Goal: Transaction & Acquisition: Purchase product/service

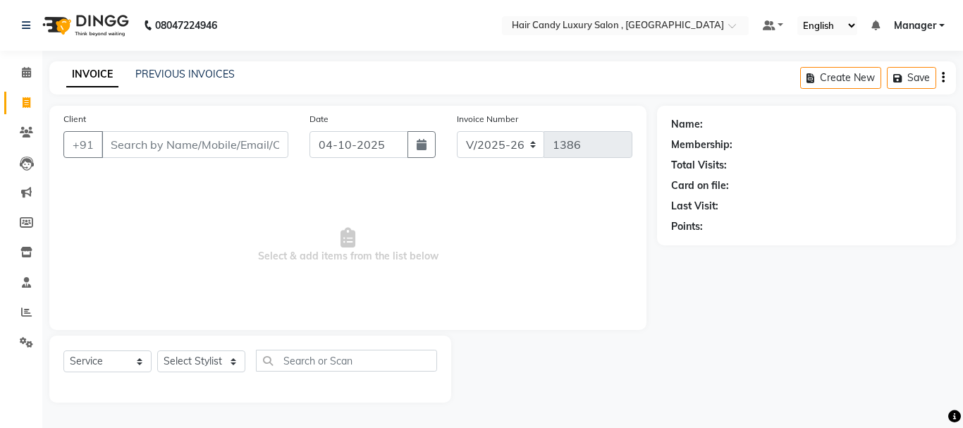
select select "8304"
select select "service"
drag, startPoint x: 0, startPoint y: 0, endPoint x: 160, endPoint y: 136, distance: 210.1
click at [159, 147] on input "Client" at bounding box center [195, 144] width 187 height 27
click at [161, 142] on input "Client" at bounding box center [195, 144] width 187 height 27
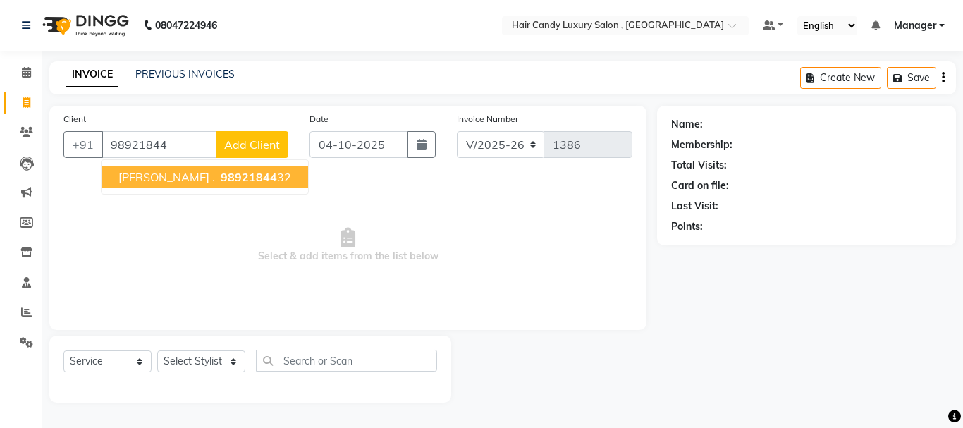
click at [222, 178] on span "98921844" at bounding box center [249, 177] width 56 height 14
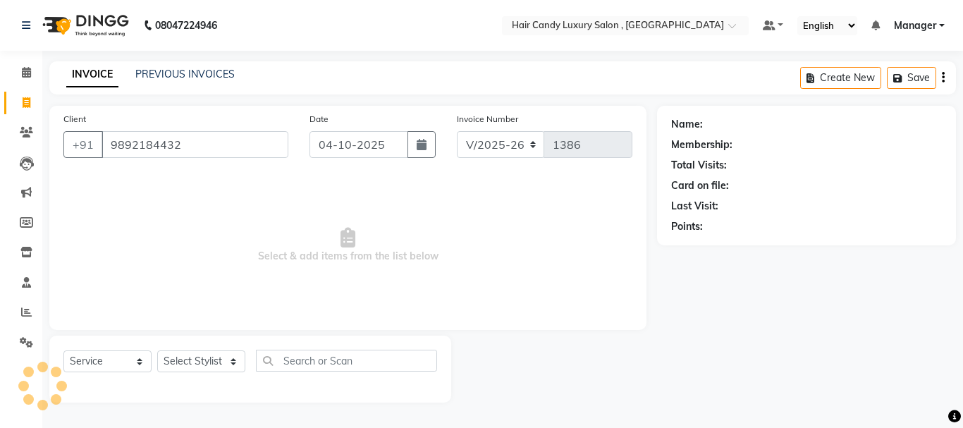
type input "9892184432"
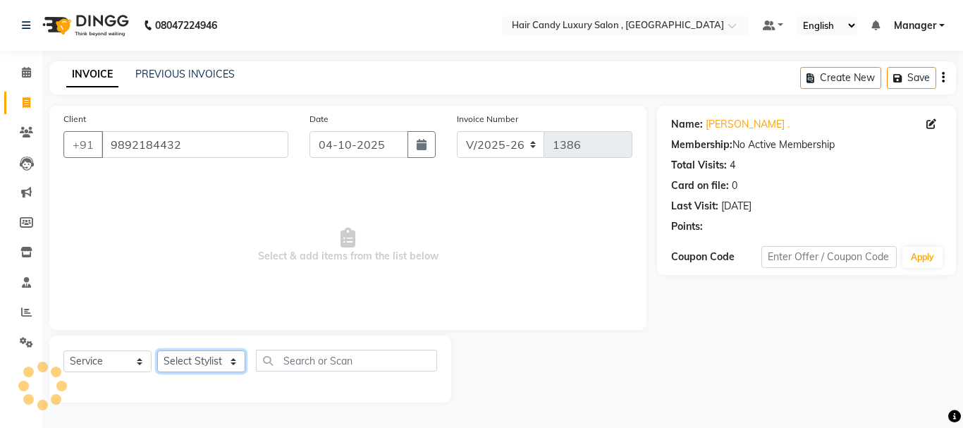
click at [216, 362] on select "Select Stylist ADITI [PERSON_NAME] [DEMOGRAPHIC_DATA] Manager Manager MEENAKSHI…" at bounding box center [201, 361] width 88 height 22
select select "84022"
click at [157, 350] on select "Select Stylist ADITI [PERSON_NAME] [DEMOGRAPHIC_DATA] Manager Manager MEENAKSHI…" at bounding box center [201, 361] width 88 height 22
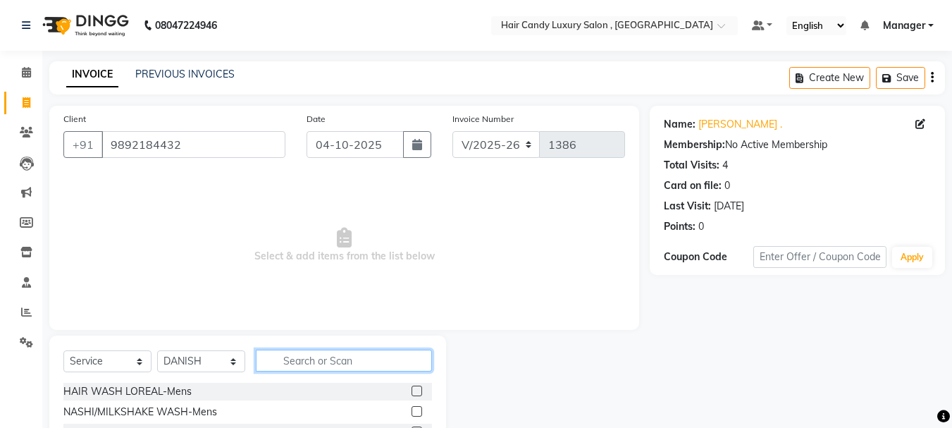
click at [328, 361] on input "text" at bounding box center [344, 361] width 176 height 22
type input "HAIRCUT"
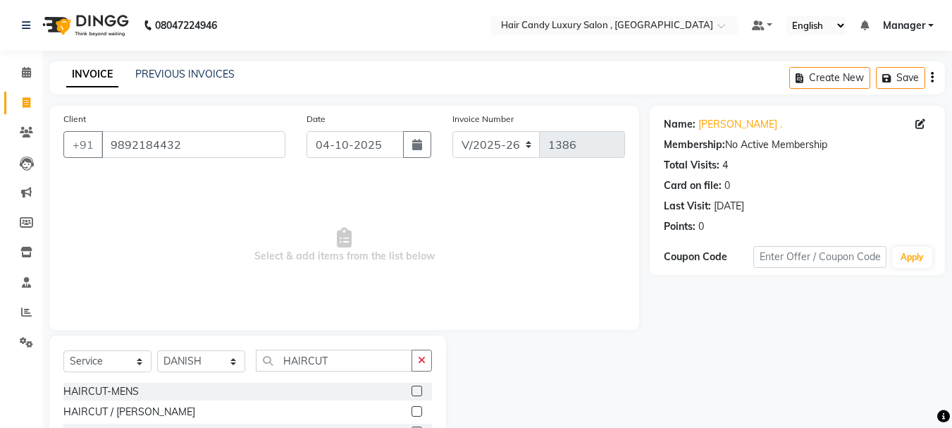
click at [419, 409] on label at bounding box center [417, 411] width 11 height 11
click at [419, 409] on input "checkbox" at bounding box center [416, 412] width 9 height 9
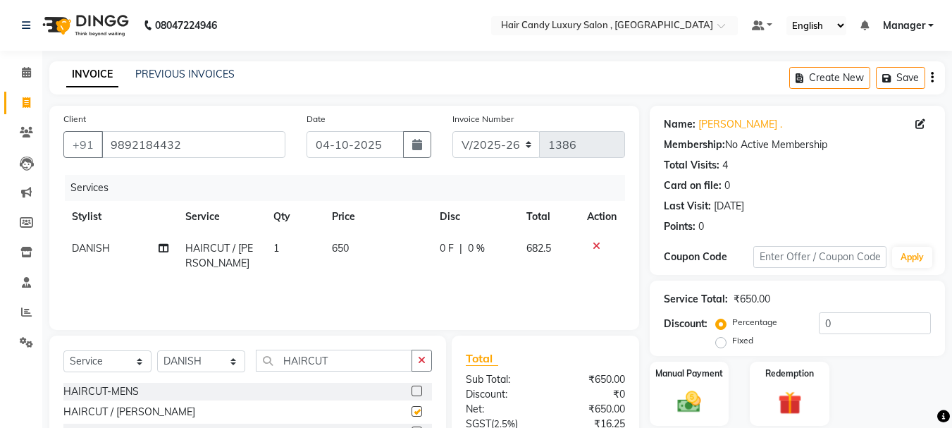
checkbox input "false"
click at [368, 359] on input "HAIRCUT" at bounding box center [334, 361] width 157 height 22
type input "H"
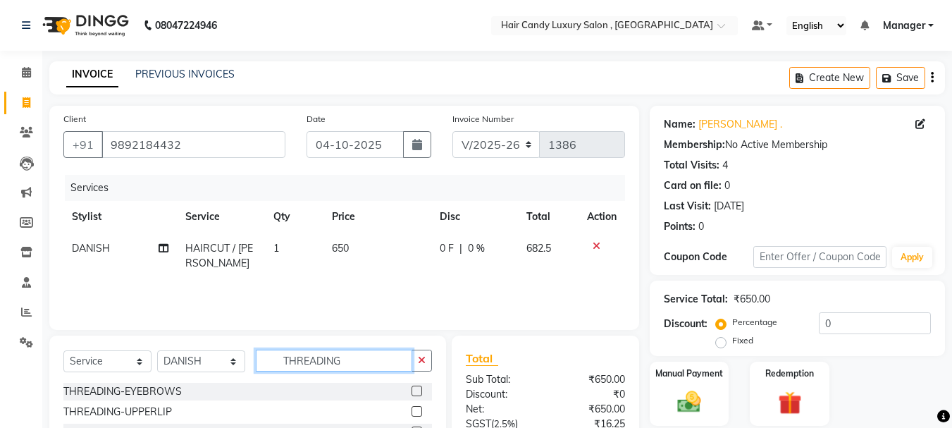
type input "THREADING"
click at [422, 389] on label at bounding box center [417, 391] width 11 height 11
click at [421, 389] on input "checkbox" at bounding box center [416, 391] width 9 height 9
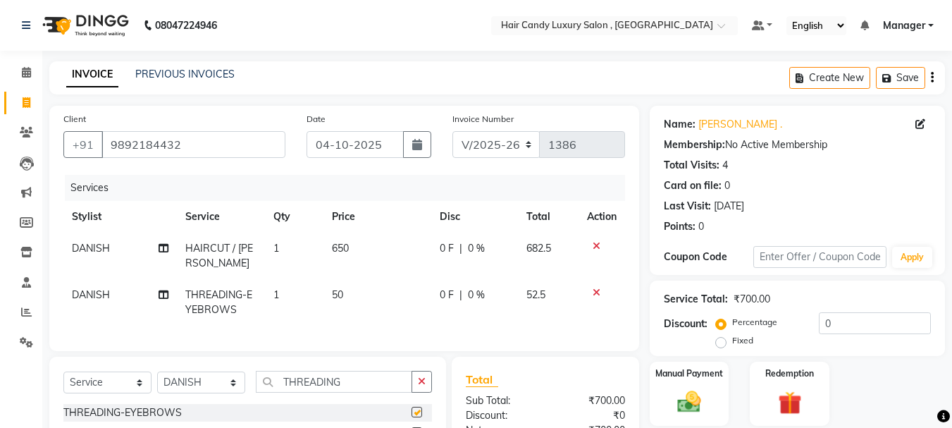
checkbox input "false"
click at [356, 244] on td "650" at bounding box center [378, 256] width 109 height 47
select select "84022"
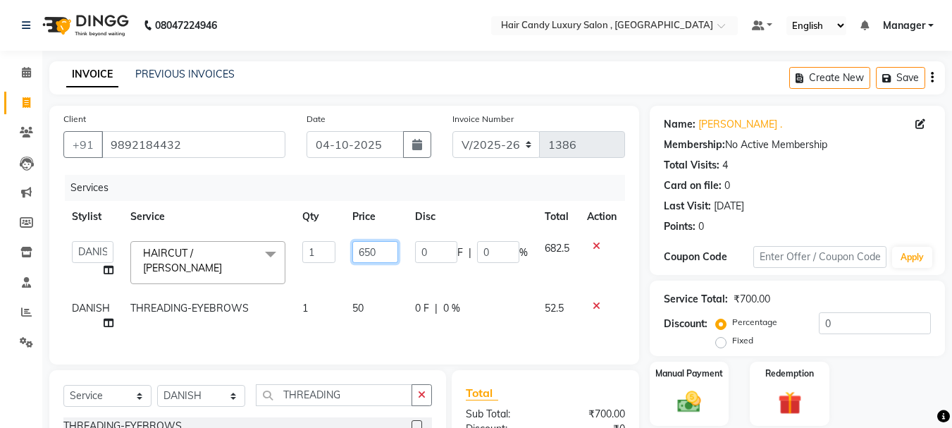
click at [356, 244] on input "650" at bounding box center [376, 252] width 46 height 22
type input "850"
click at [357, 299] on td "50" at bounding box center [375, 316] width 63 height 47
select select "84022"
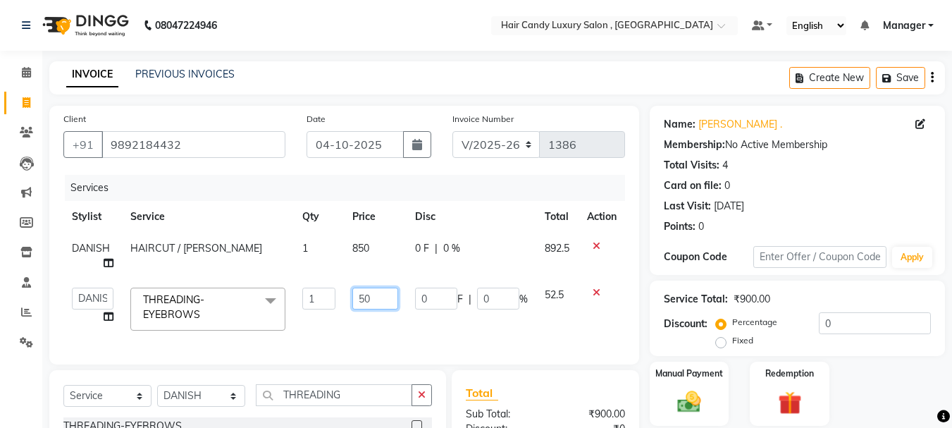
click at [357, 299] on input "50" at bounding box center [376, 299] width 46 height 22
type input "100"
click at [395, 336] on div "Services Stylist Service Qty Price Disc Total Action DANISH HAIRCUT / [PERSON_N…" at bounding box center [344, 263] width 562 height 176
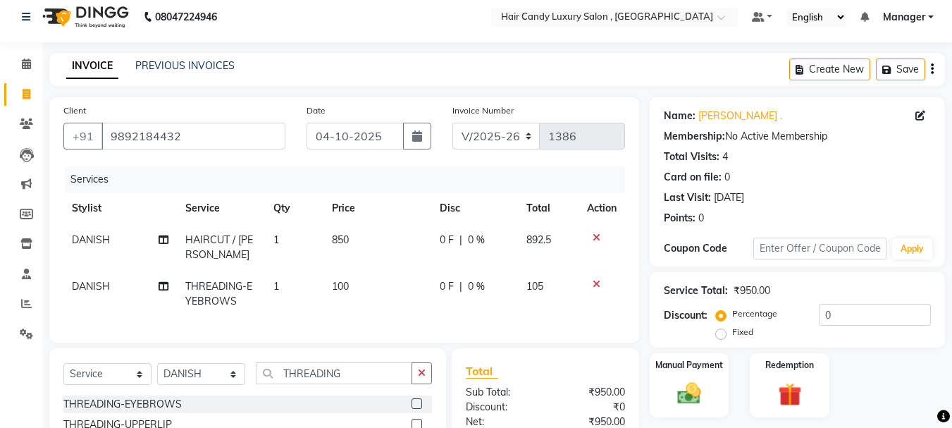
scroll to position [168, 0]
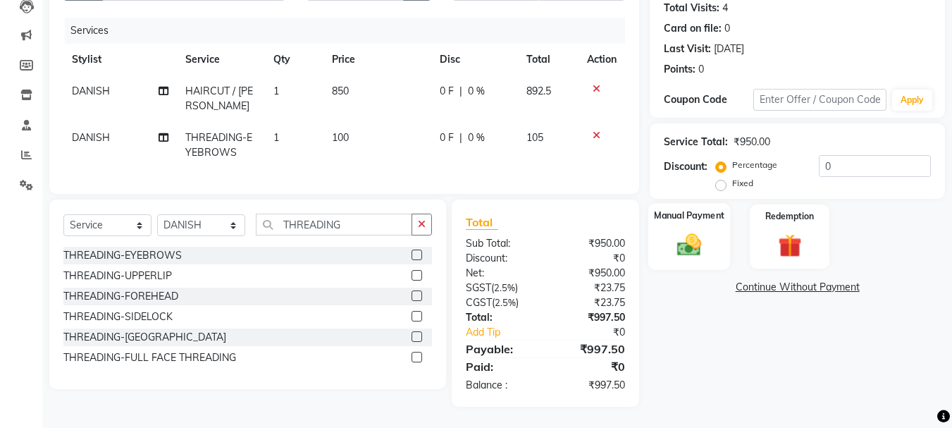
click at [701, 231] on img at bounding box center [689, 245] width 39 height 28
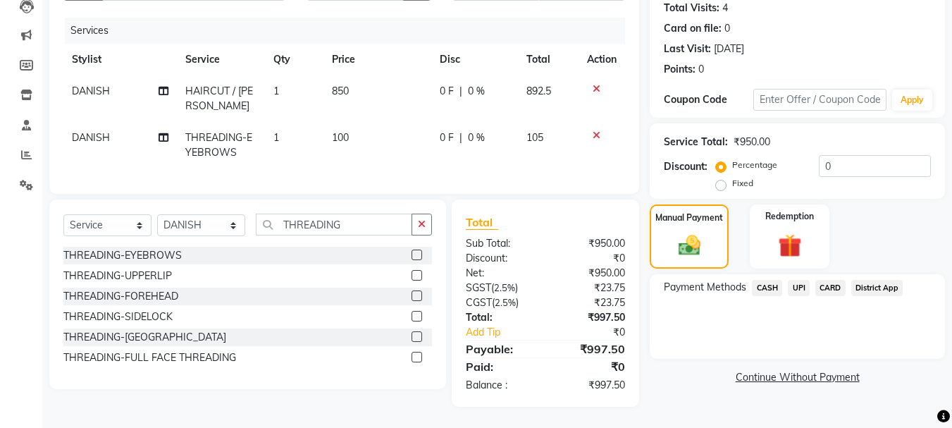
click at [766, 280] on span "CASH" at bounding box center [767, 288] width 30 height 16
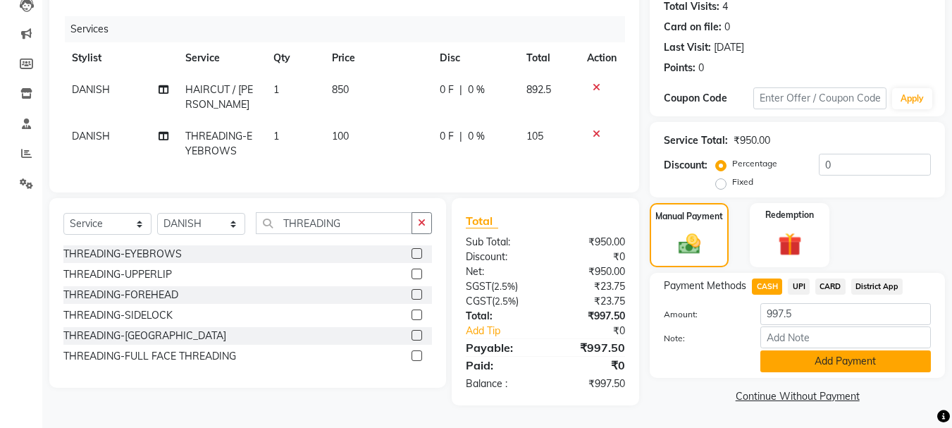
click at [802, 350] on button "Add Payment" at bounding box center [846, 361] width 171 height 22
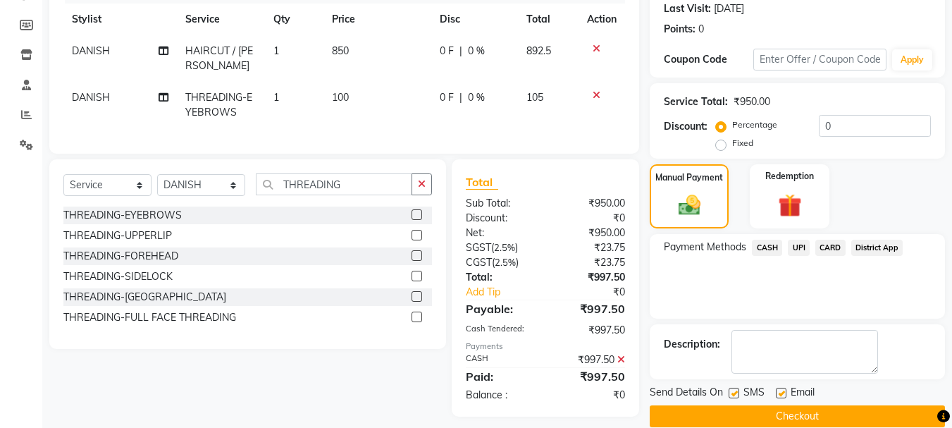
scroll to position [218, 0]
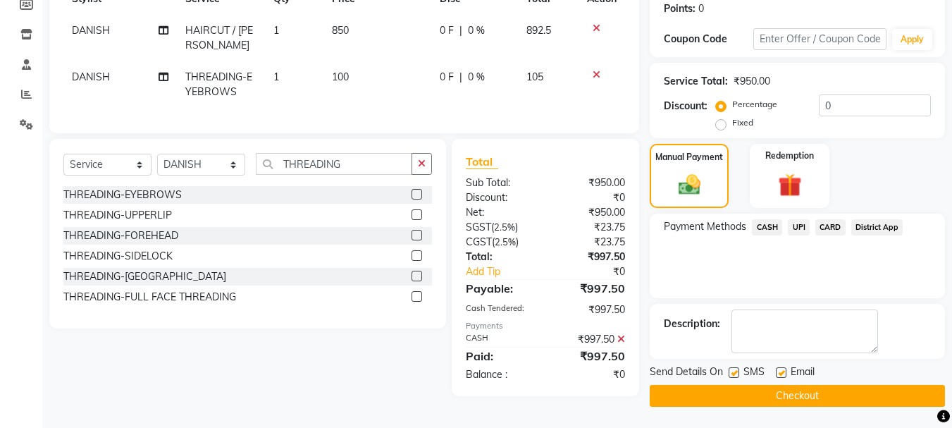
click at [825, 396] on button "Checkout" at bounding box center [797, 396] width 295 height 22
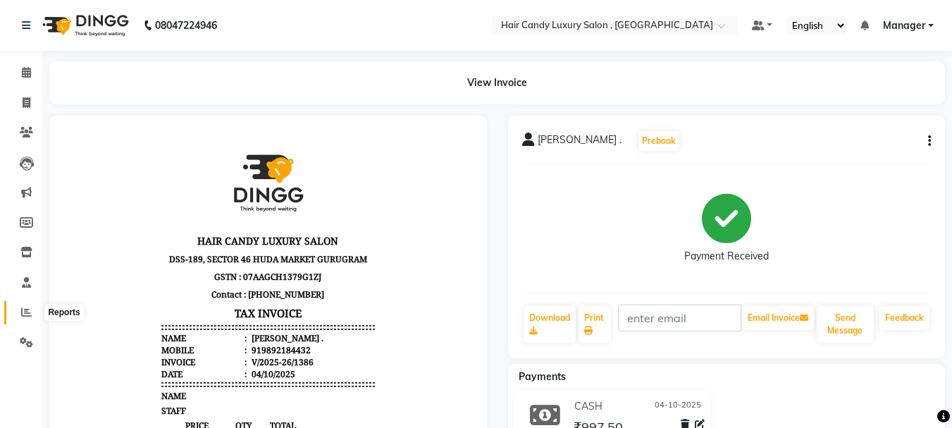
click at [23, 307] on icon at bounding box center [26, 312] width 11 height 11
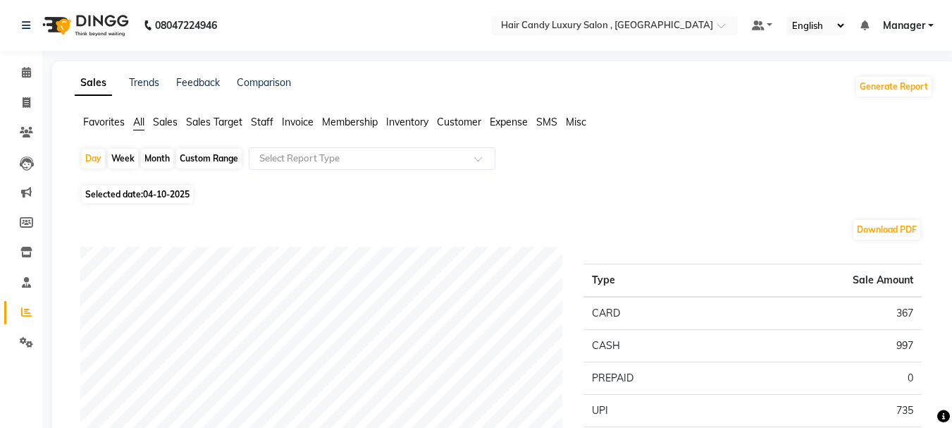
click at [169, 119] on span "Sales" at bounding box center [165, 122] width 25 height 13
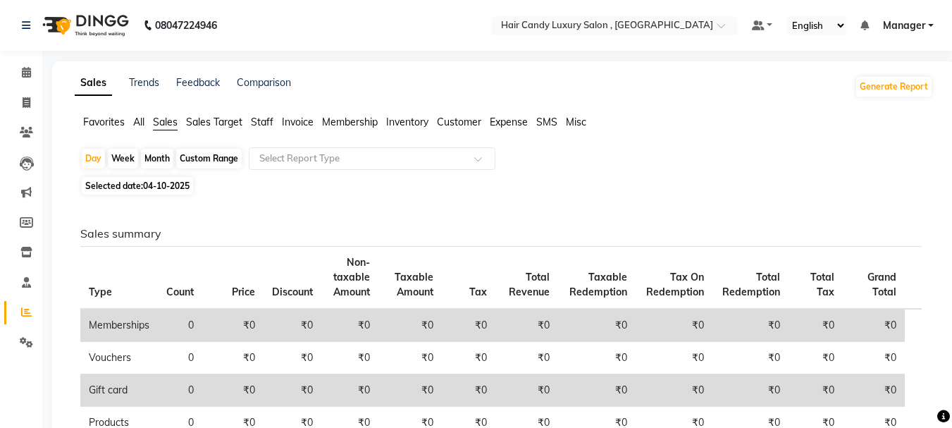
click at [154, 183] on span "04-10-2025" at bounding box center [166, 185] width 47 height 11
select select "10"
select select "2025"
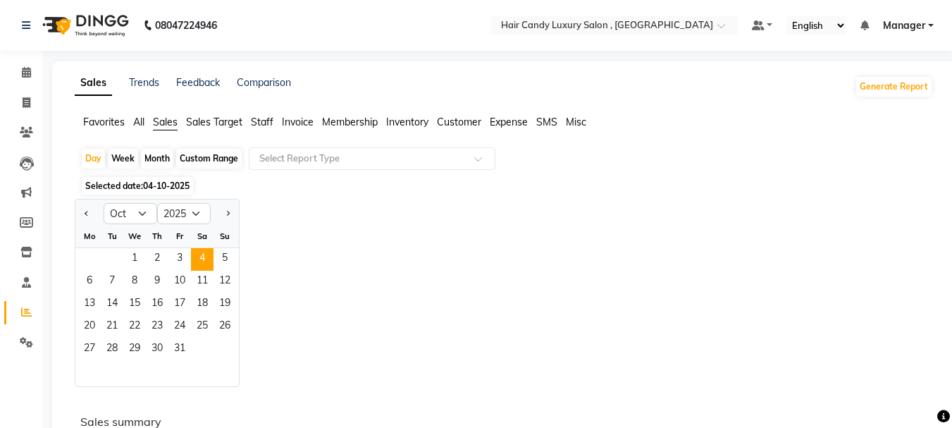
click at [125, 154] on div "Week" at bounding box center [123, 159] width 30 height 20
select select "10"
select select "2025"
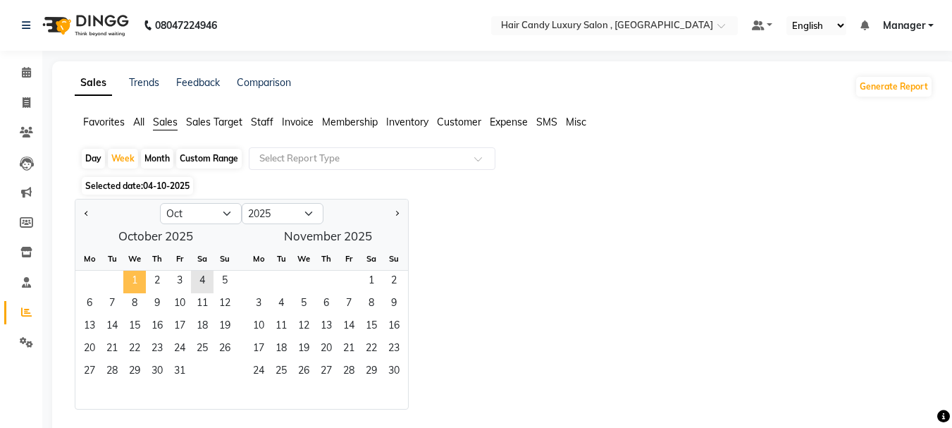
click at [137, 278] on span "1" at bounding box center [134, 282] width 23 height 23
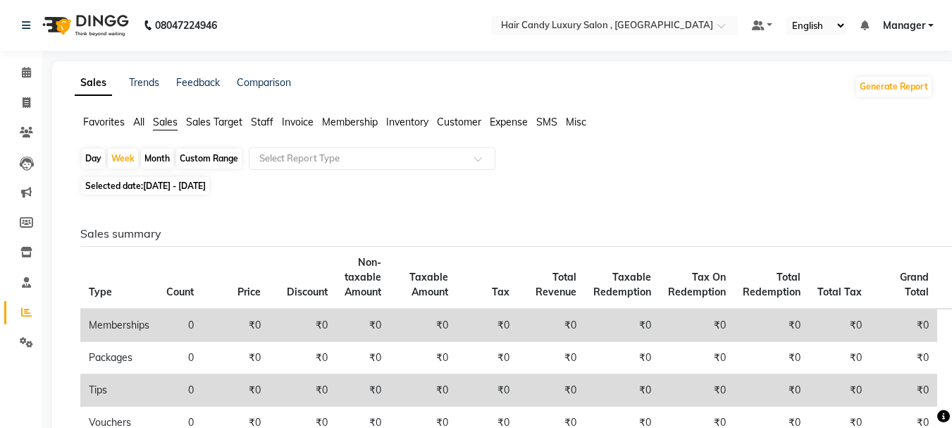
click at [271, 121] on span "Staff" at bounding box center [262, 122] width 23 height 13
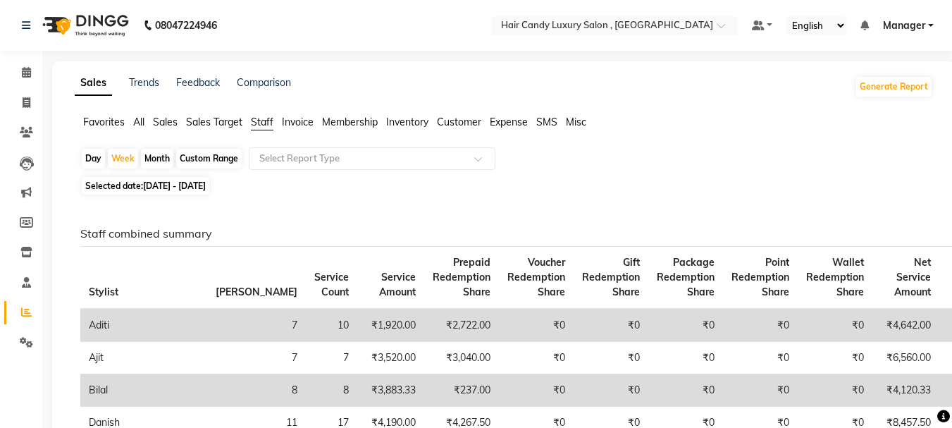
click at [137, 123] on span "All" at bounding box center [138, 122] width 11 height 13
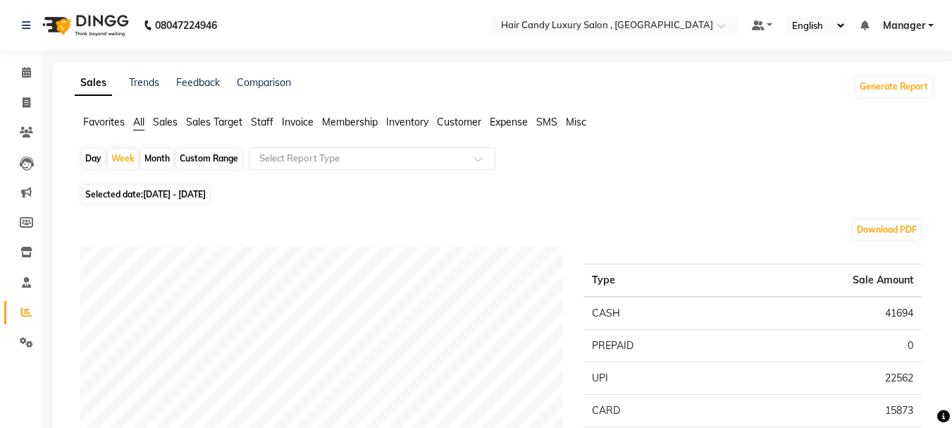
click at [269, 120] on span "Staff" at bounding box center [262, 122] width 23 height 13
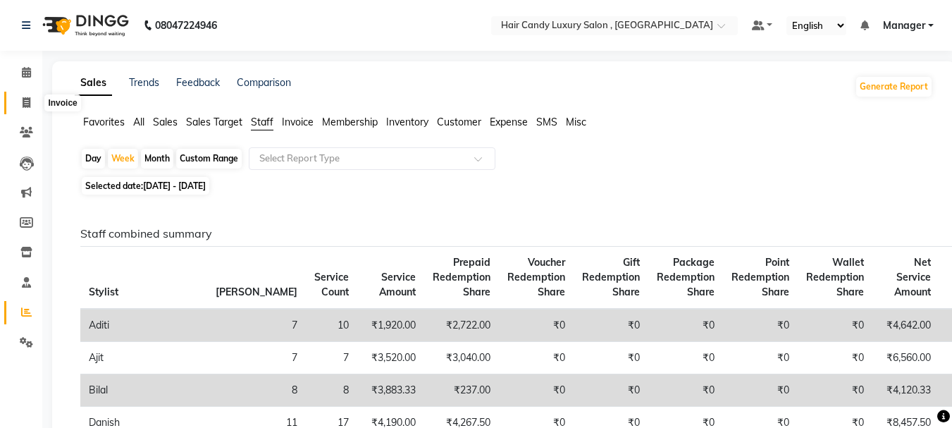
click at [27, 99] on icon at bounding box center [27, 102] width 8 height 11
select select "service"
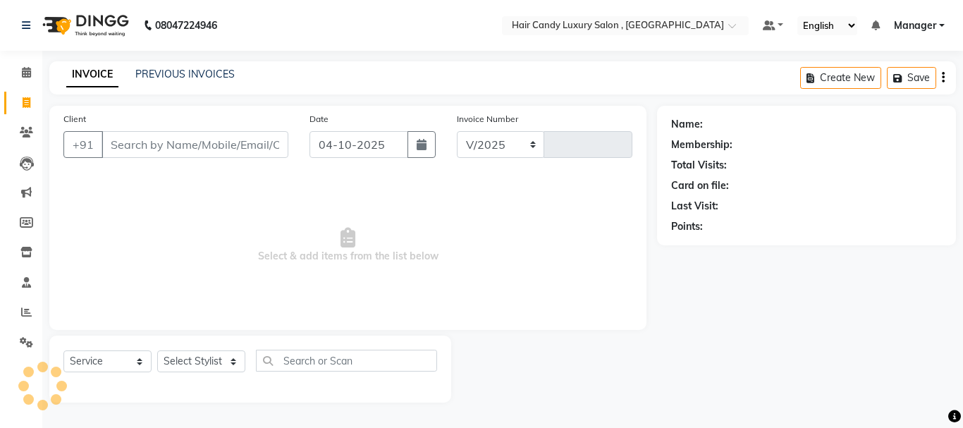
select select "8304"
type input "1387"
click at [225, 149] on input "Client" at bounding box center [195, 144] width 187 height 27
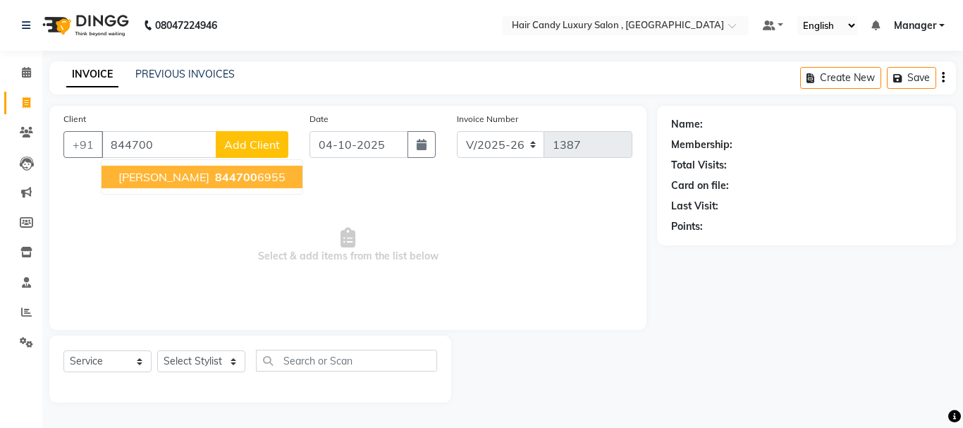
click at [235, 169] on button "[PERSON_NAME] 844700 6955" at bounding box center [202, 177] width 201 height 23
type input "8447006955"
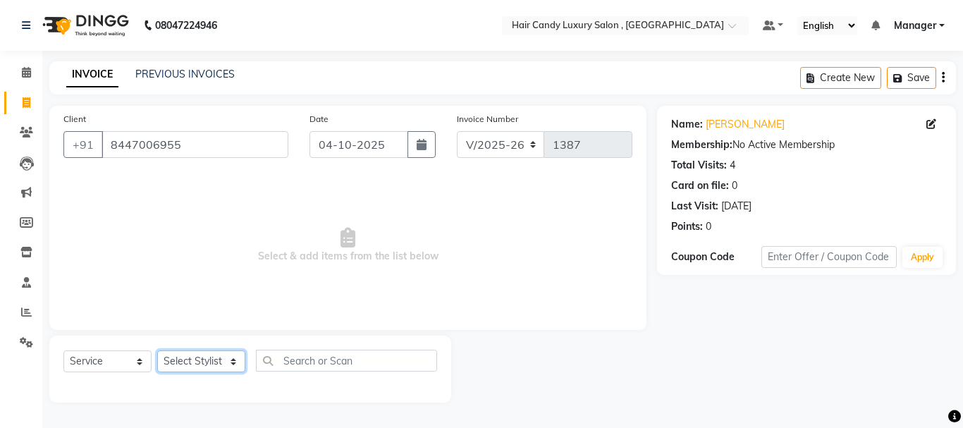
click at [221, 367] on select "Select Stylist ADITI [PERSON_NAME] [DEMOGRAPHIC_DATA] Manager Manager MEENAKSHI…" at bounding box center [201, 361] width 88 height 22
select select "80576"
click at [157, 350] on select "Select Stylist ADITI [PERSON_NAME] [DEMOGRAPHIC_DATA] Manager Manager MEENAKSHI…" at bounding box center [201, 361] width 88 height 22
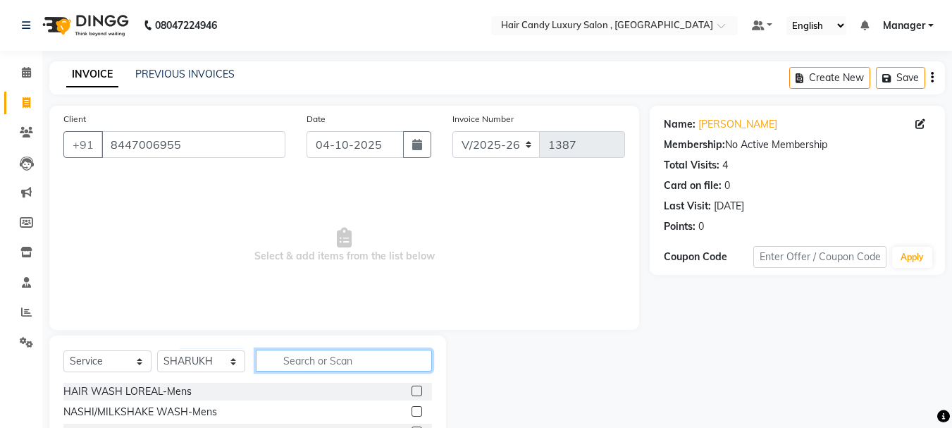
click at [314, 353] on input "text" at bounding box center [344, 361] width 176 height 22
type input "HAIRCUT"
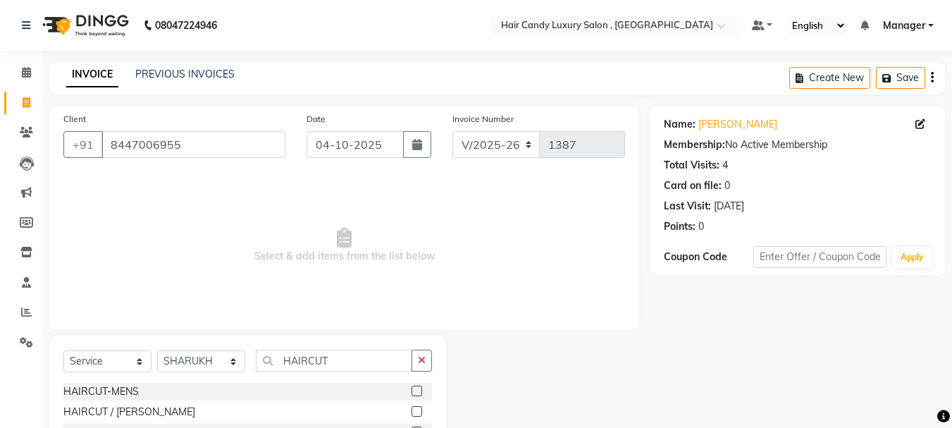
click at [417, 407] on label at bounding box center [417, 411] width 11 height 11
click at [417, 408] on input "checkbox" at bounding box center [416, 412] width 9 height 9
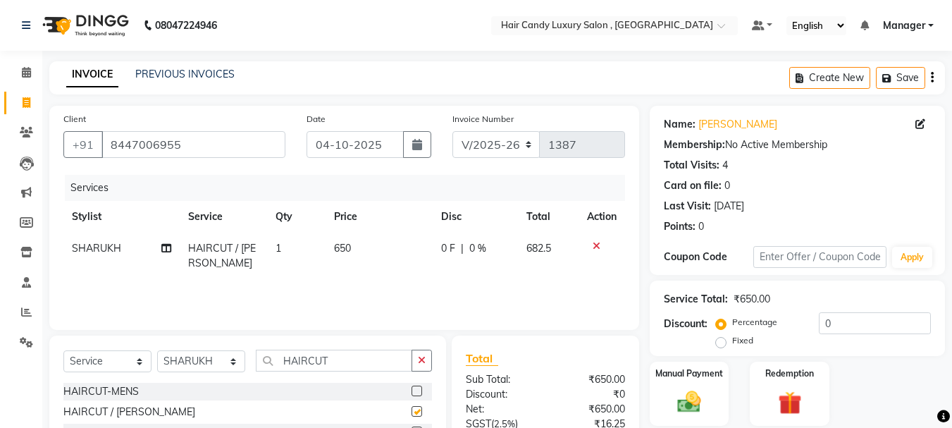
checkbox input "false"
click at [356, 247] on td "650" at bounding box center [379, 256] width 107 height 47
select select "80576"
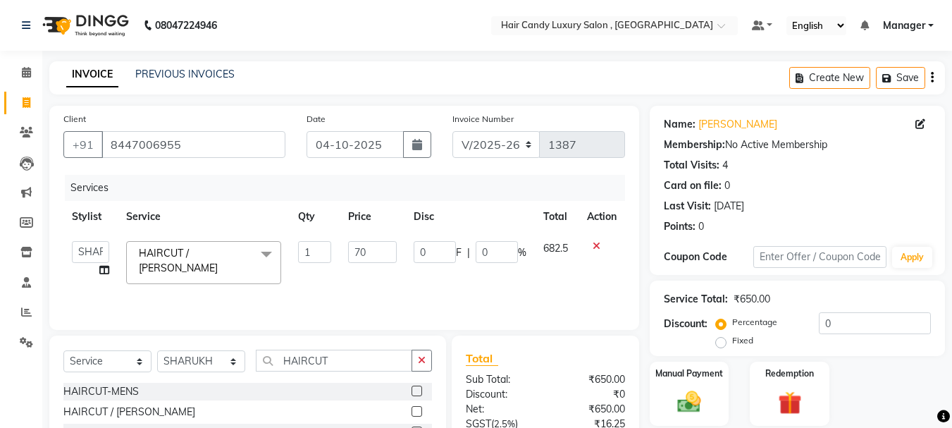
type input "700"
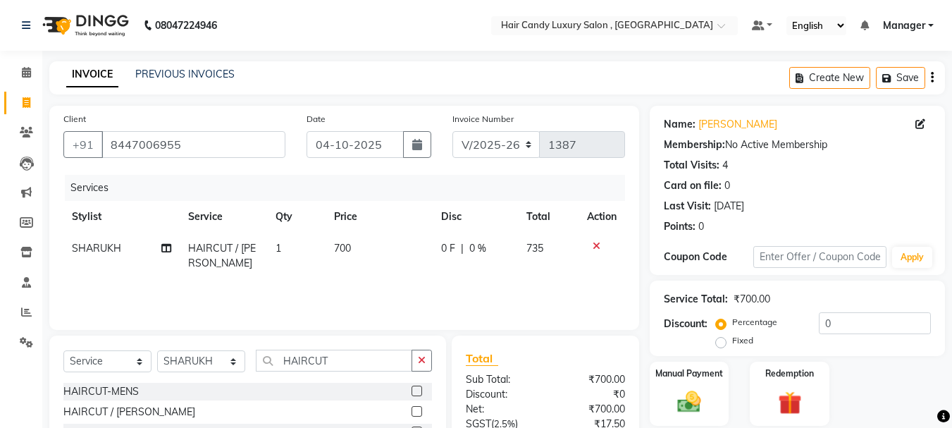
click at [366, 274] on td "700" at bounding box center [379, 256] width 107 height 47
select select "80576"
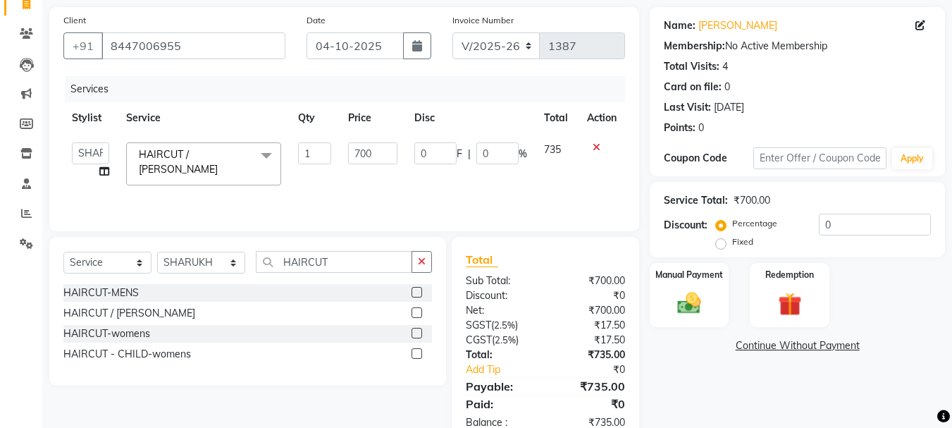
scroll to position [136, 0]
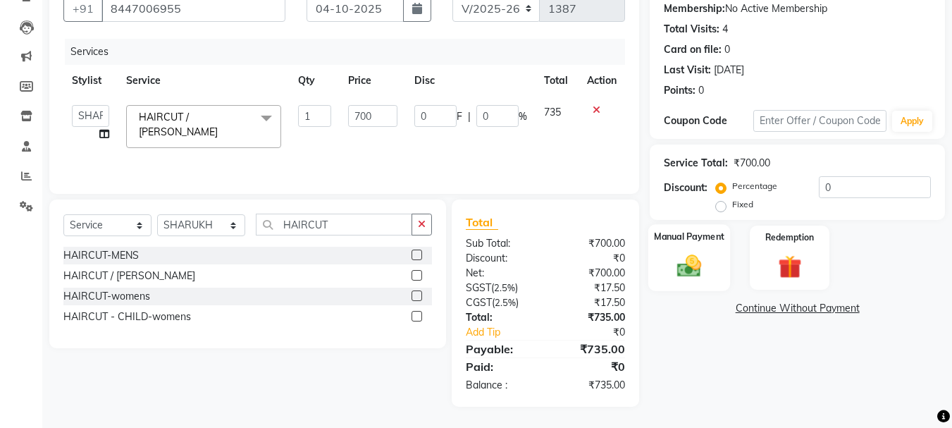
click at [703, 259] on img at bounding box center [689, 266] width 39 height 28
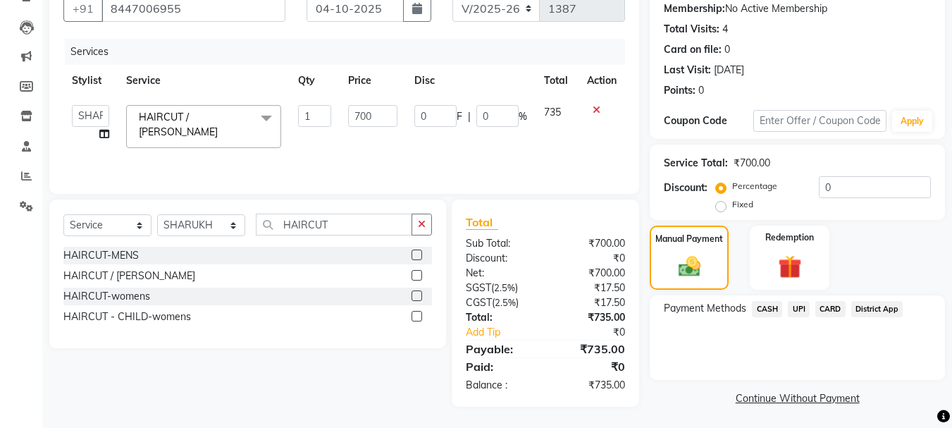
click at [804, 311] on span "UPI" at bounding box center [799, 309] width 22 height 16
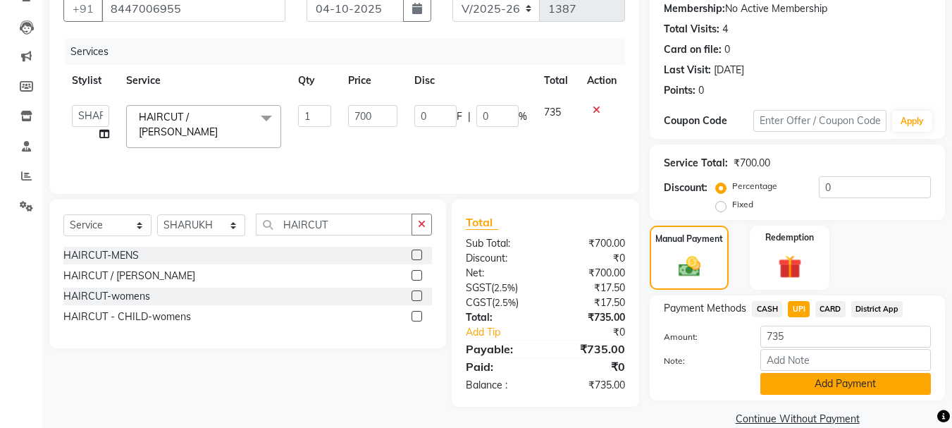
click at [843, 391] on button "Add Payment" at bounding box center [846, 384] width 171 height 22
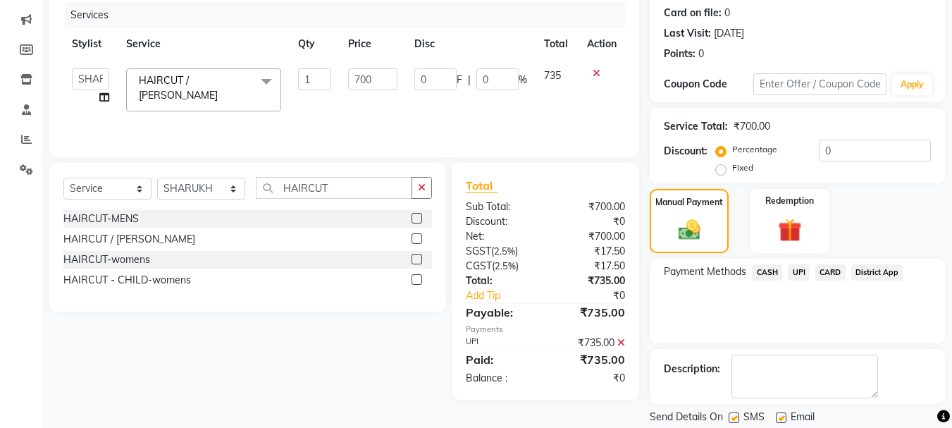
scroll to position [218, 0]
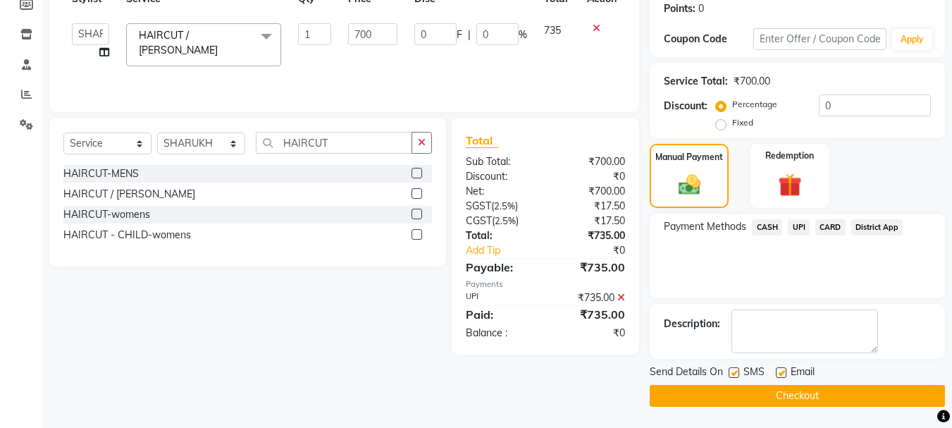
click at [839, 396] on button "Checkout" at bounding box center [797, 396] width 295 height 22
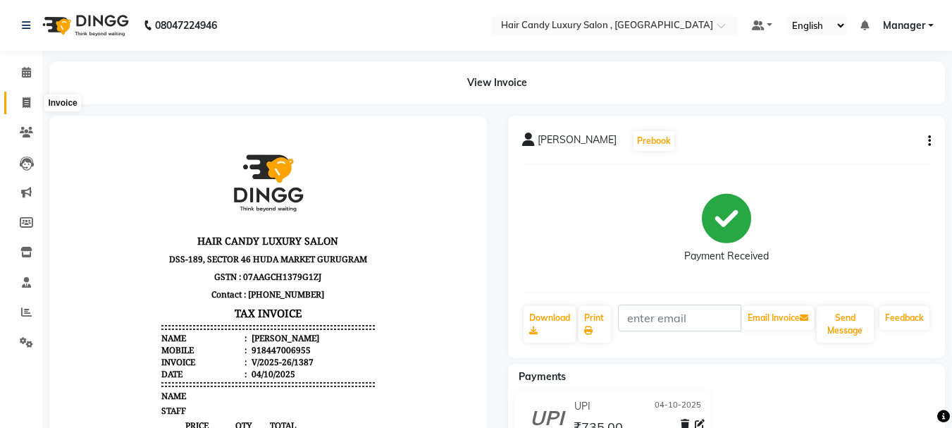
click at [27, 99] on icon at bounding box center [27, 102] width 8 height 11
select select "service"
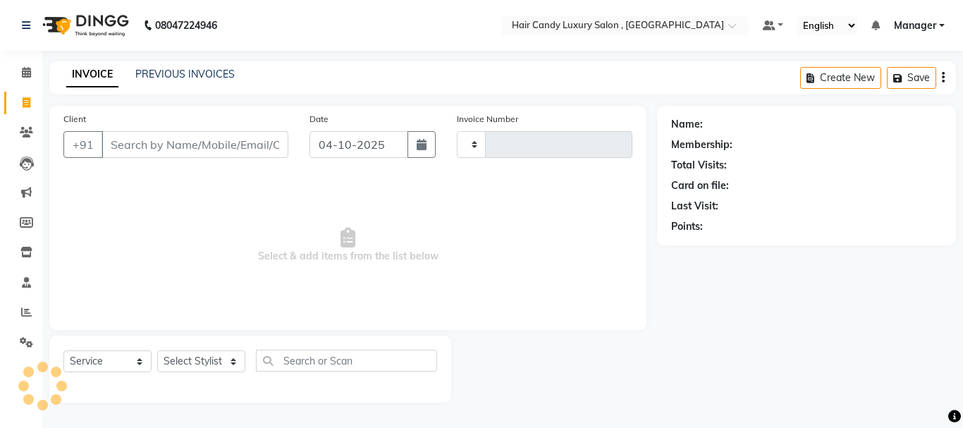
type input "1388"
select select "8304"
click at [29, 68] on icon at bounding box center [26, 72] width 9 height 11
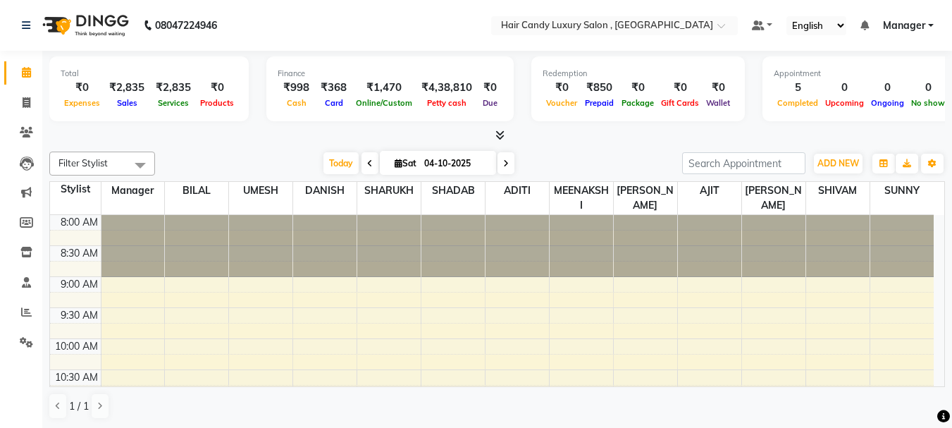
click at [500, 135] on icon at bounding box center [500, 135] width 9 height 11
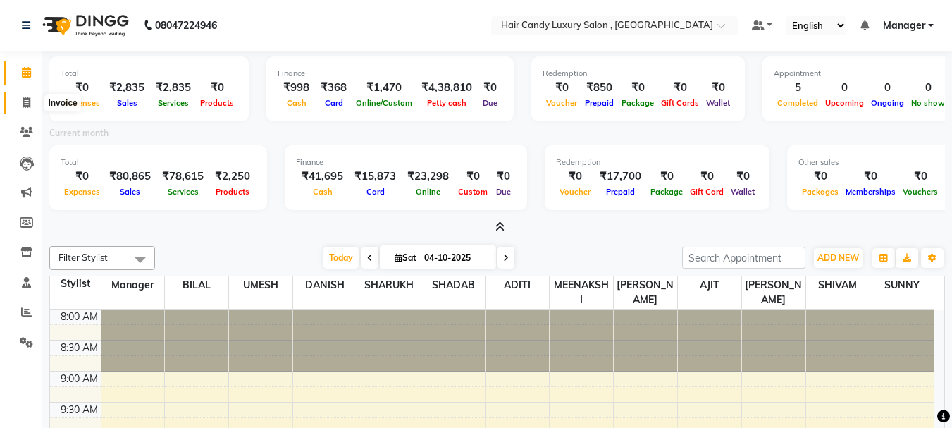
click at [20, 107] on span at bounding box center [26, 103] width 25 height 16
select select "service"
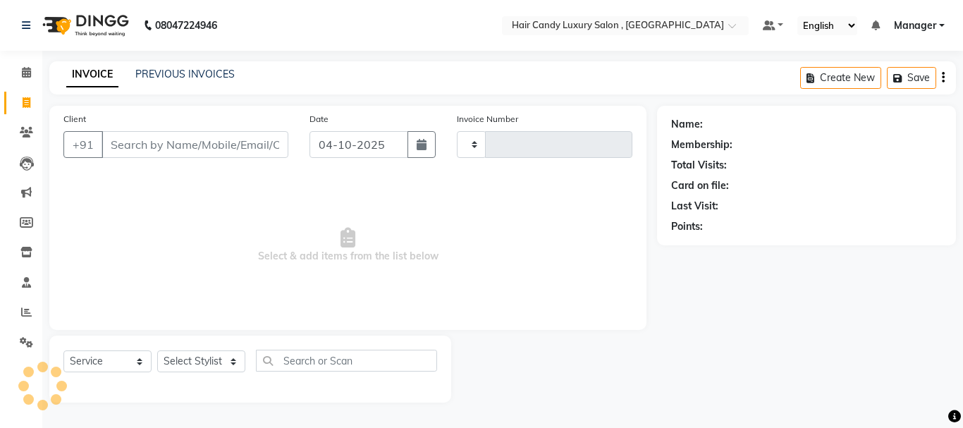
type input "1388"
select select "8304"
click at [148, 145] on input "Client" at bounding box center [195, 144] width 187 height 27
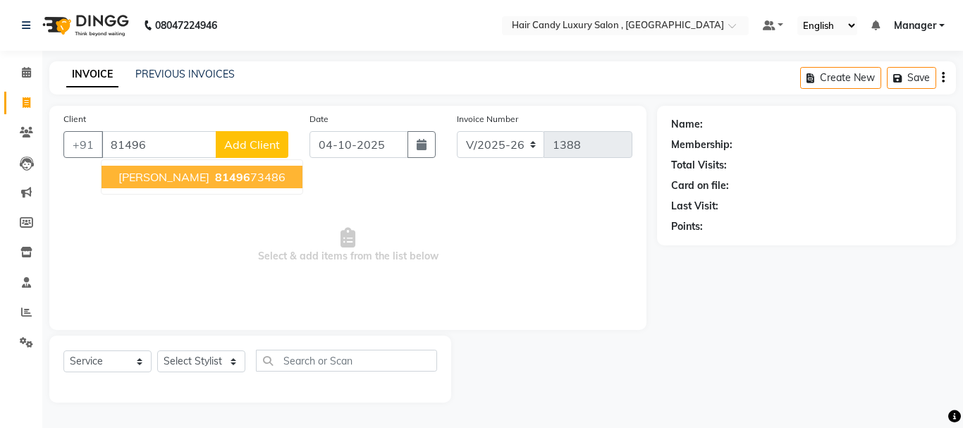
click at [212, 174] on ngb-highlight "81496 73486" at bounding box center [248, 177] width 73 height 14
type input "8149673486"
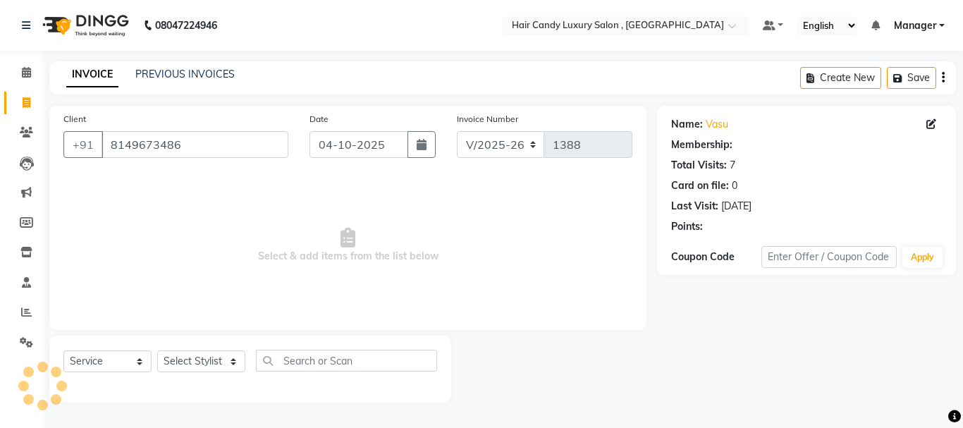
select select "1: Object"
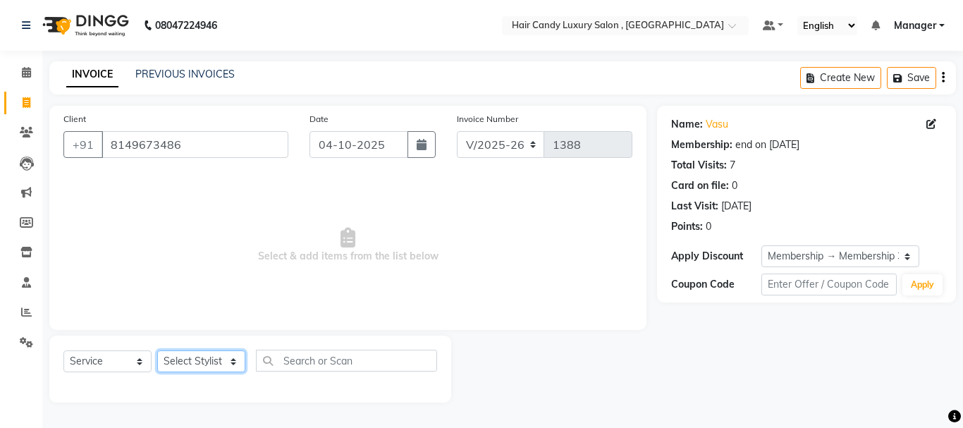
drag, startPoint x: 209, startPoint y: 364, endPoint x: 214, endPoint y: 352, distance: 13.9
click at [209, 364] on select "Select Stylist ADITI [PERSON_NAME] [DEMOGRAPHIC_DATA] Manager Manager MEENAKSHI…" at bounding box center [201, 361] width 88 height 22
select select "80577"
click at [157, 350] on select "Select Stylist ADITI [PERSON_NAME] [DEMOGRAPHIC_DATA] Manager Manager MEENAKSHI…" at bounding box center [201, 361] width 88 height 22
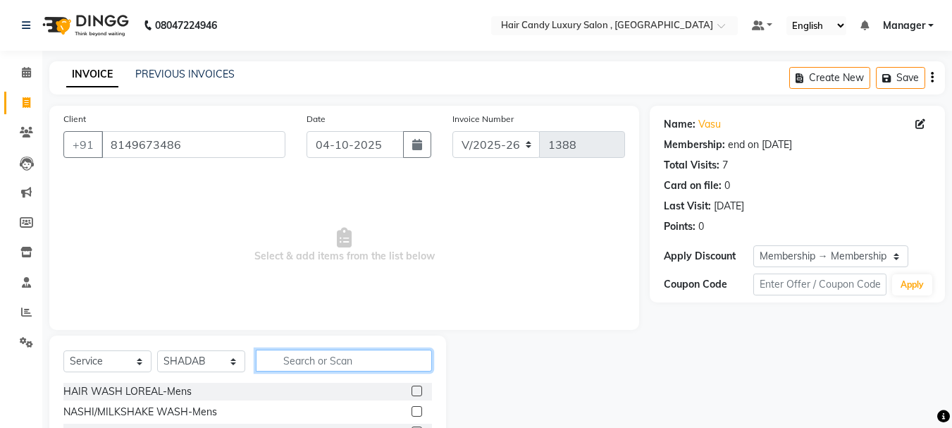
click at [333, 356] on input "text" at bounding box center [344, 361] width 176 height 22
type input "HAIRCUT"
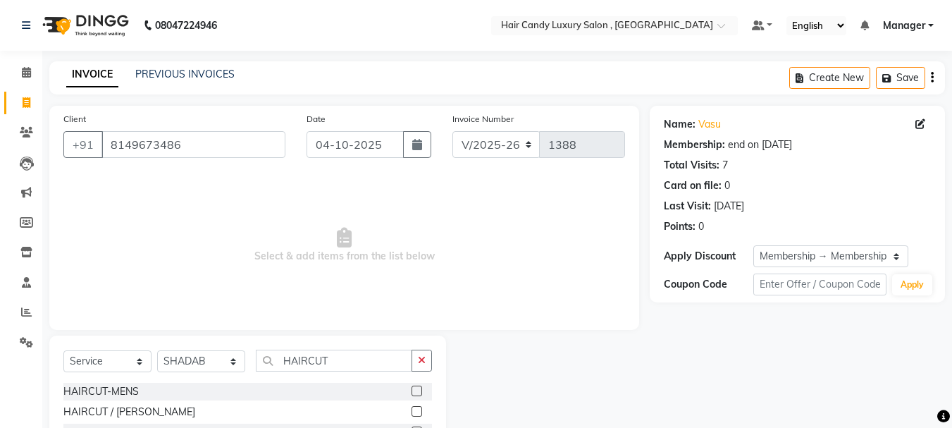
click at [422, 408] on label at bounding box center [417, 411] width 11 height 11
click at [421, 408] on input "checkbox" at bounding box center [416, 412] width 9 height 9
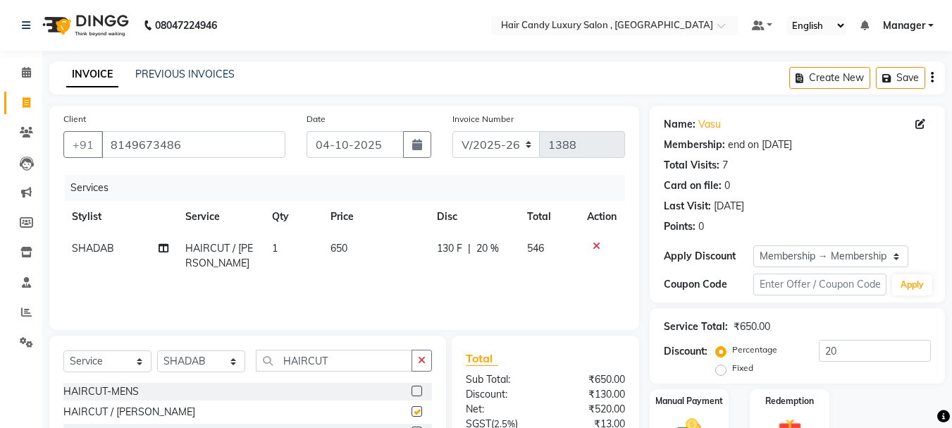
checkbox input "false"
click at [353, 245] on td "650" at bounding box center [375, 256] width 106 height 47
select select "80577"
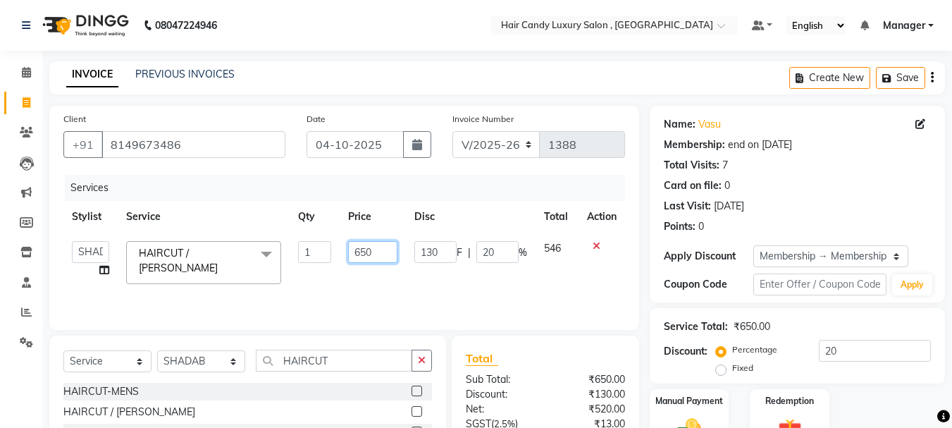
click at [353, 245] on input "650" at bounding box center [372, 252] width 49 height 22
type input "750"
click at [429, 284] on div "Services Stylist Service Qty Price Disc Total Action ADITI [PERSON_NAME] [DEMOG…" at bounding box center [344, 245] width 562 height 141
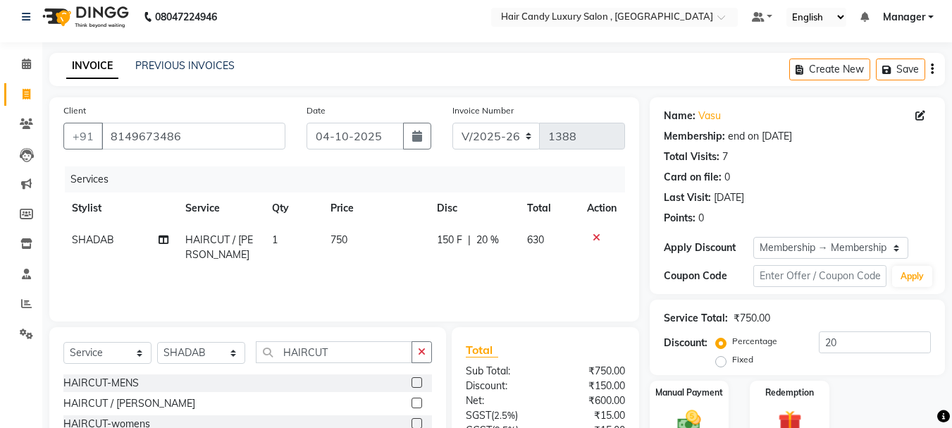
scroll to position [136, 0]
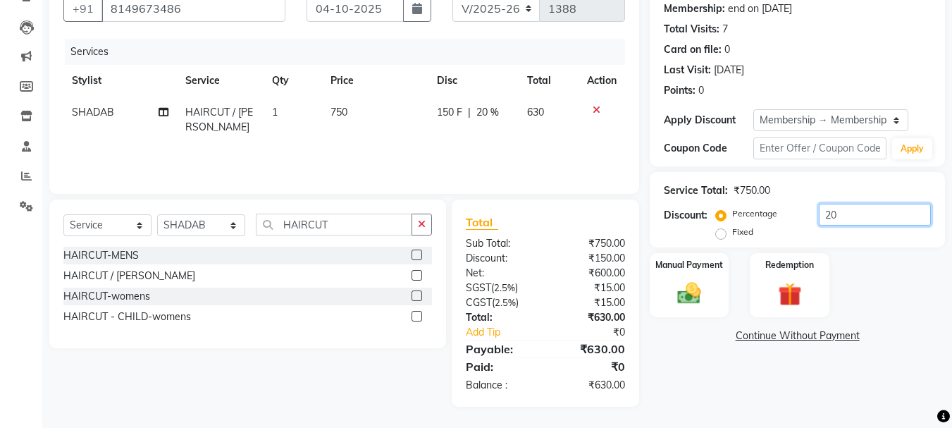
click at [883, 213] on input "20" at bounding box center [875, 215] width 112 height 22
type input "2"
click at [668, 280] on div "Manual Payment" at bounding box center [690, 285] width 82 height 67
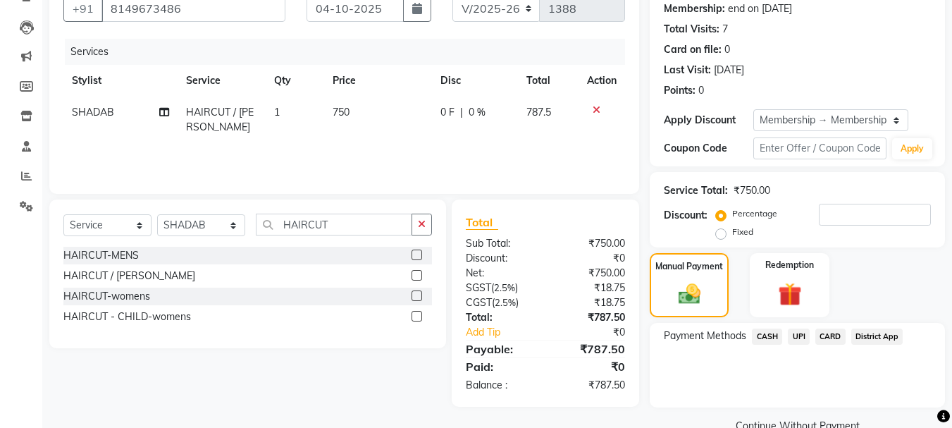
click at [800, 341] on span "UPI" at bounding box center [799, 337] width 22 height 16
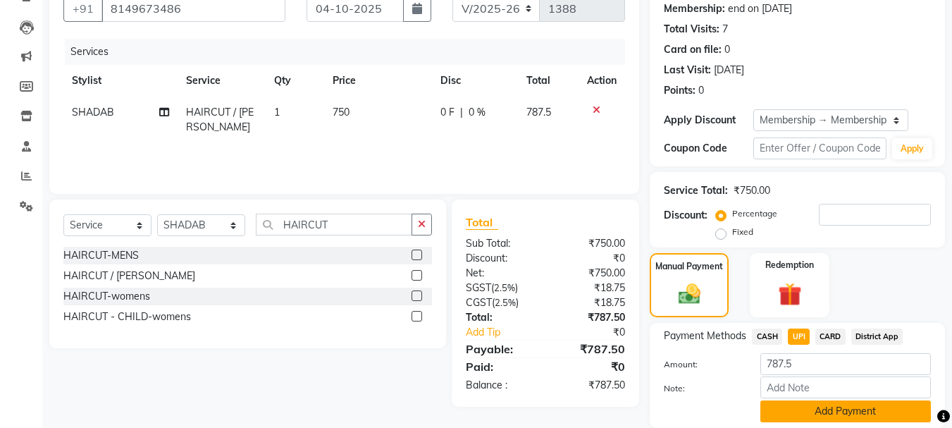
click at [847, 412] on button "Add Payment" at bounding box center [846, 411] width 171 height 22
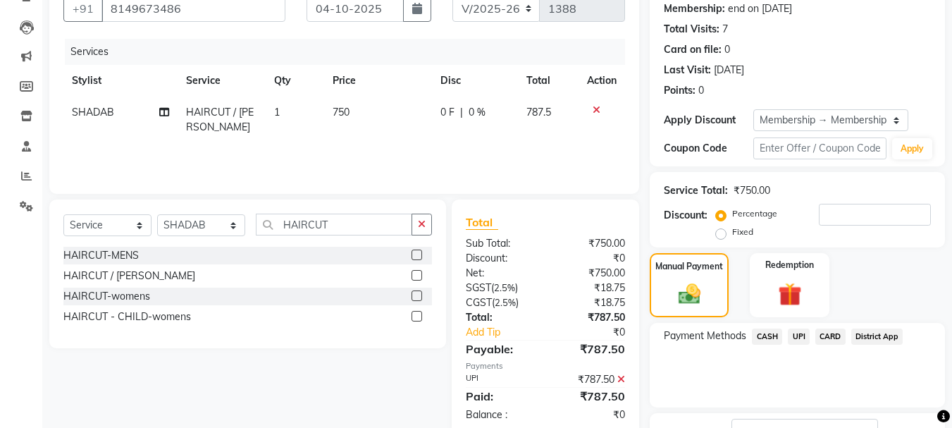
scroll to position [245, 0]
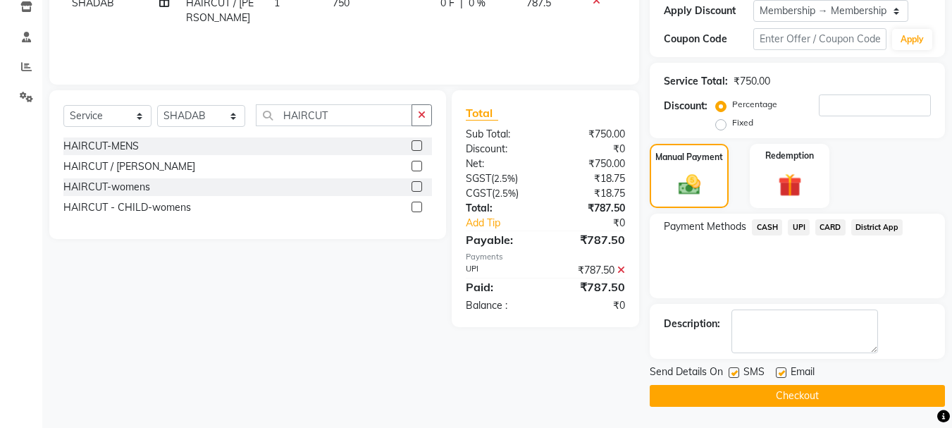
click at [837, 392] on button "Checkout" at bounding box center [797, 396] width 295 height 22
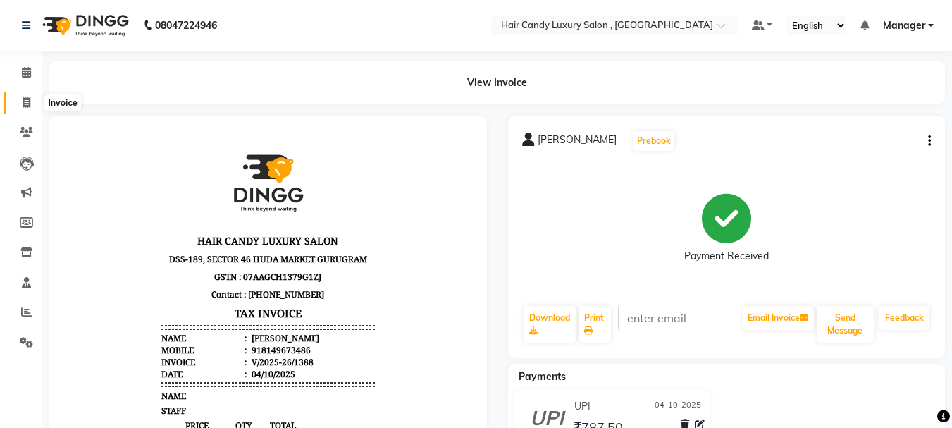
click at [23, 99] on icon at bounding box center [27, 102] width 8 height 11
select select "service"
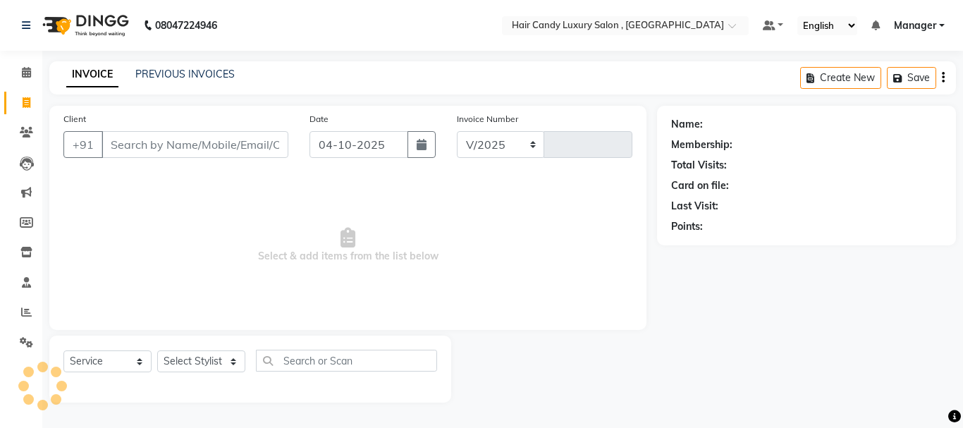
select select "8304"
type input "1389"
click at [35, 75] on span at bounding box center [26, 73] width 25 height 16
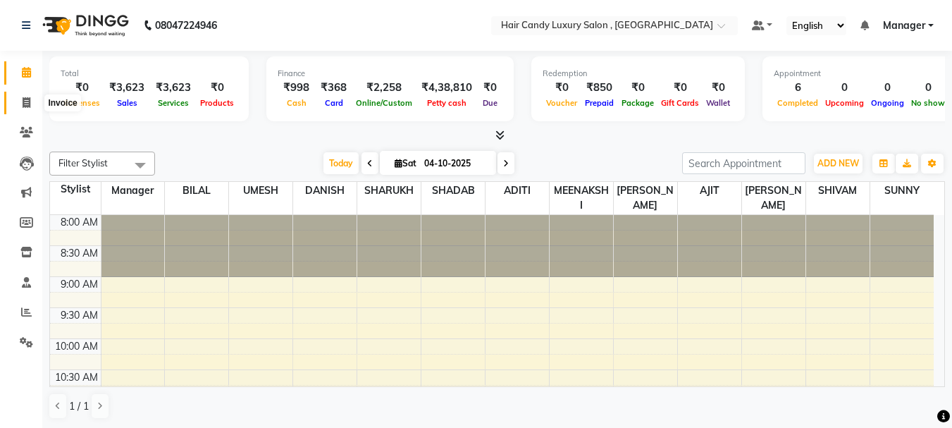
drag, startPoint x: 20, startPoint y: 102, endPoint x: 45, endPoint y: 109, distance: 26.3
click at [20, 101] on span at bounding box center [26, 103] width 25 height 16
select select "service"
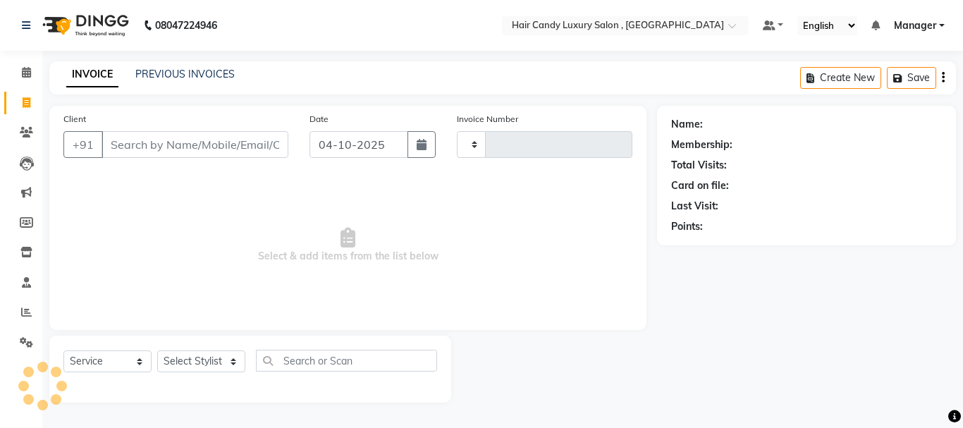
type input "1389"
select select "8304"
drag, startPoint x: 121, startPoint y: 142, endPoint x: 122, endPoint y: 128, distance: 13.5
click at [122, 140] on input "Client" at bounding box center [195, 144] width 187 height 27
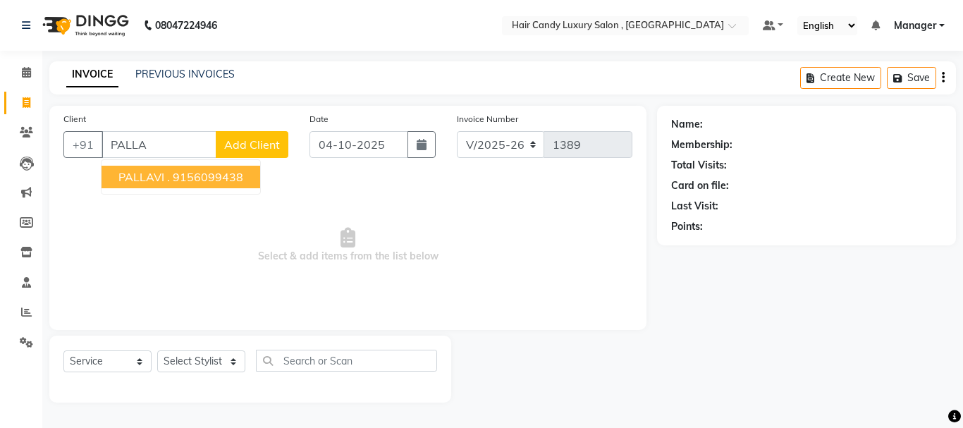
click at [164, 174] on span "PALLAVI ." at bounding box center [143, 177] width 51 height 14
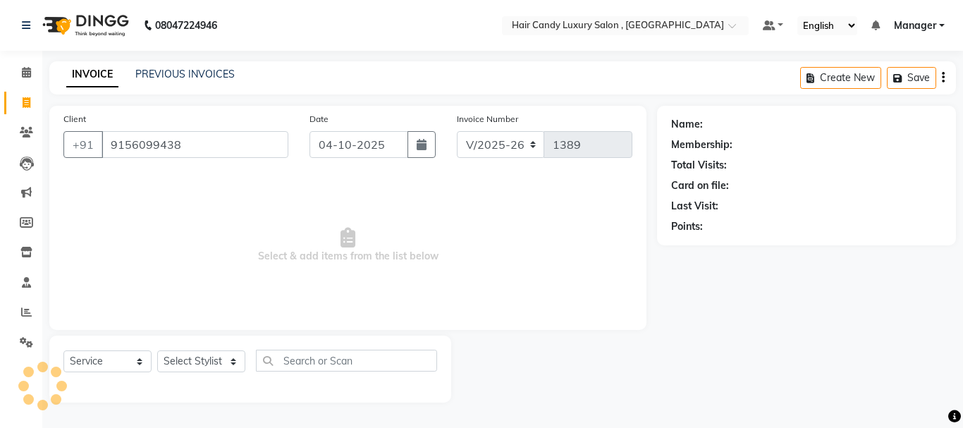
type input "9156099438"
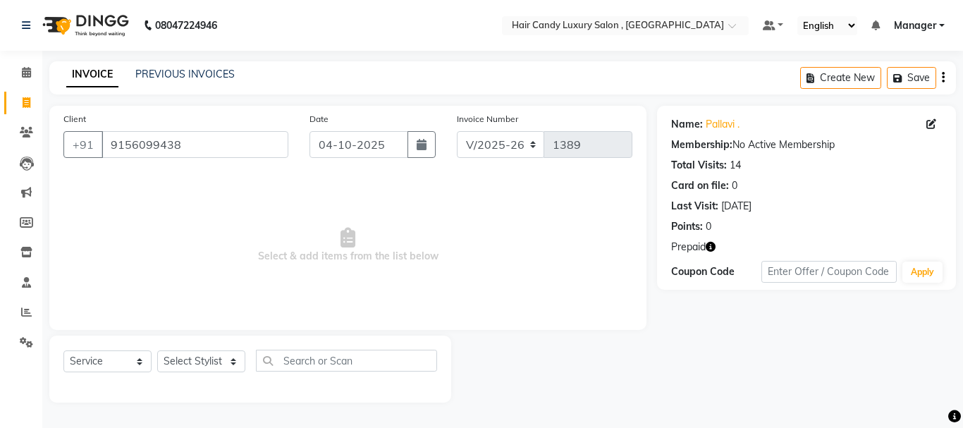
click at [711, 246] on icon "button" at bounding box center [711, 247] width 10 height 10
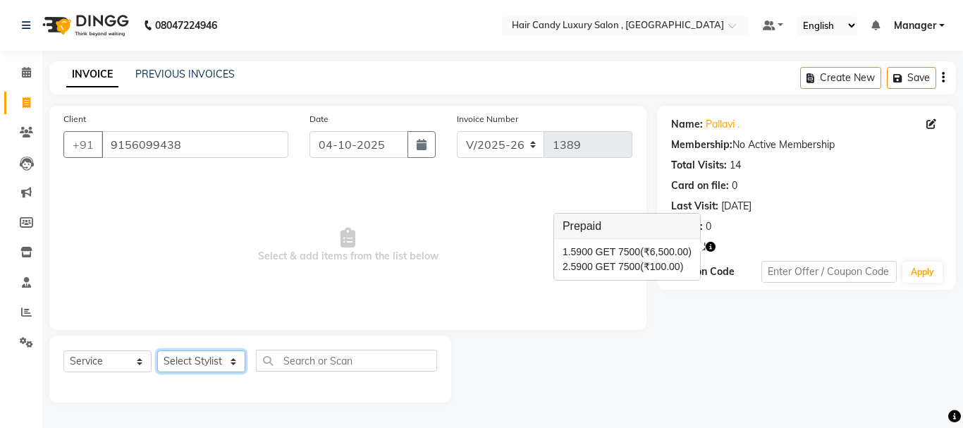
click at [200, 367] on select "Select Stylist ADITI [PERSON_NAME] [DEMOGRAPHIC_DATA] Manager Manager MEENAKSHI…" at bounding box center [201, 361] width 88 height 22
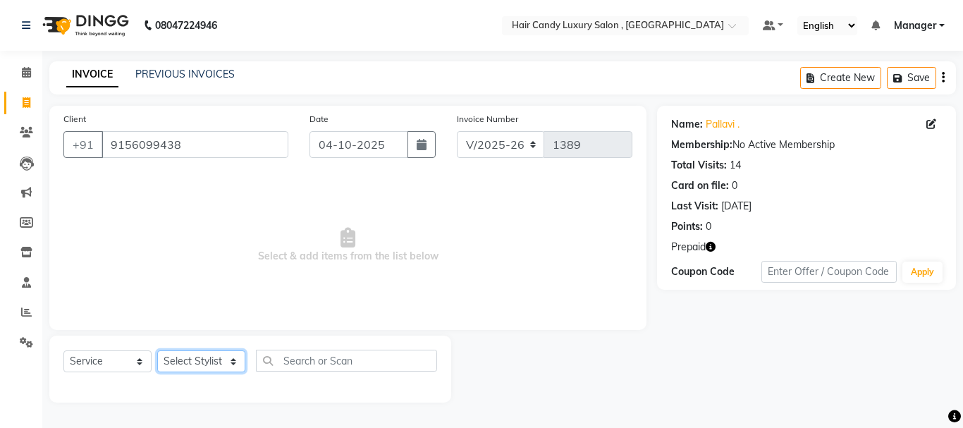
select select "91517"
click at [157, 350] on select "Select Stylist ADITI [PERSON_NAME] [DEMOGRAPHIC_DATA] Manager Manager MEENAKSHI…" at bounding box center [201, 361] width 88 height 22
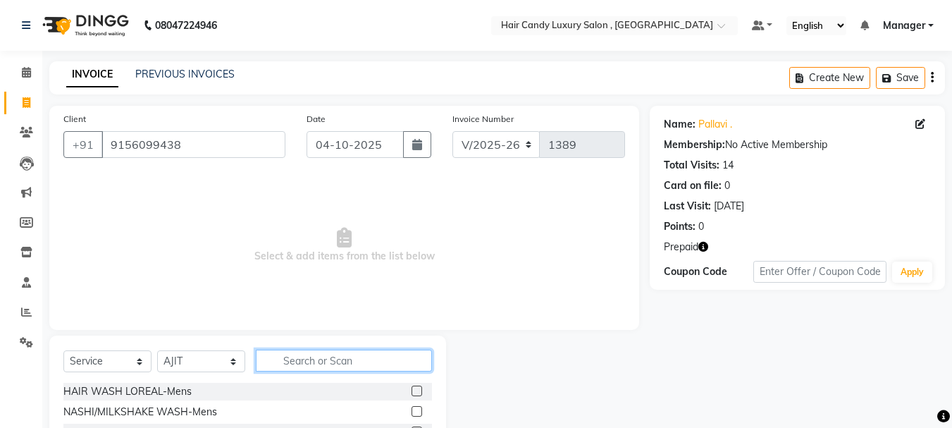
click at [321, 360] on input "text" at bounding box center [344, 361] width 176 height 22
type input "H"
type input "BL"
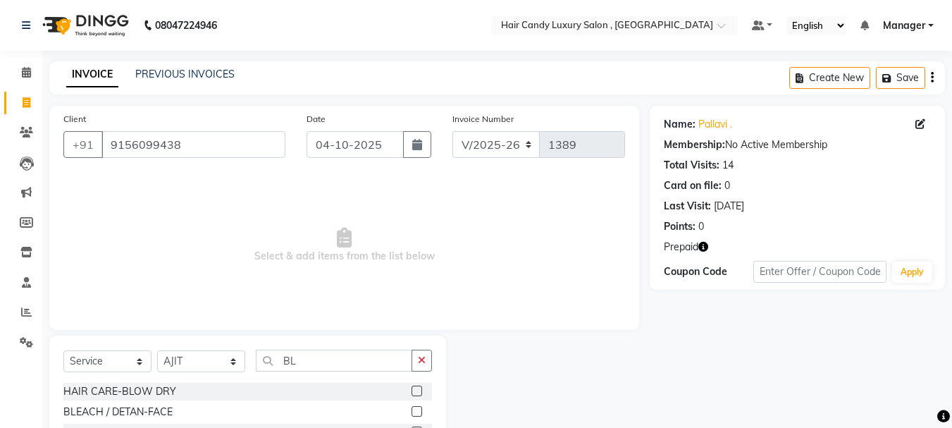
click at [412, 392] on label at bounding box center [417, 391] width 11 height 11
click at [412, 392] on input "checkbox" at bounding box center [416, 391] width 9 height 9
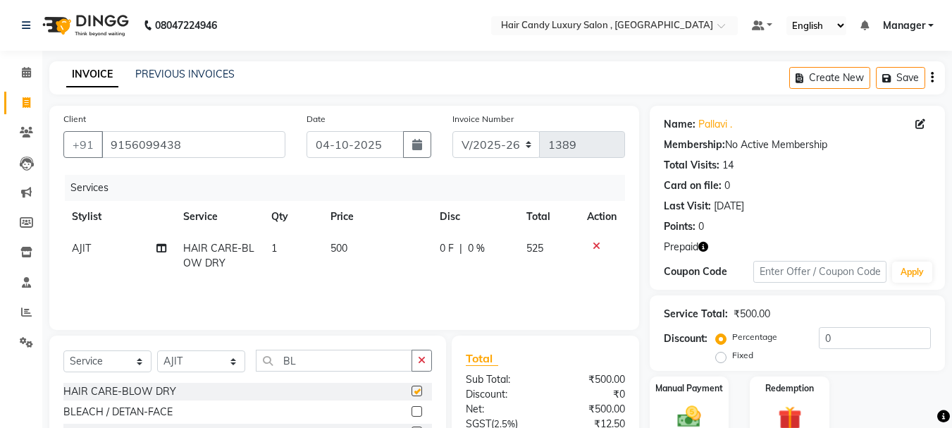
checkbox input "false"
click at [322, 357] on input "BL" at bounding box center [334, 361] width 157 height 22
type input "B"
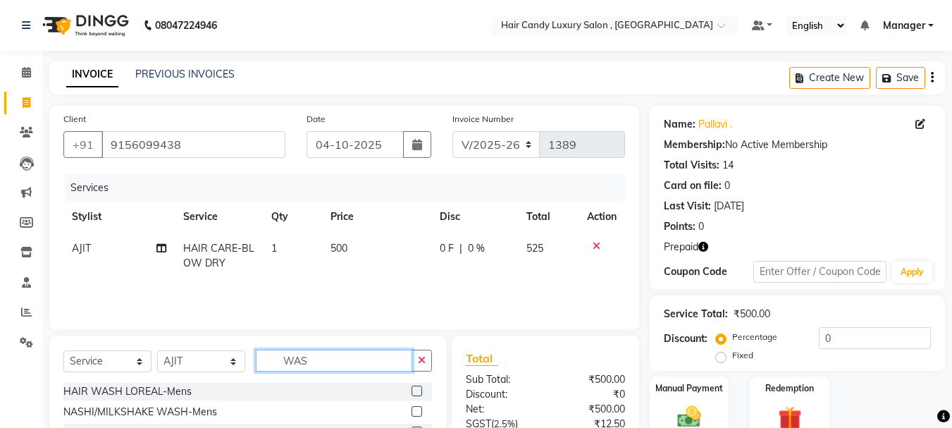
scroll to position [71, 0]
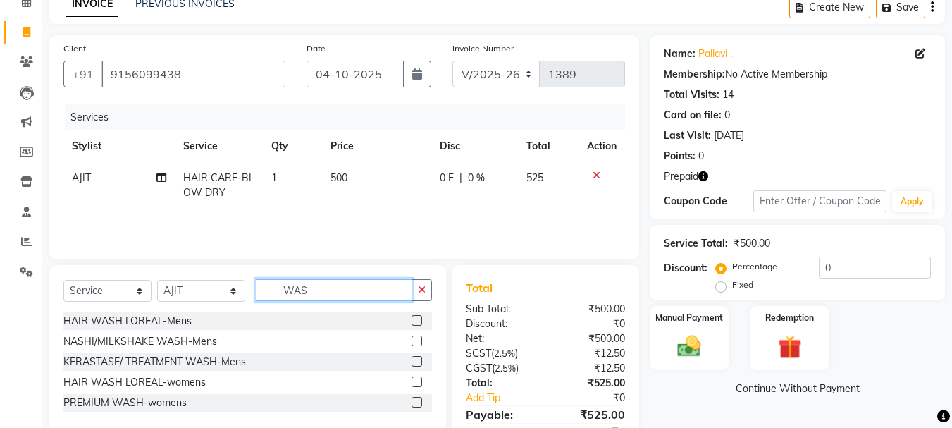
type input "WAS"
click at [420, 381] on label at bounding box center [417, 381] width 11 height 11
click at [420, 381] on input "checkbox" at bounding box center [416, 382] width 9 height 9
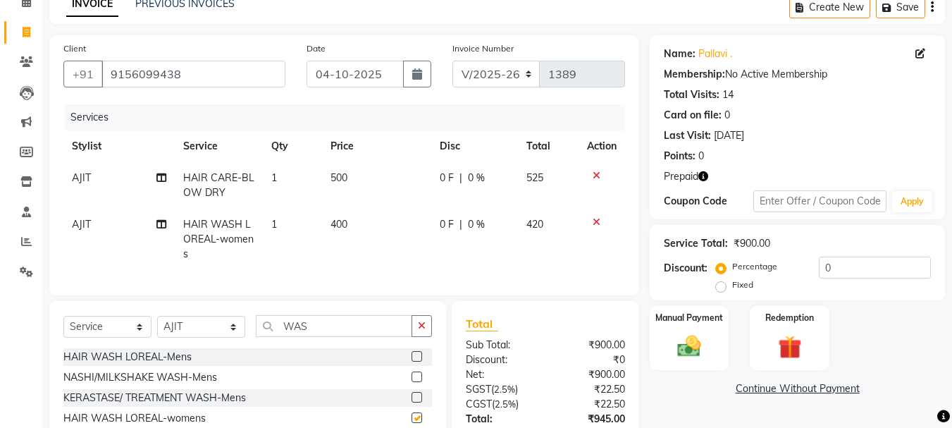
checkbox input "false"
click at [336, 331] on input "WAS" at bounding box center [334, 326] width 157 height 22
type input "W"
click at [694, 329] on div "Manual Payment" at bounding box center [690, 338] width 82 height 67
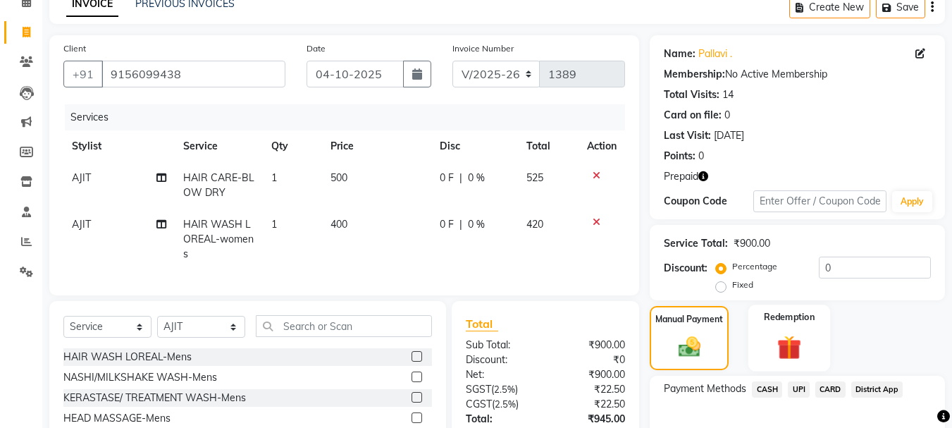
click at [787, 357] on img at bounding box center [789, 347] width 39 height 30
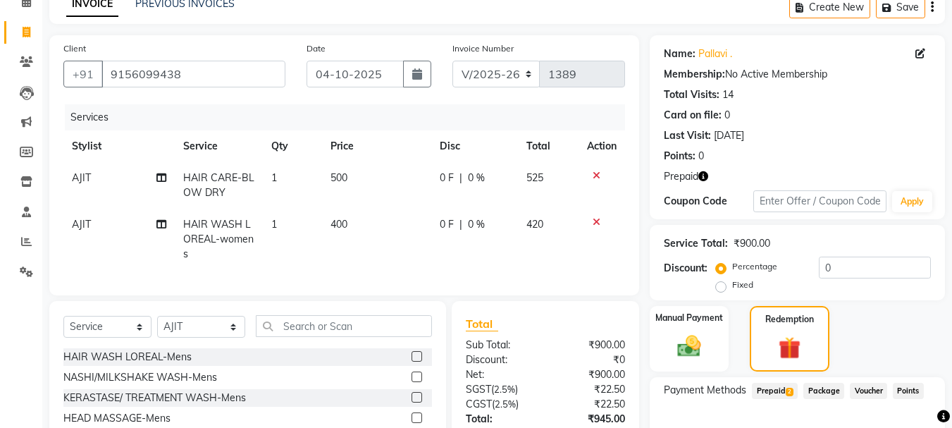
click at [788, 393] on span "2" at bounding box center [790, 392] width 8 height 8
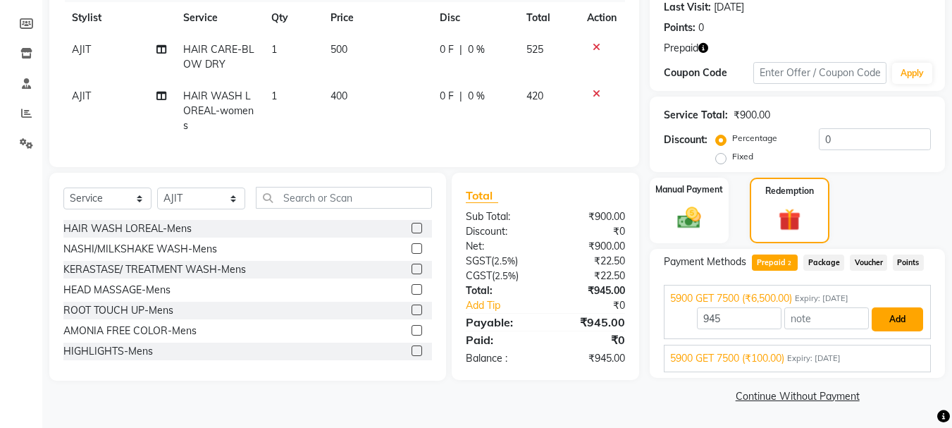
click at [910, 317] on button "Add" at bounding box center [897, 319] width 51 height 24
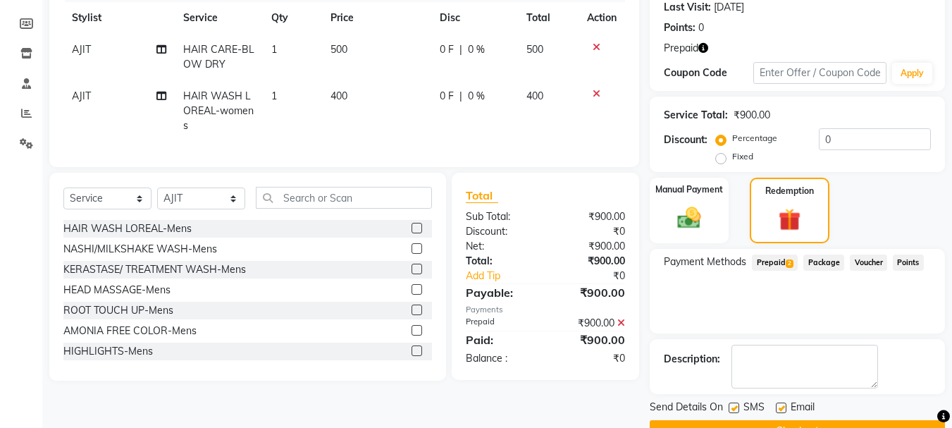
scroll to position [234, 0]
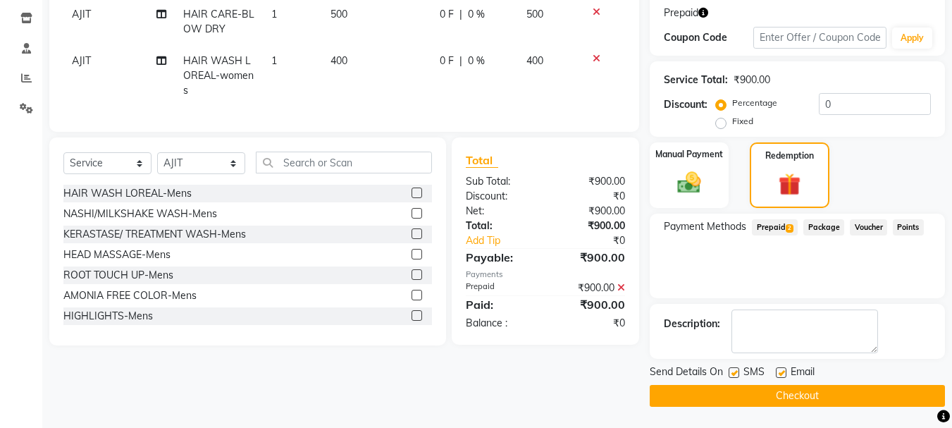
click at [771, 382] on div "Send Details On SMS Email Checkout" at bounding box center [797, 385] width 295 height 42
click at [771, 391] on button "Checkout" at bounding box center [797, 396] width 295 height 22
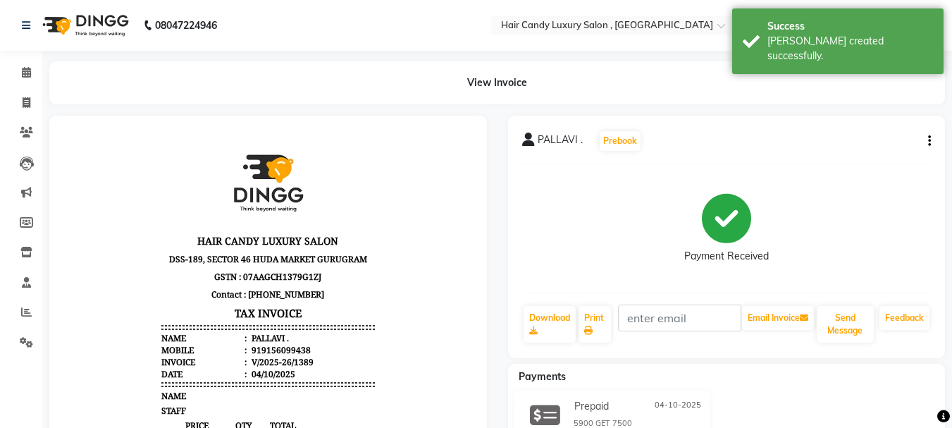
scroll to position [353, 0]
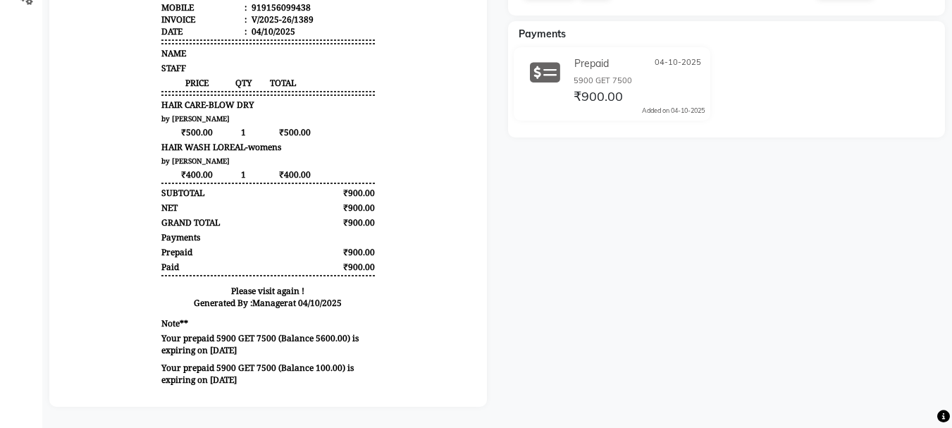
drag, startPoint x: 307, startPoint y: 326, endPoint x: 662, endPoint y: 298, distance: 356.4
click at [662, 298] on div "PALLAVI . Prebook Payment Received Download Print Email Invoice Send Message Fe…" at bounding box center [727, 90] width 459 height 634
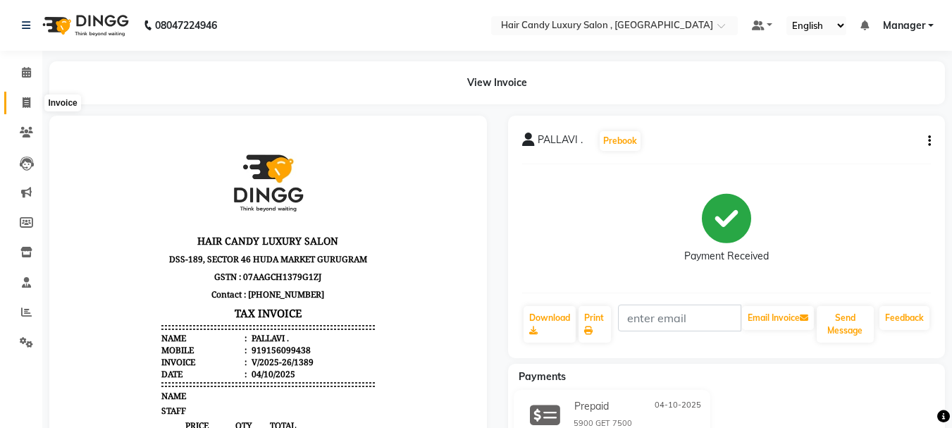
click at [28, 105] on icon at bounding box center [27, 102] width 8 height 11
select select "service"
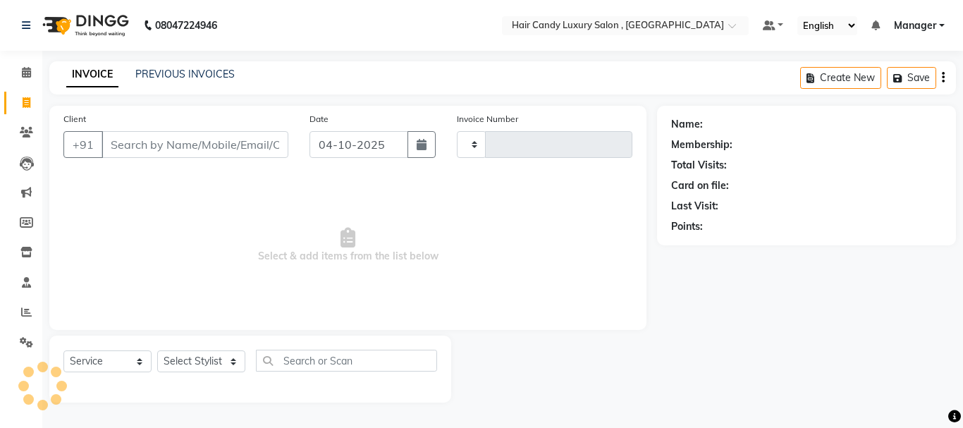
type input "1390"
select select "8304"
click at [197, 152] on input "Client" at bounding box center [195, 144] width 187 height 27
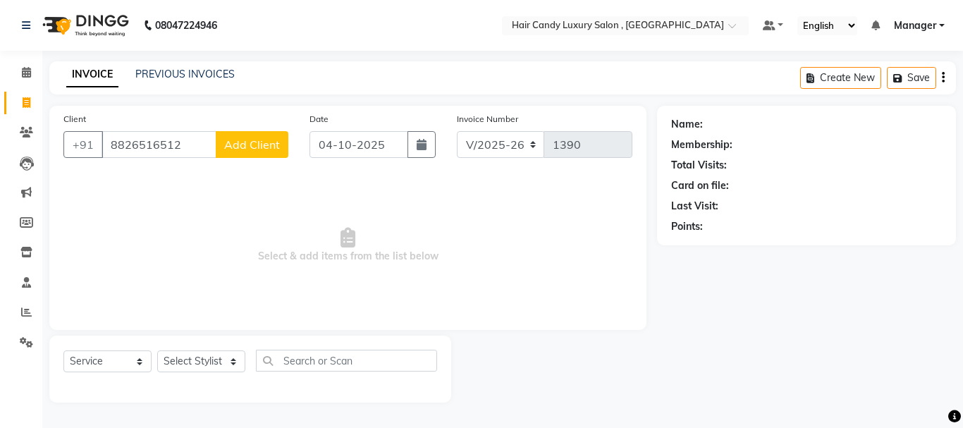
click at [212, 156] on input "8826516512" at bounding box center [159, 144] width 115 height 27
type input "8"
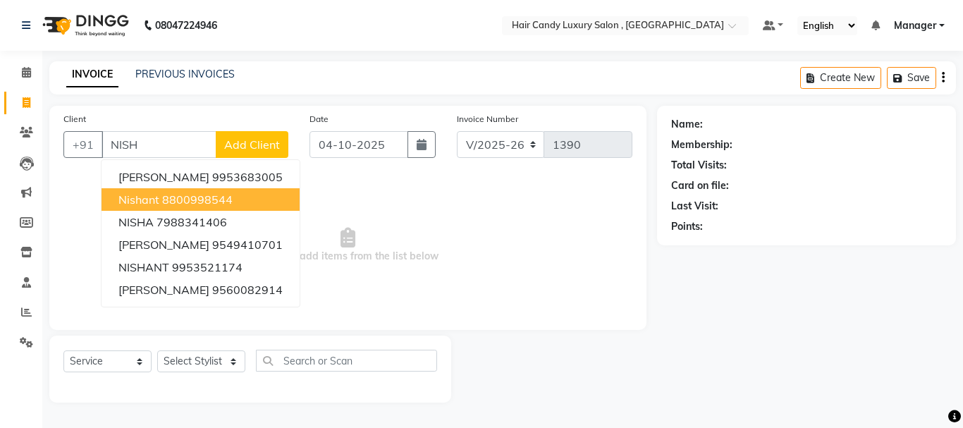
click at [182, 202] on ngb-highlight "8800998544" at bounding box center [197, 199] width 71 height 14
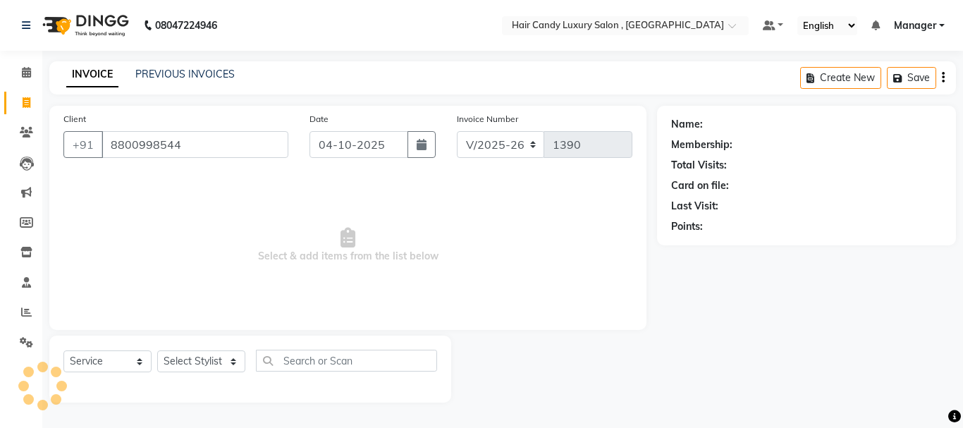
type input "8800998544"
select select "1: Object"
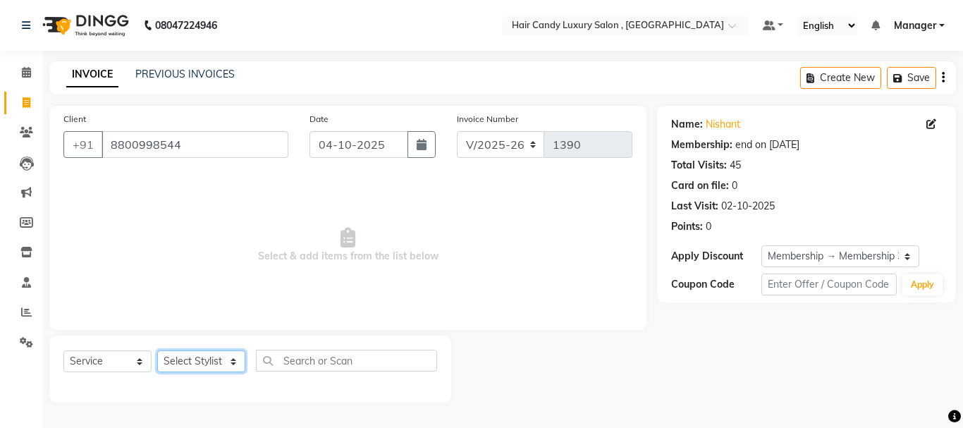
click at [217, 355] on select "Select Stylist ADITI [PERSON_NAME] [DEMOGRAPHIC_DATA] Manager Manager MEENAKSHI…" at bounding box center [201, 361] width 88 height 22
select select "80577"
click at [157, 350] on select "Select Stylist ADITI [PERSON_NAME] [DEMOGRAPHIC_DATA] Manager Manager MEENAKSHI…" at bounding box center [201, 361] width 88 height 22
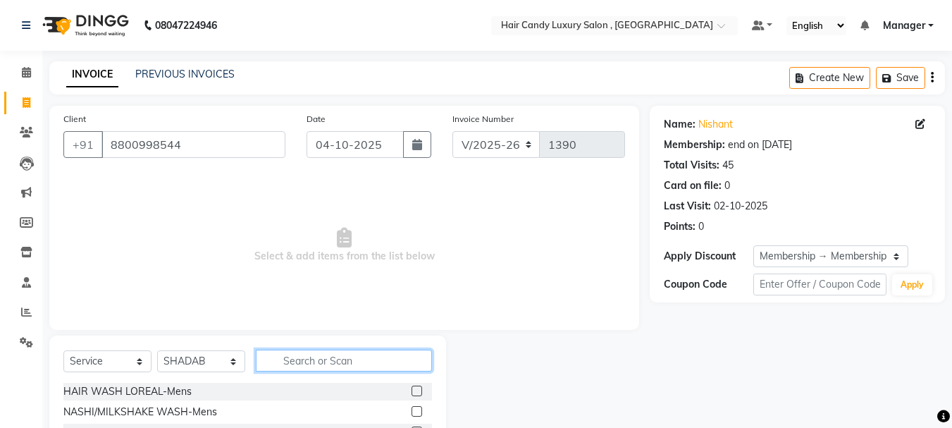
click at [283, 363] on input "text" at bounding box center [344, 361] width 176 height 22
type input "STY"
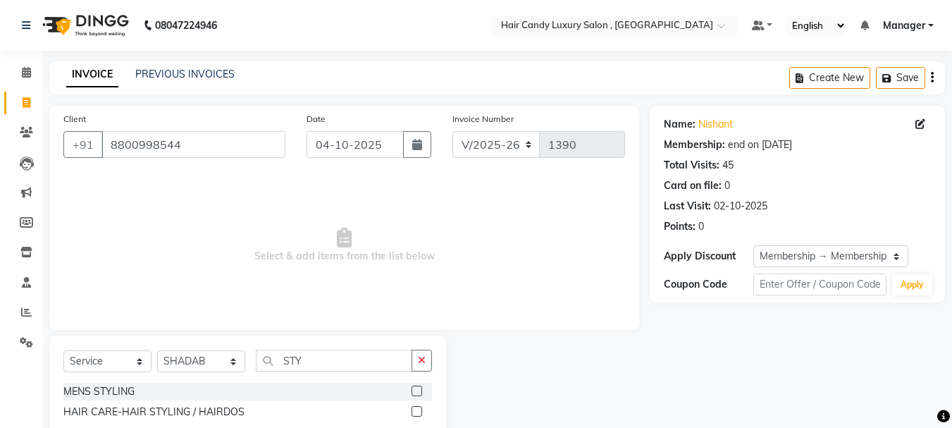
click at [418, 389] on label at bounding box center [417, 391] width 11 height 11
click at [418, 389] on input "checkbox" at bounding box center [416, 391] width 9 height 9
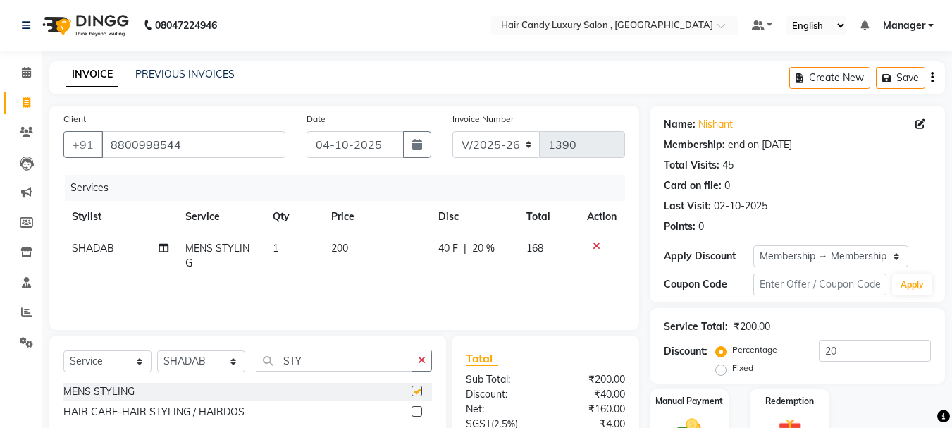
checkbox input "false"
click at [281, 248] on td "1" at bounding box center [293, 256] width 59 height 47
select select "80577"
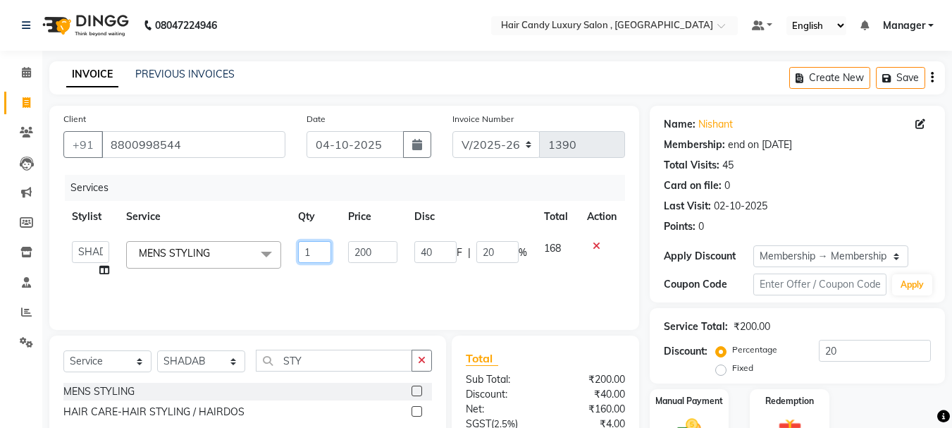
click at [312, 251] on input "1" at bounding box center [315, 252] width 34 height 22
type input "2"
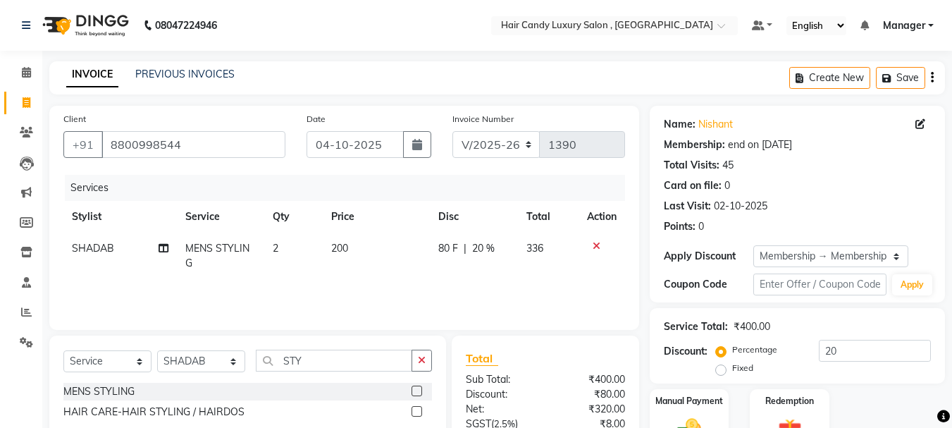
click at [432, 284] on div "Services Stylist Service Qty Price Disc Total Action [PERSON_NAME] MENS STYLING…" at bounding box center [344, 245] width 562 height 141
click at [357, 245] on td "200" at bounding box center [376, 256] width 107 height 47
select select "80577"
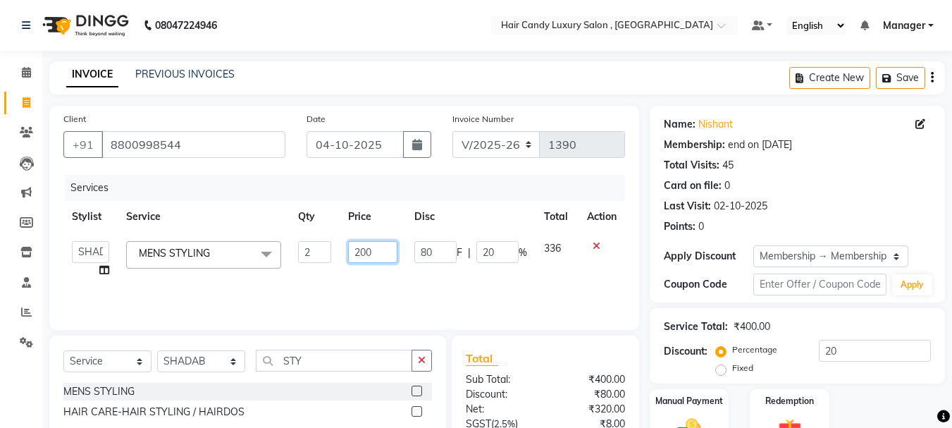
click at [381, 246] on input "200" at bounding box center [372, 252] width 49 height 22
type input "250"
click at [390, 281] on div "Services Stylist Service Qty Price Disc Total Action ADITI [PERSON_NAME] [DEMOG…" at bounding box center [344, 245] width 562 height 141
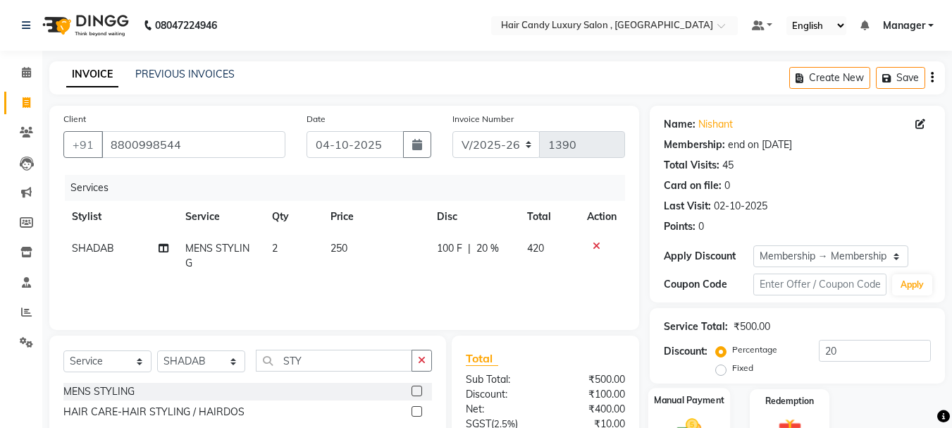
scroll to position [136, 0]
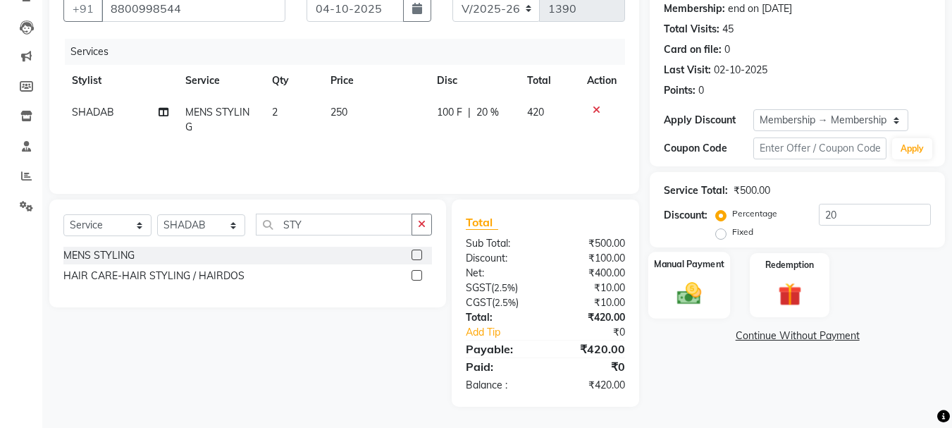
click at [697, 299] on img at bounding box center [689, 293] width 39 height 28
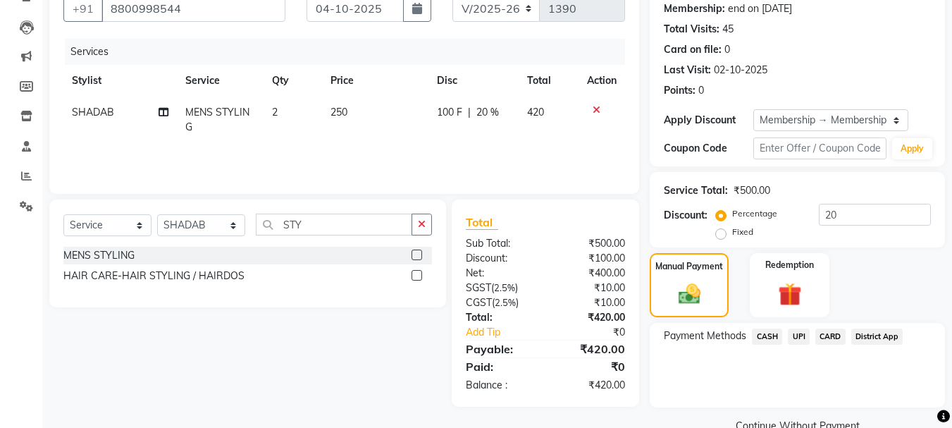
click at [767, 340] on span "CASH" at bounding box center [767, 337] width 30 height 16
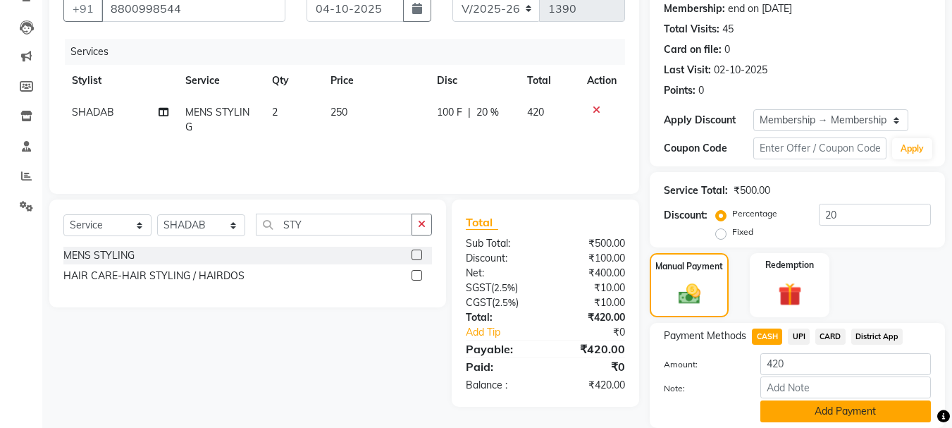
click at [836, 410] on button "Add Payment" at bounding box center [846, 411] width 171 height 22
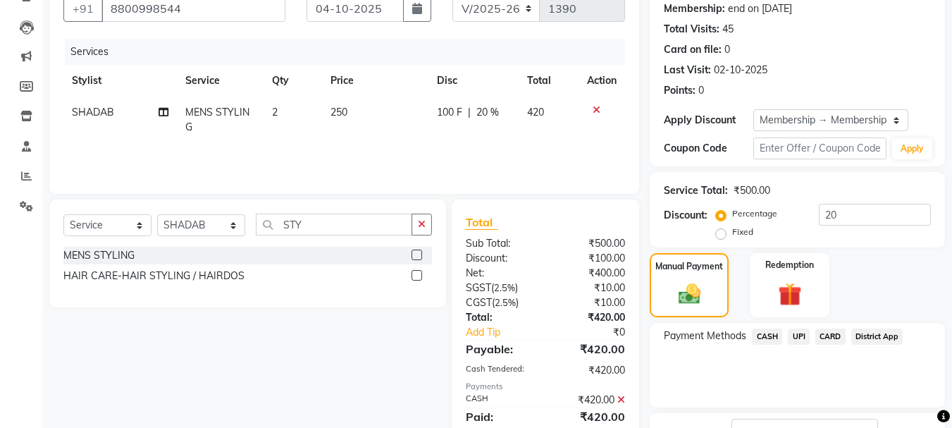
scroll to position [245, 0]
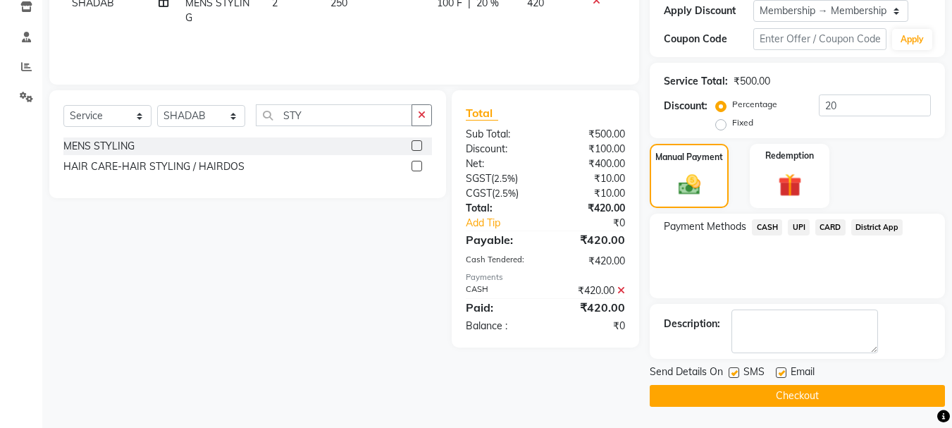
click at [816, 395] on button "Checkout" at bounding box center [797, 396] width 295 height 22
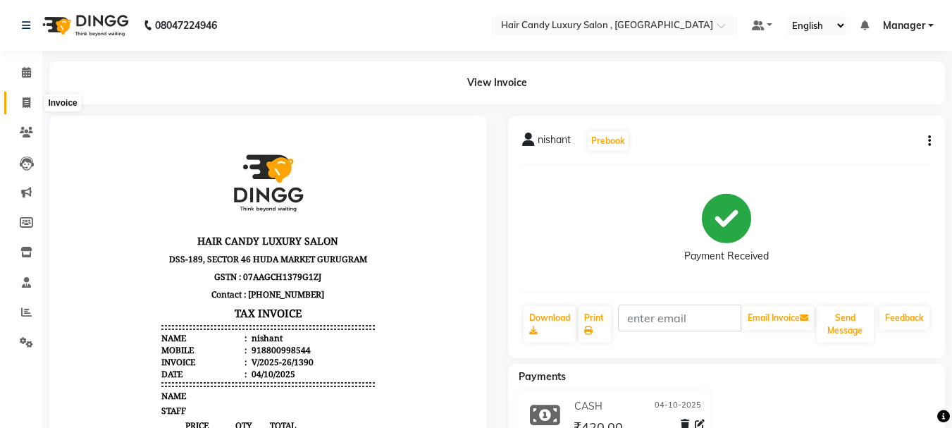
click at [30, 99] on icon at bounding box center [27, 102] width 8 height 11
select select "service"
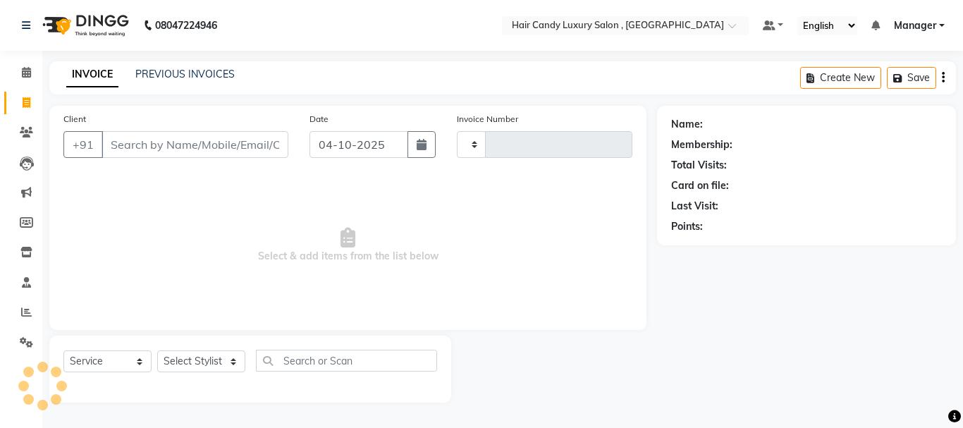
click at [204, 144] on input "Client" at bounding box center [195, 144] width 187 height 27
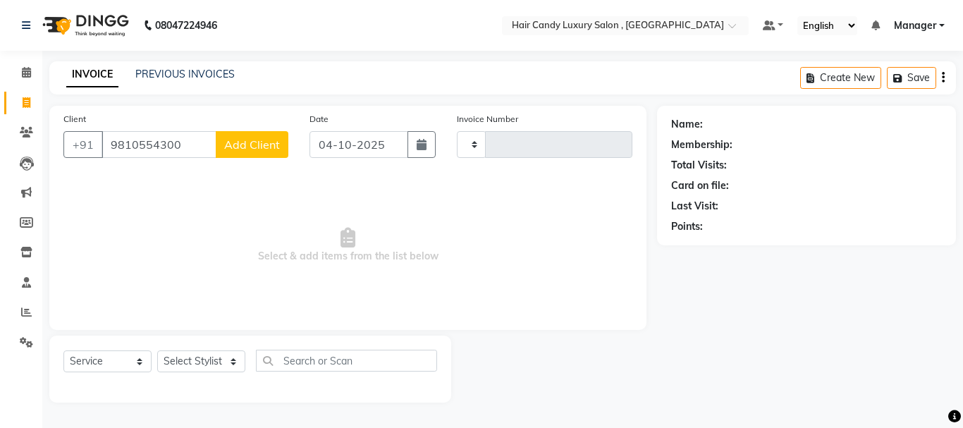
type input "9810554300"
click at [220, 367] on select "Select Stylist ADITI [PERSON_NAME] [DEMOGRAPHIC_DATA] Manager Manager MEENAKSHI…" at bounding box center [201, 361] width 88 height 22
select select "91648"
click at [157, 350] on select "Select Stylist ADITI [PERSON_NAME] [DEMOGRAPHIC_DATA] Manager Manager MEENAKSHI…" at bounding box center [201, 361] width 88 height 22
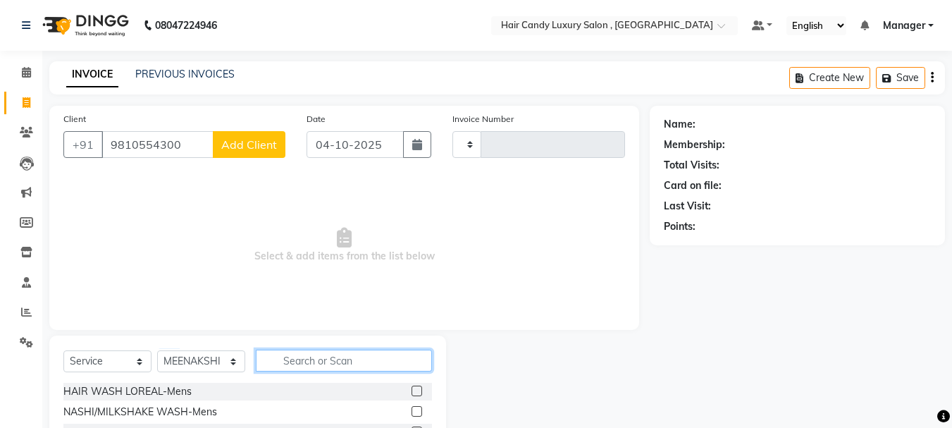
click at [311, 359] on input "text" at bounding box center [344, 361] width 176 height 22
type input "FACI"
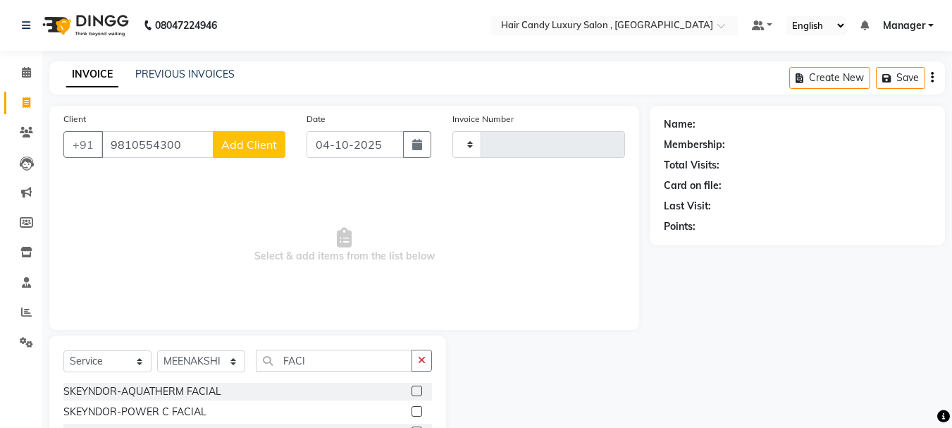
click at [412, 388] on label at bounding box center [417, 391] width 11 height 11
click at [412, 388] on input "checkbox" at bounding box center [416, 391] width 9 height 9
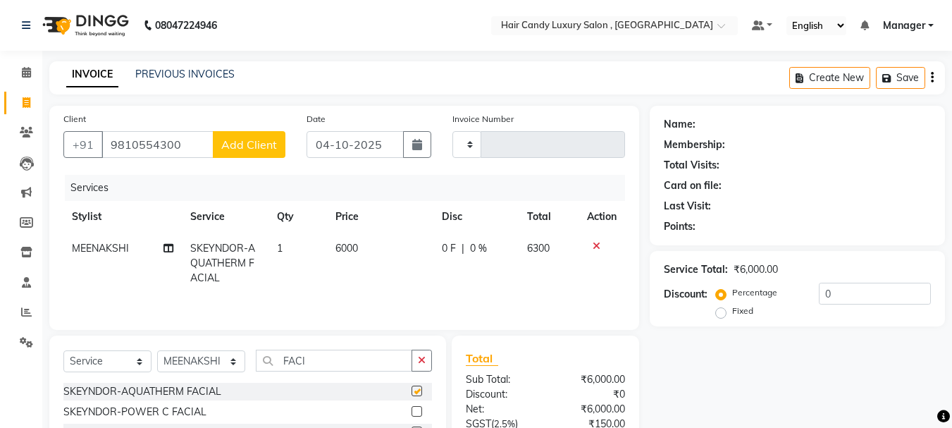
checkbox input "false"
click at [355, 247] on span "6000" at bounding box center [347, 248] width 23 height 13
select select "91648"
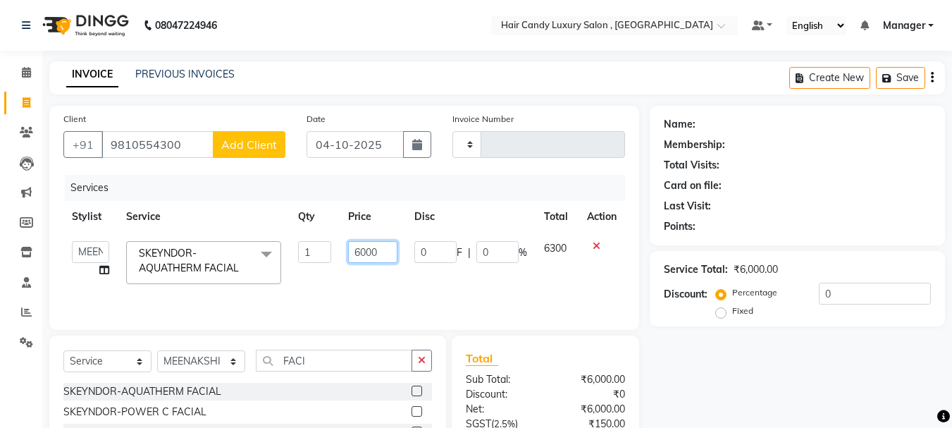
click at [382, 256] on input "6000" at bounding box center [372, 252] width 49 height 22
type input "6"
type input "5000"
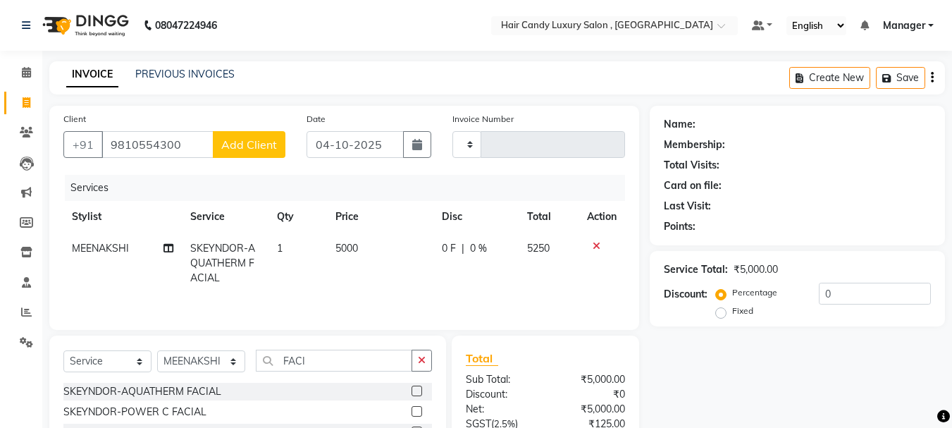
click at [402, 278] on td "5000" at bounding box center [380, 263] width 106 height 61
select select "91648"
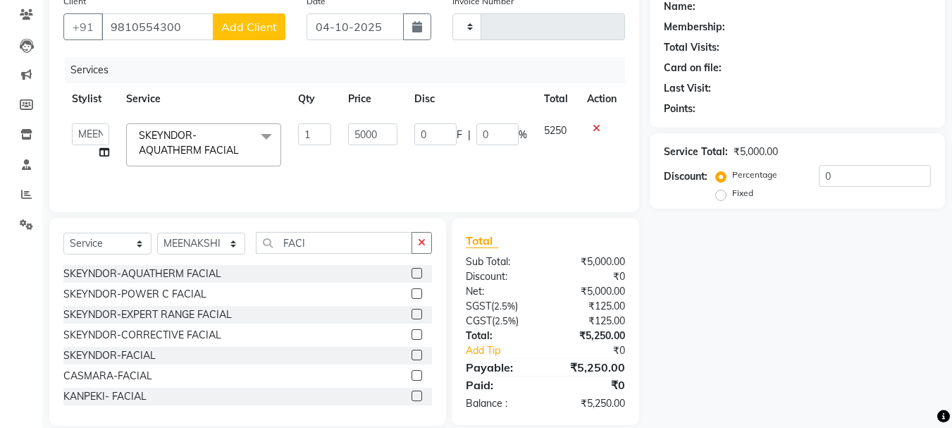
scroll to position [137, 0]
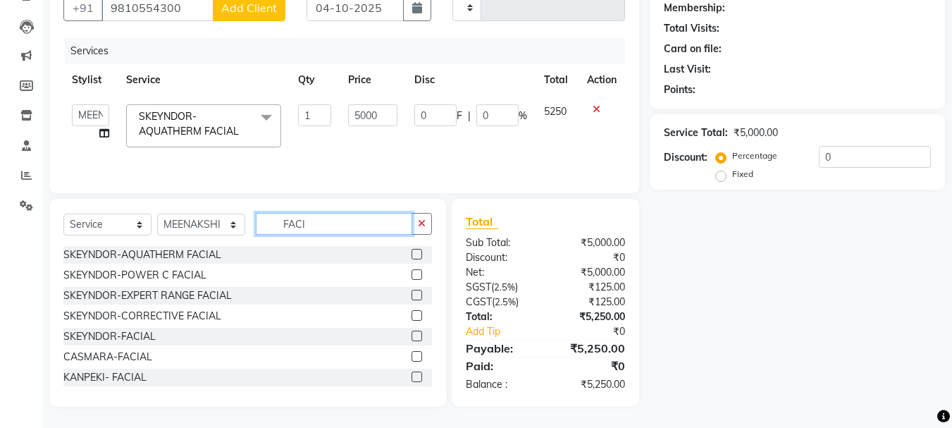
click at [324, 226] on input "FACI" at bounding box center [334, 224] width 157 height 22
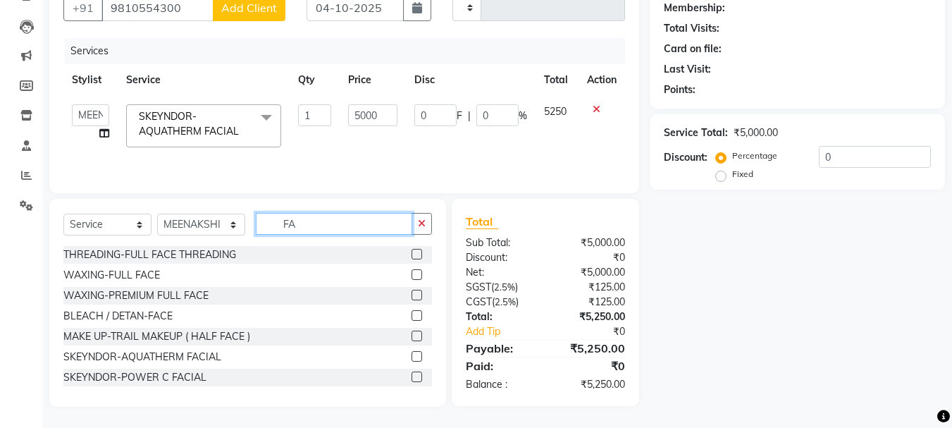
type input "F"
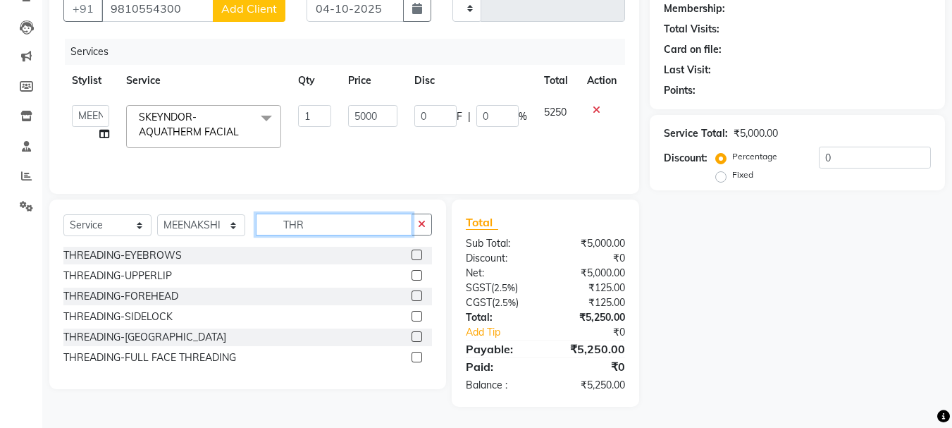
scroll to position [136, 0]
type input "THRE"
click at [421, 257] on label at bounding box center [417, 255] width 11 height 11
click at [421, 257] on input "checkbox" at bounding box center [416, 255] width 9 height 9
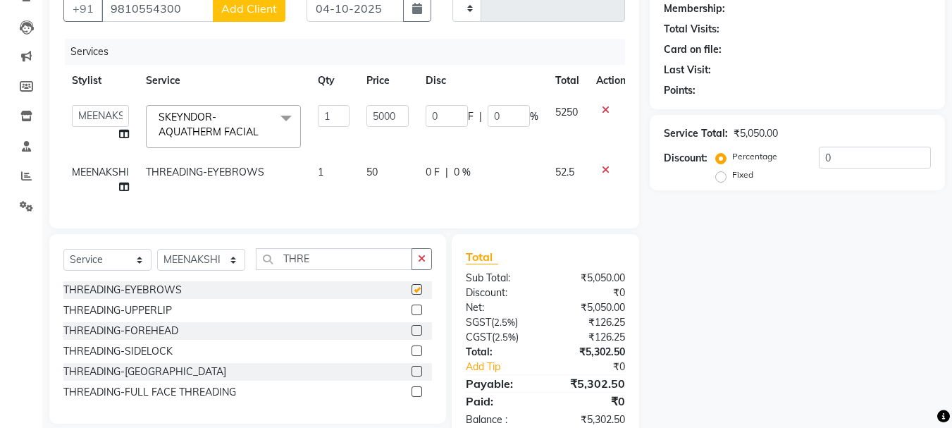
checkbox input "false"
click at [416, 315] on label at bounding box center [417, 310] width 11 height 11
click at [416, 315] on input "checkbox" at bounding box center [416, 310] width 9 height 9
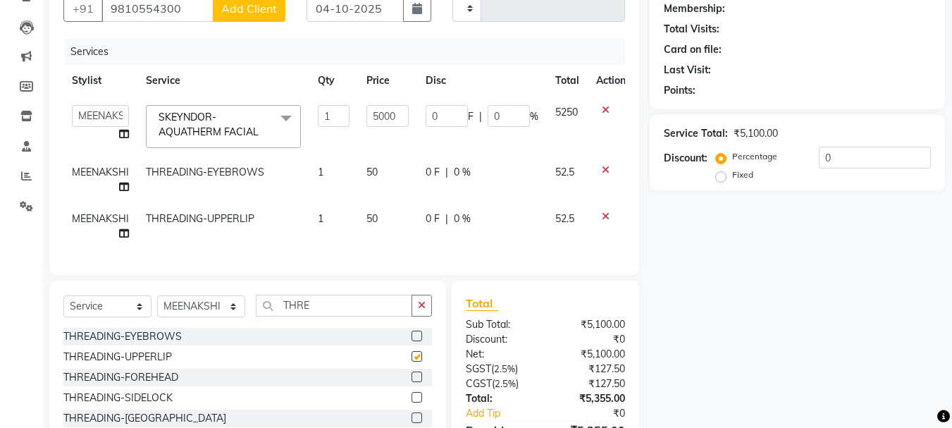
checkbox input "false"
click at [415, 382] on label at bounding box center [417, 377] width 11 height 11
click at [415, 382] on input "checkbox" at bounding box center [416, 377] width 9 height 9
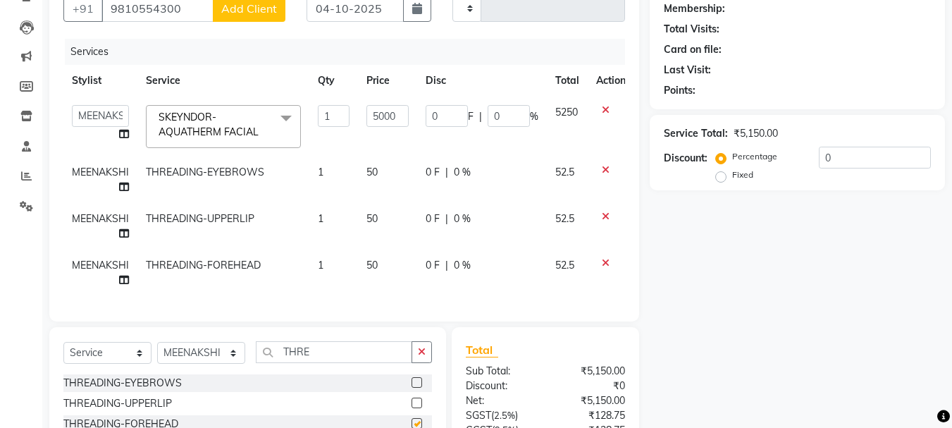
checkbox input "false"
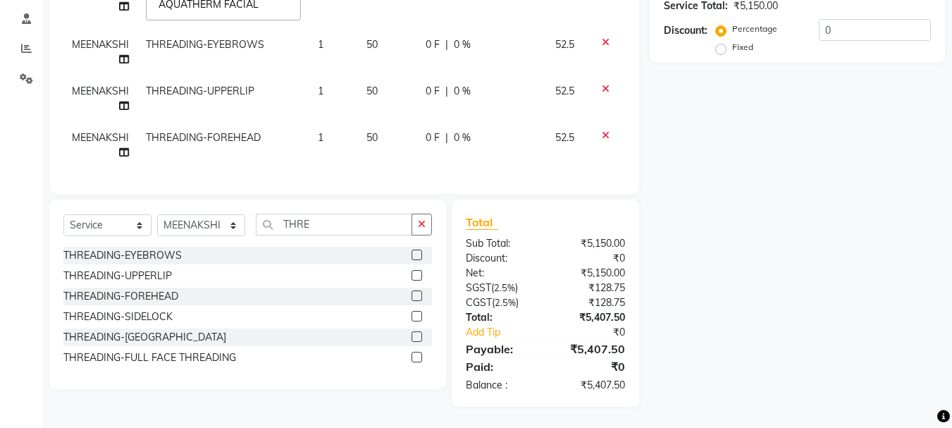
scroll to position [0, 0]
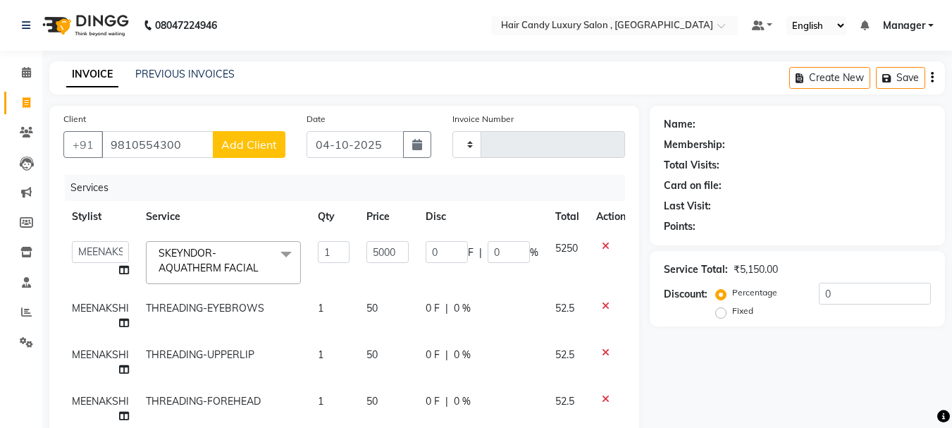
click at [733, 316] on label "Fixed" at bounding box center [743, 311] width 21 height 13
click at [725, 316] on input "Fixed" at bounding box center [724, 311] width 10 height 10
radio input "true"
click at [840, 289] on input "0" at bounding box center [875, 294] width 112 height 22
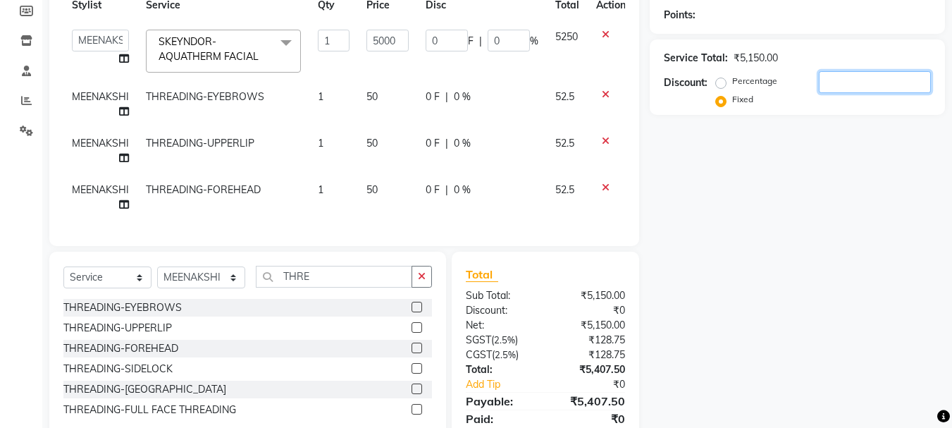
type input "5"
type input "4.85"
type input "0.1"
type input "57"
type input "55.34"
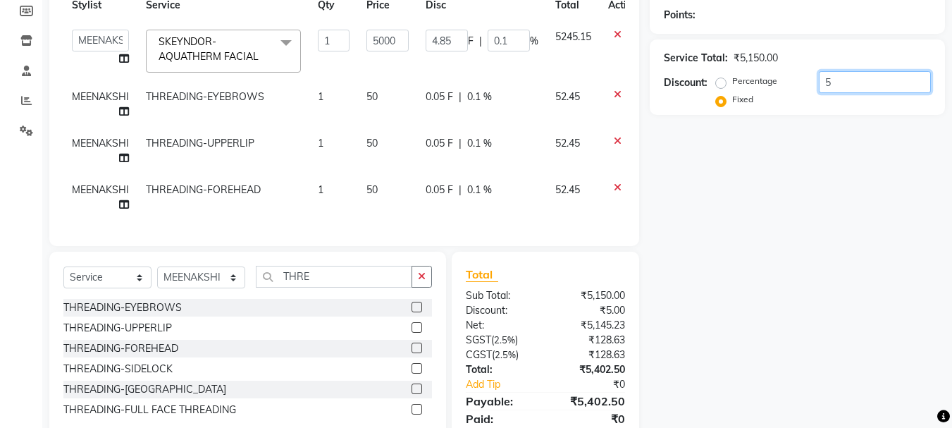
type input "1.11"
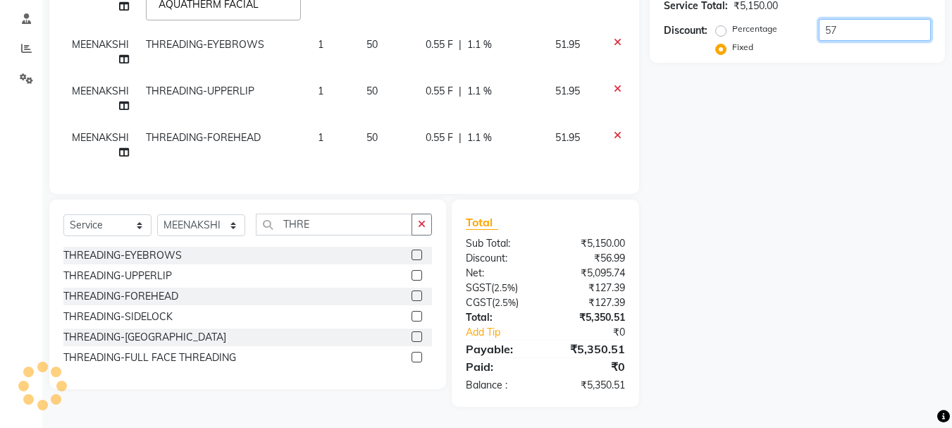
scroll to position [0, 0]
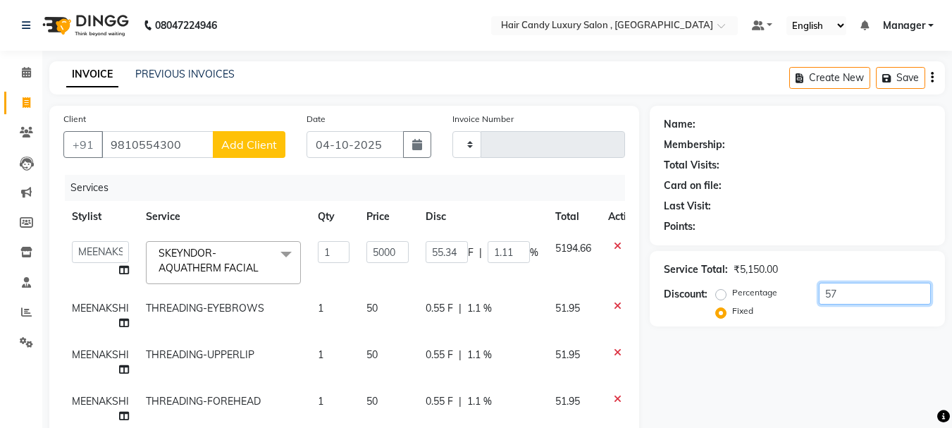
type input "57"
click at [198, 142] on input "9810554300" at bounding box center [158, 144] width 112 height 27
type input "981055430"
radio input "true"
type input "0"
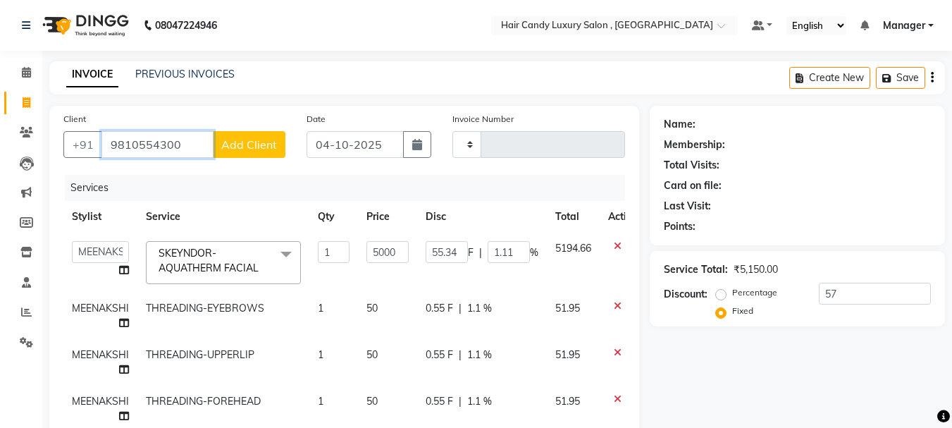
type input "0"
click at [165, 141] on input "9810554" at bounding box center [158, 144] width 112 height 27
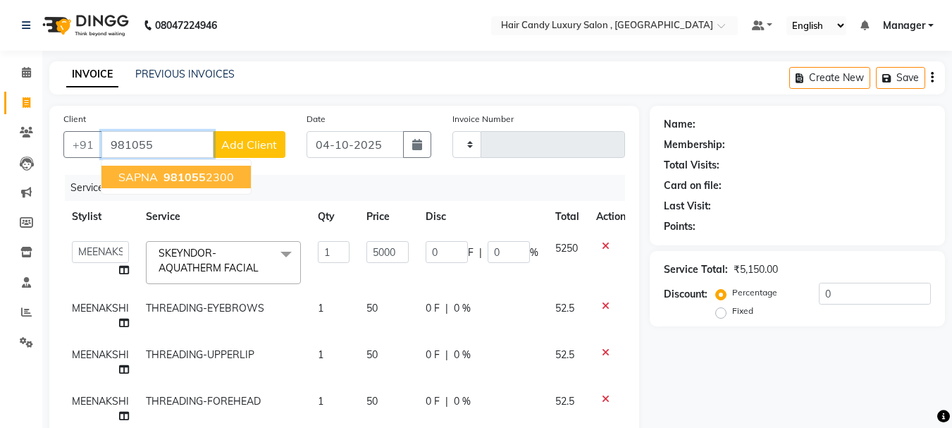
click at [207, 175] on ngb-highlight "981055 2300" at bounding box center [197, 177] width 73 height 14
type input "9810552300"
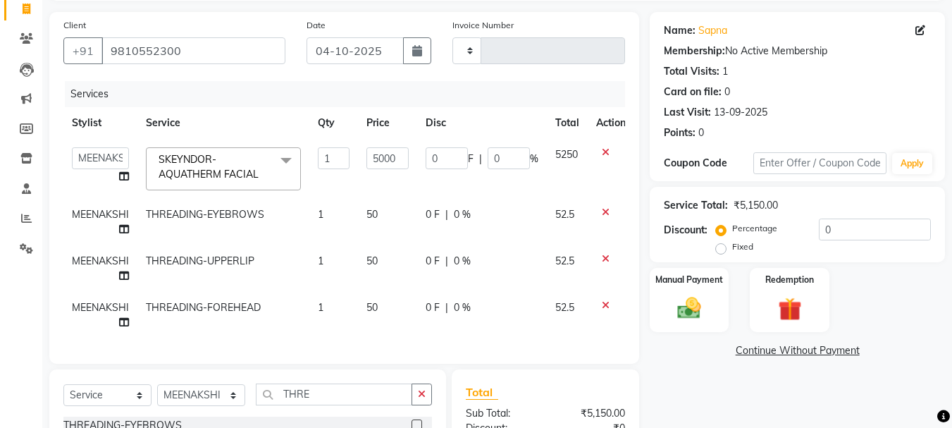
scroll to position [141, 0]
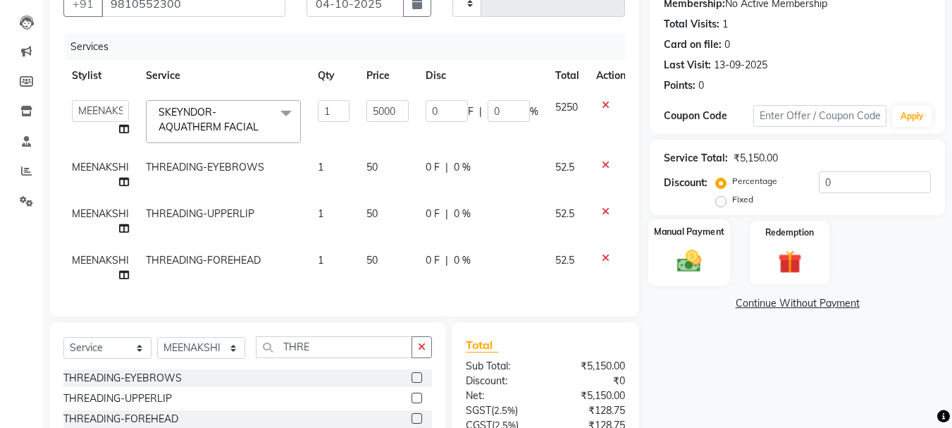
click at [694, 258] on img at bounding box center [689, 261] width 39 height 28
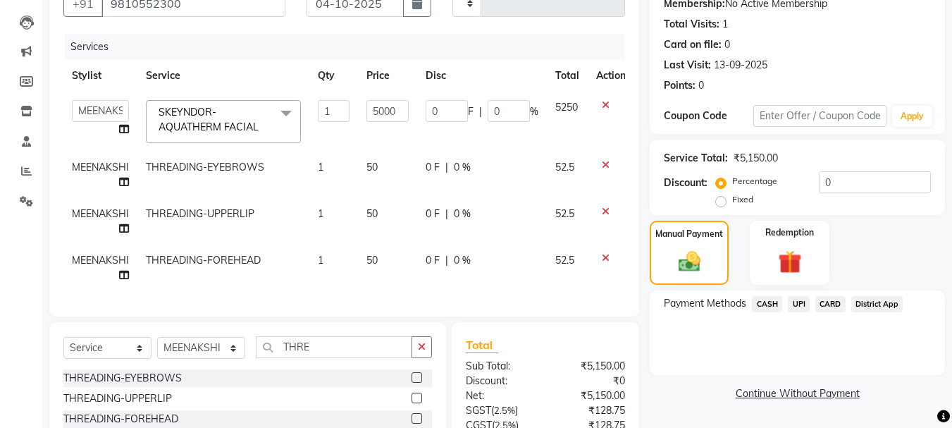
click at [771, 306] on span "CASH" at bounding box center [767, 304] width 30 height 16
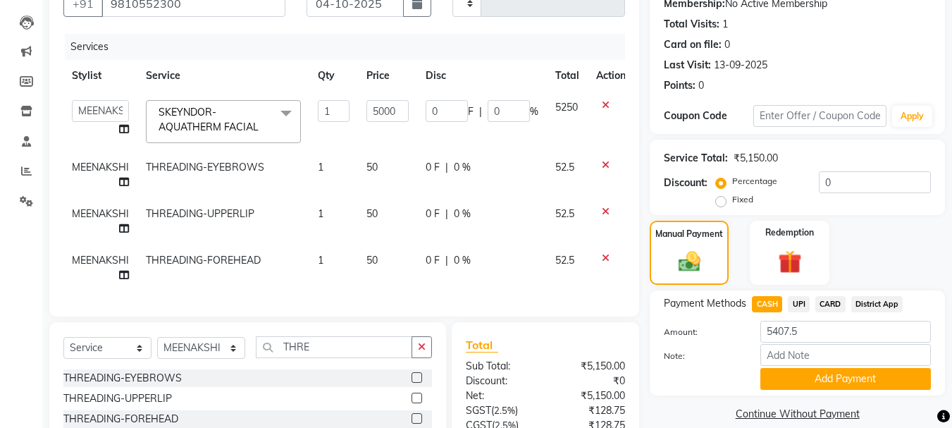
drag, startPoint x: 803, startPoint y: 379, endPoint x: 838, endPoint y: 242, distance: 141.9
click at [837, 245] on div "Name: [PERSON_NAME] Membership: No Active Membership Total Visits: 1 Card on fi…" at bounding box center [803, 247] width 306 height 565
click at [733, 204] on label "Fixed" at bounding box center [743, 199] width 21 height 13
click at [721, 204] on input "Fixed" at bounding box center [724, 200] width 10 height 10
radio input "true"
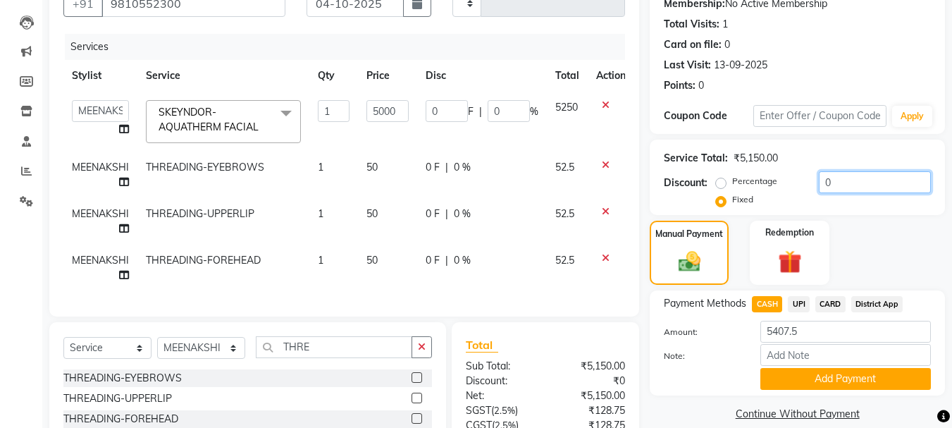
click at [847, 182] on input "0" at bounding box center [875, 182] width 112 height 22
type input "5"
type input "4.85"
type input "0.1"
type input "57"
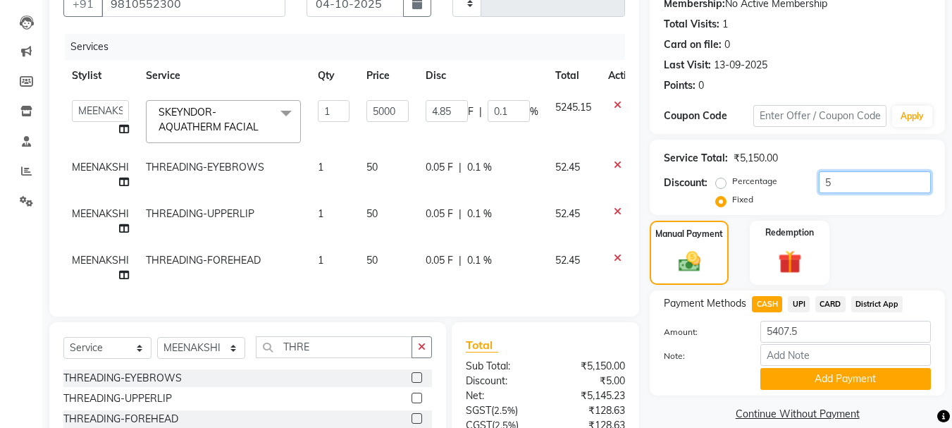
type input "55.34"
type input "1.11"
type input "57"
click at [884, 203] on div "Percentage Fixed 57" at bounding box center [825, 190] width 212 height 38
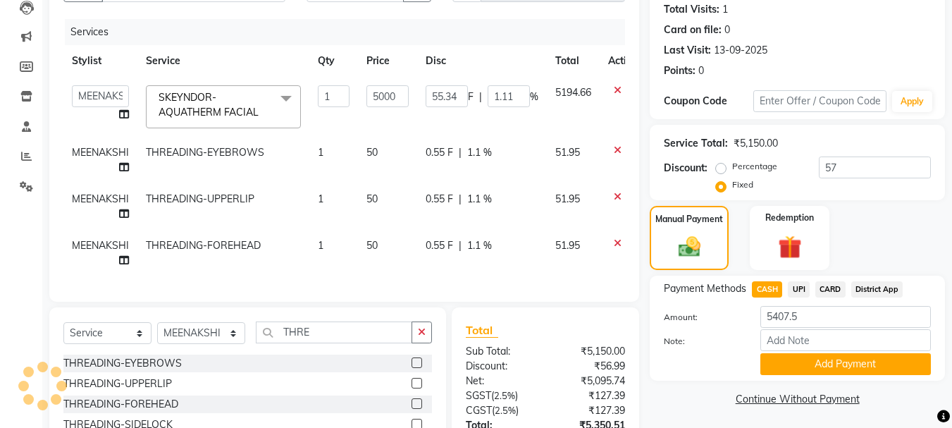
scroll to position [212, 0]
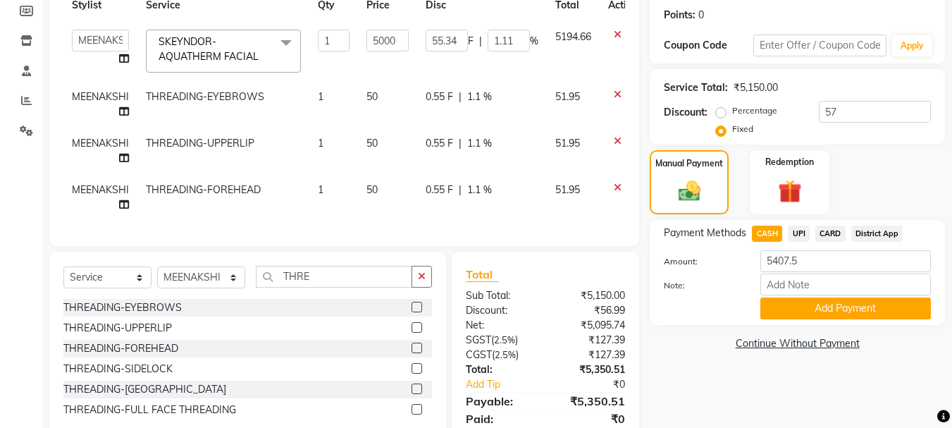
click at [767, 234] on span "CASH" at bounding box center [767, 234] width 30 height 16
type input "5350.51"
click at [821, 266] on input "5350.51" at bounding box center [846, 261] width 171 height 22
click at [828, 308] on button "Add Payment" at bounding box center [846, 309] width 171 height 22
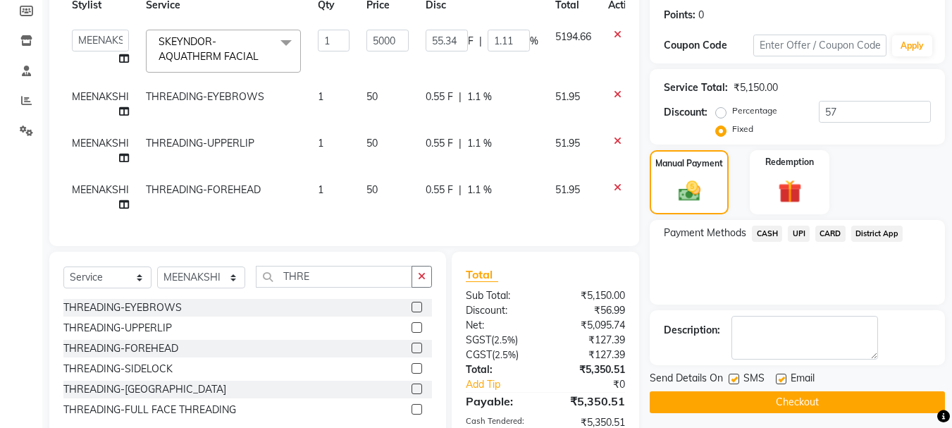
scroll to position [324, 0]
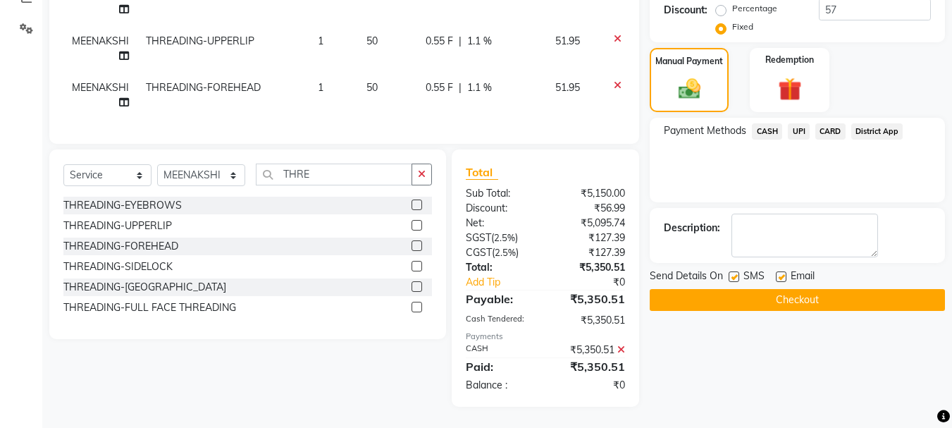
click at [779, 289] on button "Checkout" at bounding box center [797, 300] width 295 height 22
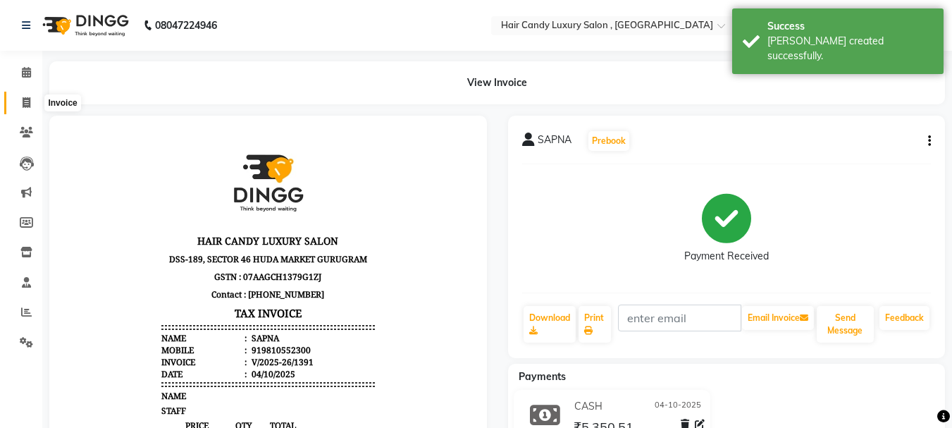
click at [26, 106] on icon at bounding box center [27, 102] width 8 height 11
select select "service"
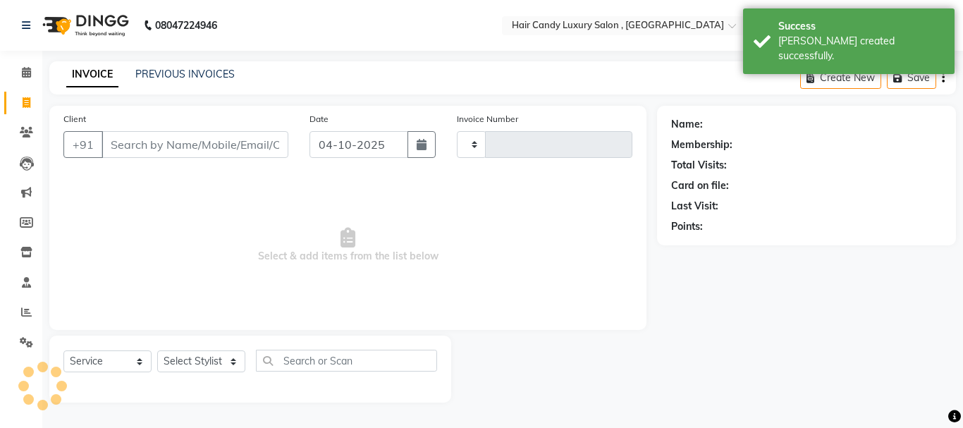
type input "1392"
select select "8304"
click at [156, 147] on input "Client" at bounding box center [195, 144] width 187 height 27
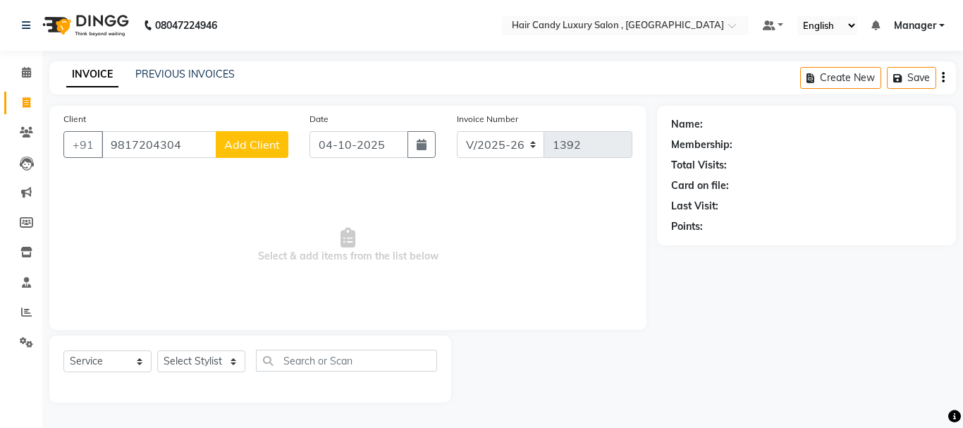
type input "9817204304"
click at [255, 136] on button "Add Client" at bounding box center [252, 144] width 73 height 27
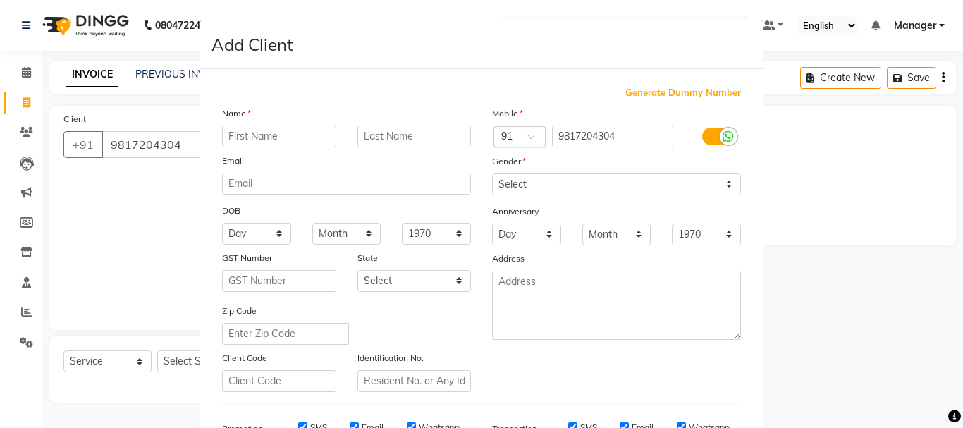
drag, startPoint x: 281, startPoint y: 135, endPoint x: 297, endPoint y: 135, distance: 16.2
click at [282, 135] on input "text" at bounding box center [279, 136] width 114 height 22
type input "[PERSON_NAME]"
click at [527, 191] on select "Select [DEMOGRAPHIC_DATA] [DEMOGRAPHIC_DATA] Other Prefer Not To Say" at bounding box center [616, 184] width 249 height 22
select select "[DEMOGRAPHIC_DATA]"
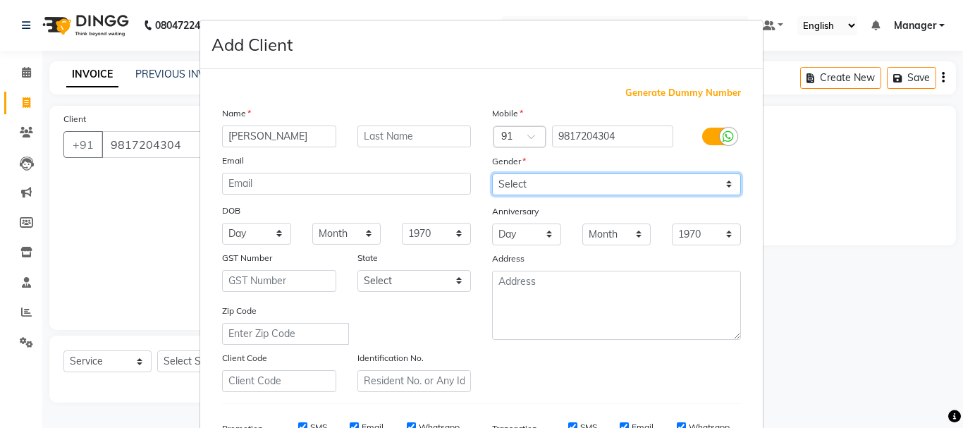
click at [492, 173] on select "Select [DEMOGRAPHIC_DATA] [DEMOGRAPHIC_DATA] Other Prefer Not To Say" at bounding box center [616, 184] width 249 height 22
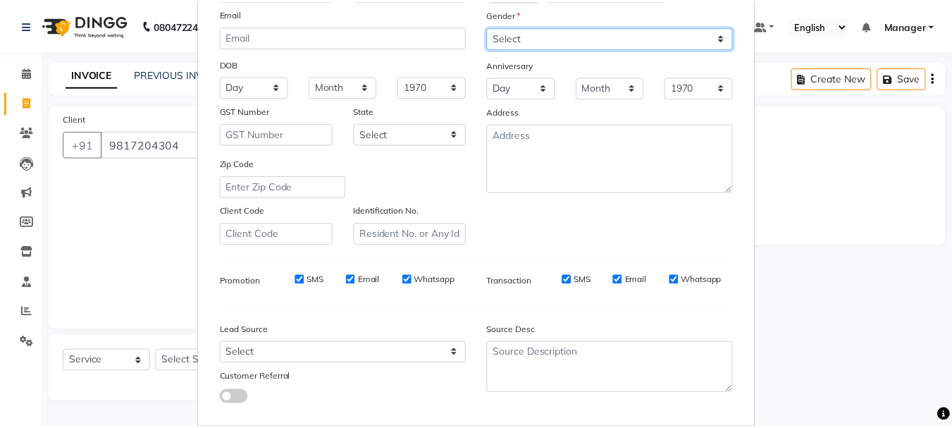
scroll to position [223, 0]
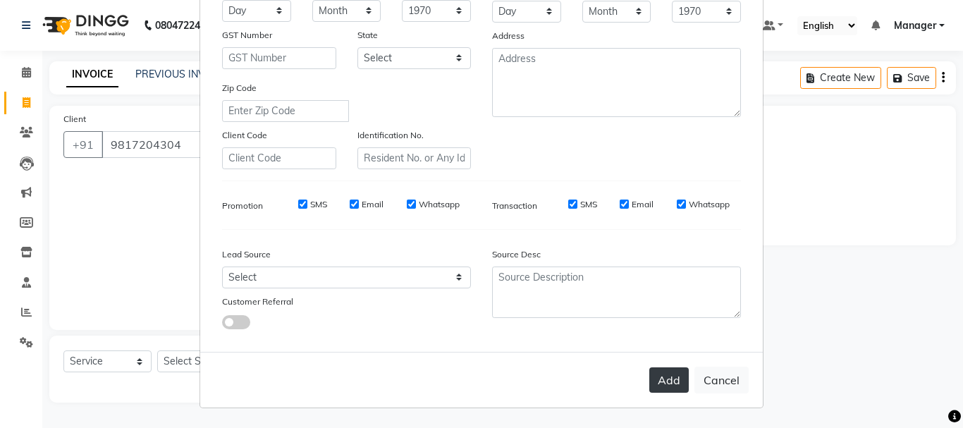
click at [672, 378] on button "Add" at bounding box center [668, 379] width 39 height 25
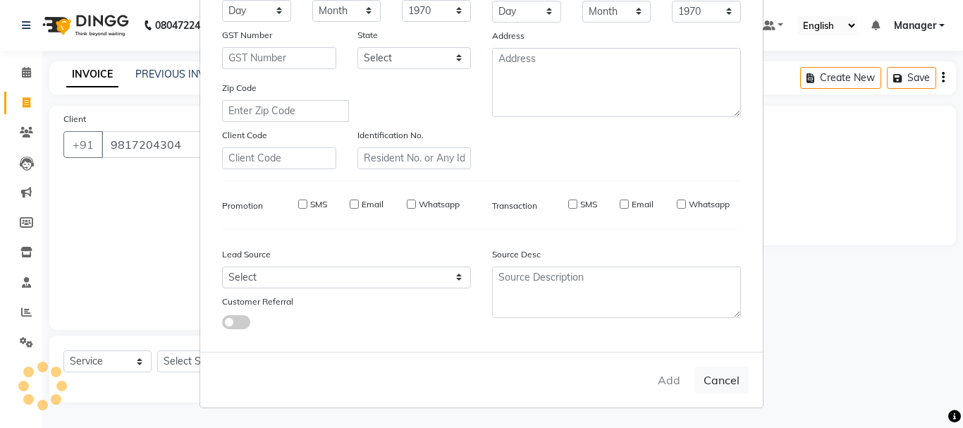
select select
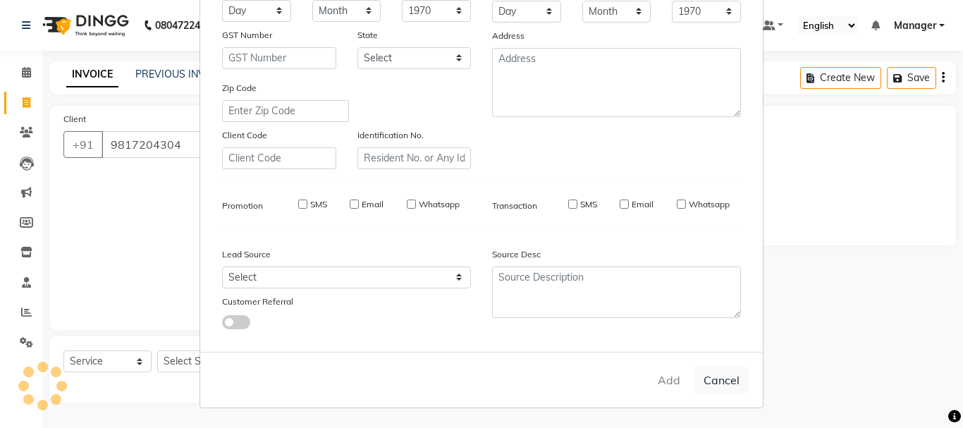
select select
checkbox input "false"
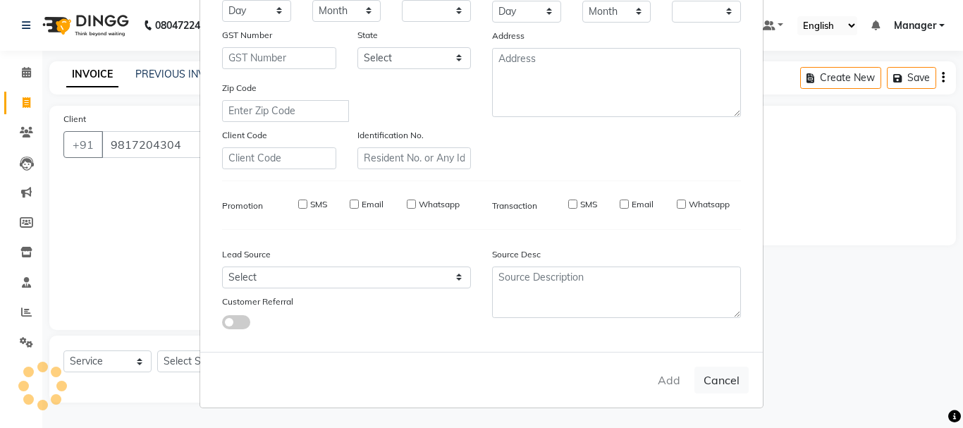
checkbox input "false"
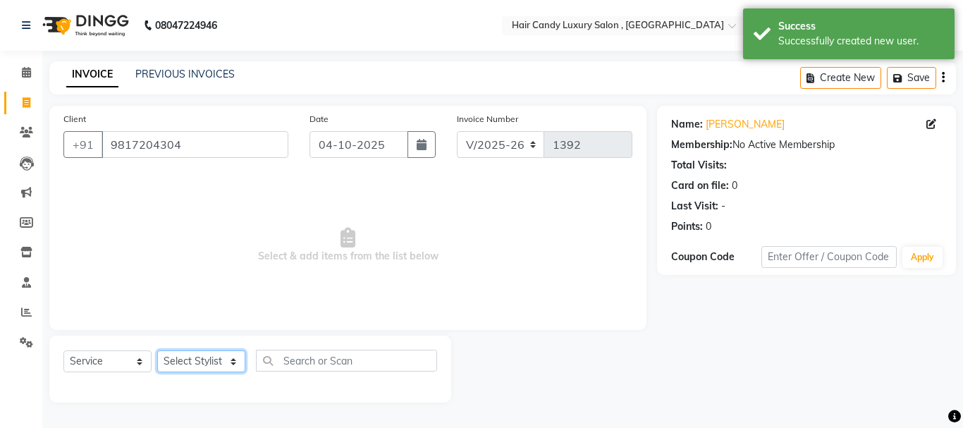
click at [231, 364] on select "Select Stylist ADITI [PERSON_NAME] [DEMOGRAPHIC_DATA] Manager Manager MEENAKSHI…" at bounding box center [201, 361] width 88 height 22
select select "80577"
click at [157, 350] on select "Select Stylist ADITI [PERSON_NAME] [DEMOGRAPHIC_DATA] Manager Manager MEENAKSHI…" at bounding box center [201, 361] width 88 height 22
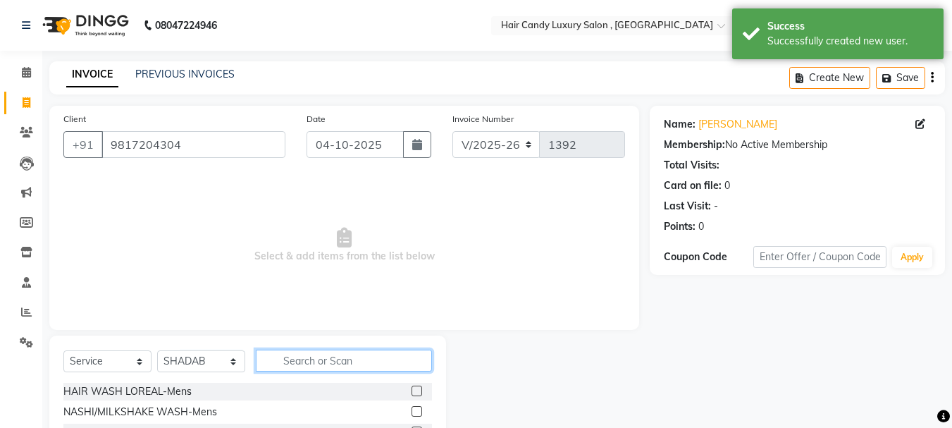
click at [336, 366] on input "text" at bounding box center [344, 361] width 176 height 22
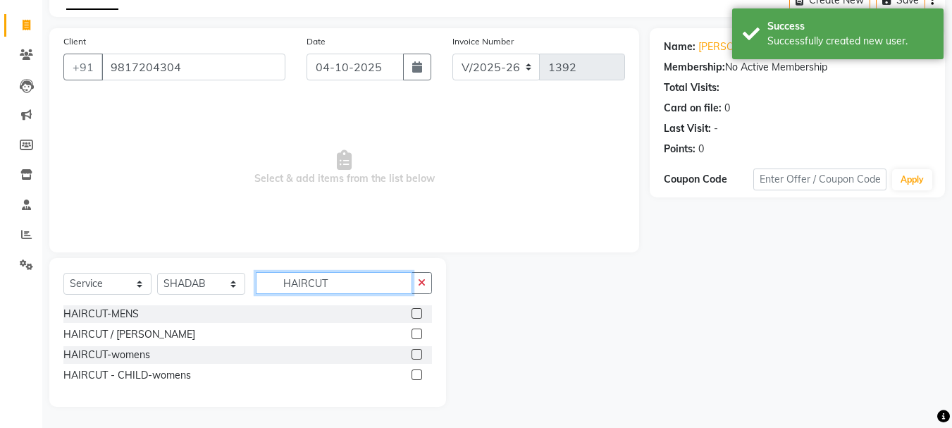
type input "HAIRCUT"
click at [416, 355] on label at bounding box center [417, 354] width 11 height 11
click at [416, 355] on input "checkbox" at bounding box center [416, 354] width 9 height 9
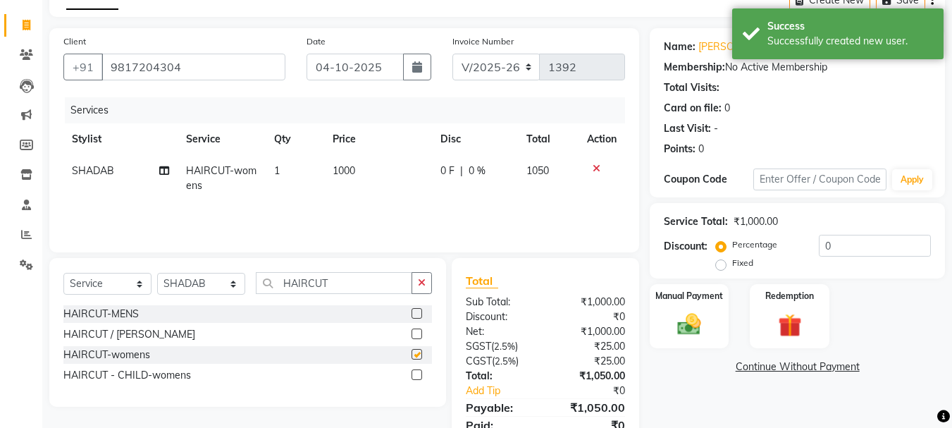
checkbox input "false"
click at [370, 165] on td "1000" at bounding box center [378, 178] width 108 height 47
select select "80577"
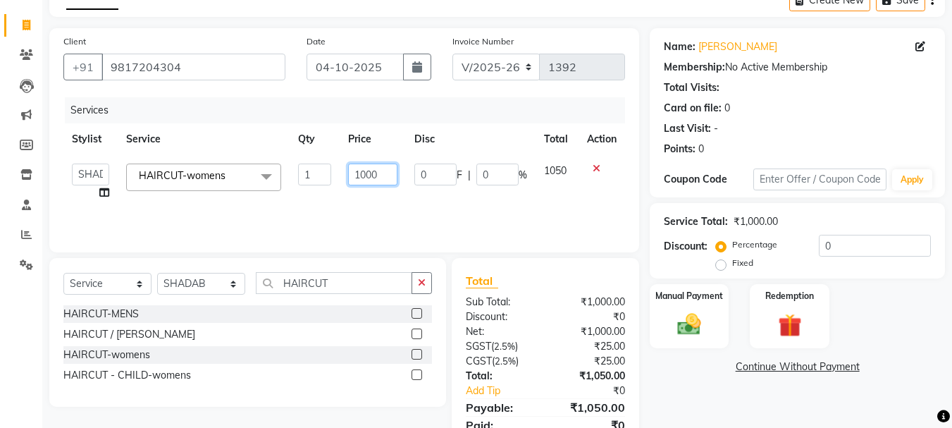
click at [388, 180] on input "1000" at bounding box center [372, 175] width 49 height 22
type input "1"
type input "800"
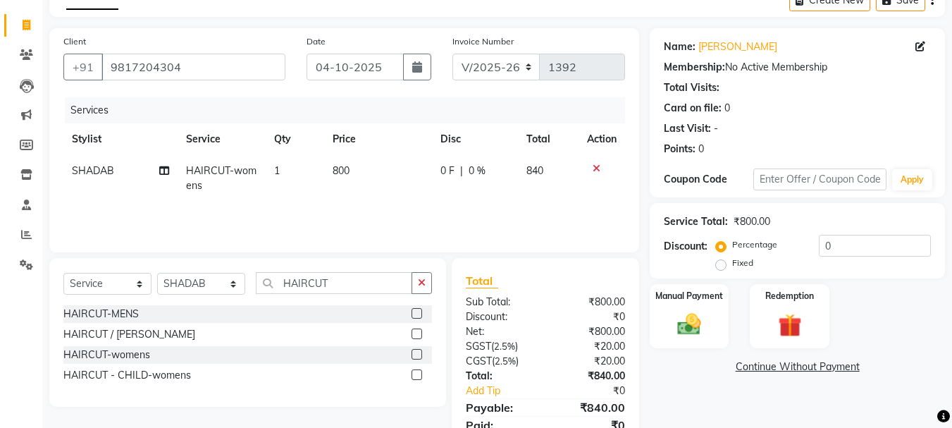
click at [289, 164] on td "1" at bounding box center [295, 178] width 59 height 47
select select "80577"
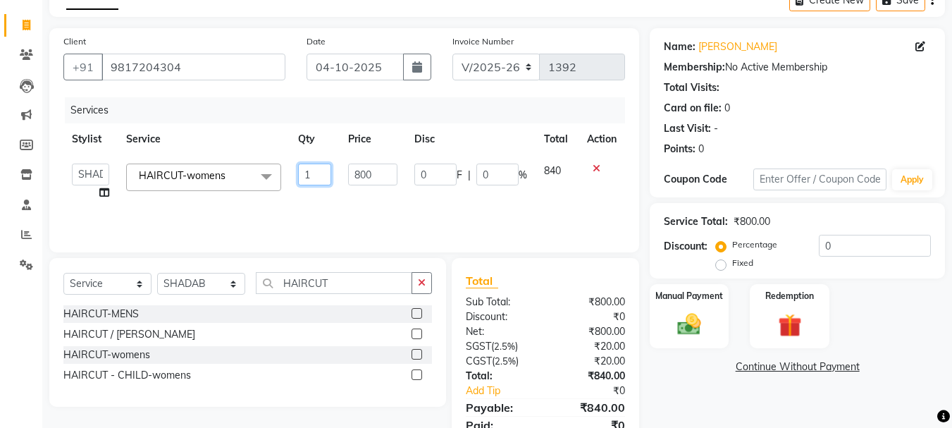
click at [312, 174] on input "1" at bounding box center [315, 175] width 34 height 22
type input "2"
click at [331, 209] on div "Services Stylist Service Qty Price Disc Total Action ADITI [PERSON_NAME] [DEMOG…" at bounding box center [344, 167] width 562 height 141
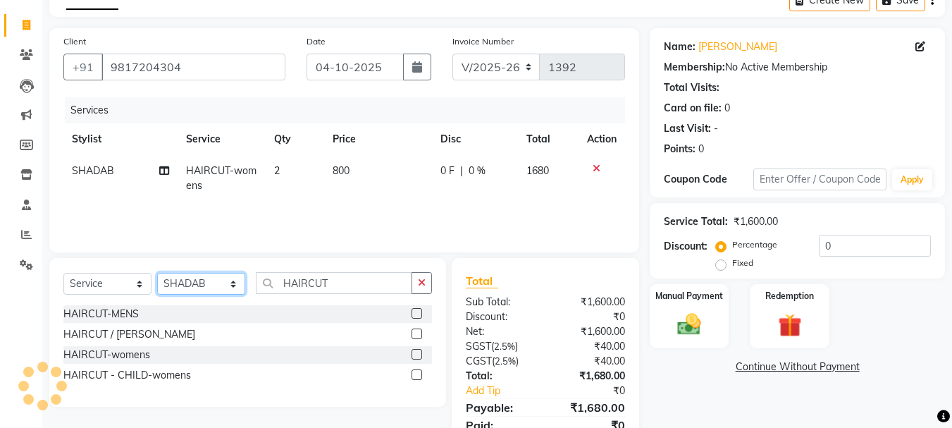
click at [212, 290] on select "Select Stylist ADITI [PERSON_NAME] [DEMOGRAPHIC_DATA] Manager Manager MEENAKSHI…" at bounding box center [201, 284] width 88 height 22
select select "80581"
click at [157, 273] on select "Select Stylist ADITI [PERSON_NAME] [DEMOGRAPHIC_DATA] Manager Manager MEENAKSHI…" at bounding box center [201, 284] width 88 height 22
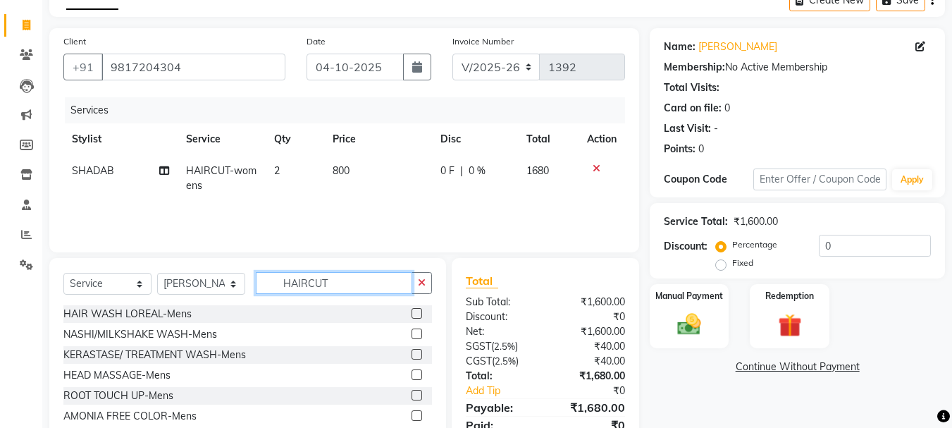
click at [340, 287] on input "HAIRCUT" at bounding box center [334, 283] width 157 height 22
type input "H"
type input "THRE"
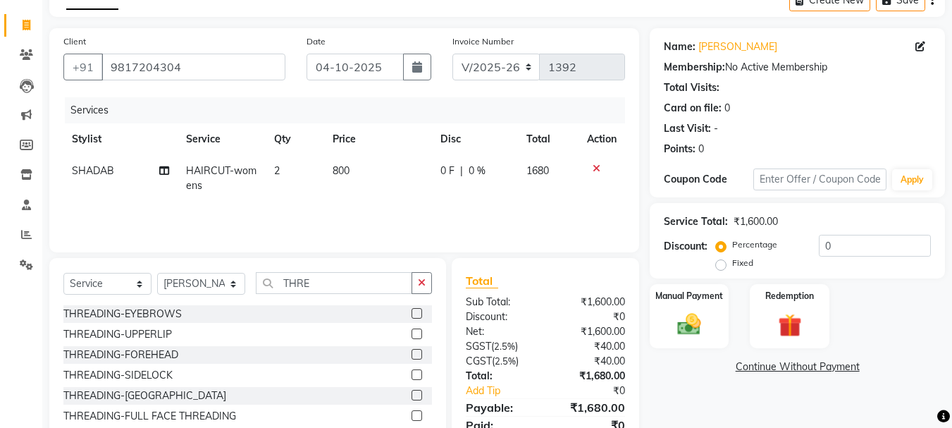
click at [416, 313] on label at bounding box center [417, 313] width 11 height 11
click at [416, 313] on input "checkbox" at bounding box center [416, 314] width 9 height 9
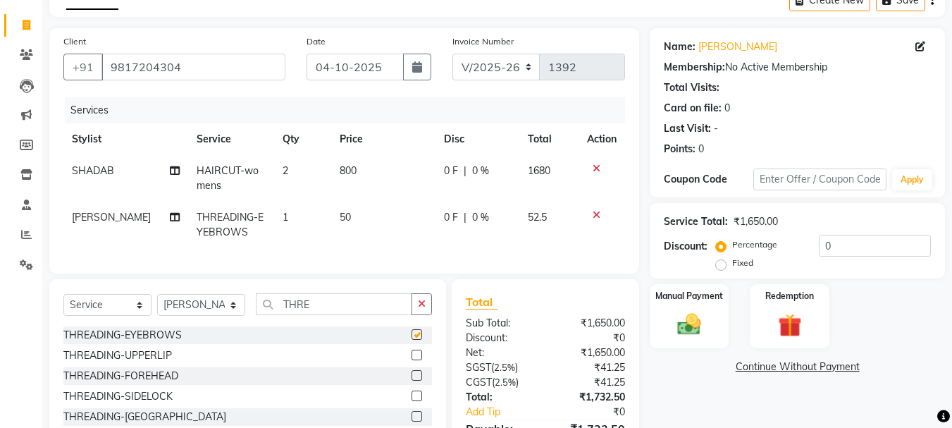
checkbox input "false"
click at [430, 235] on td "50" at bounding box center [383, 225] width 104 height 47
select select "80581"
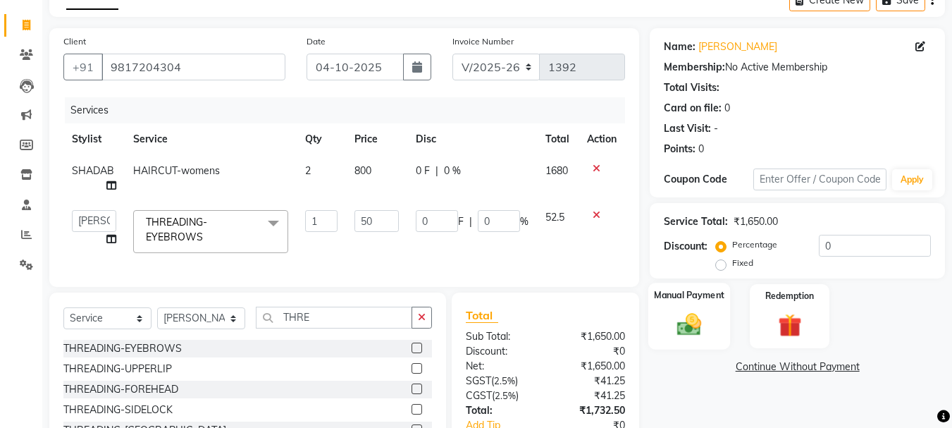
scroll to position [181, 0]
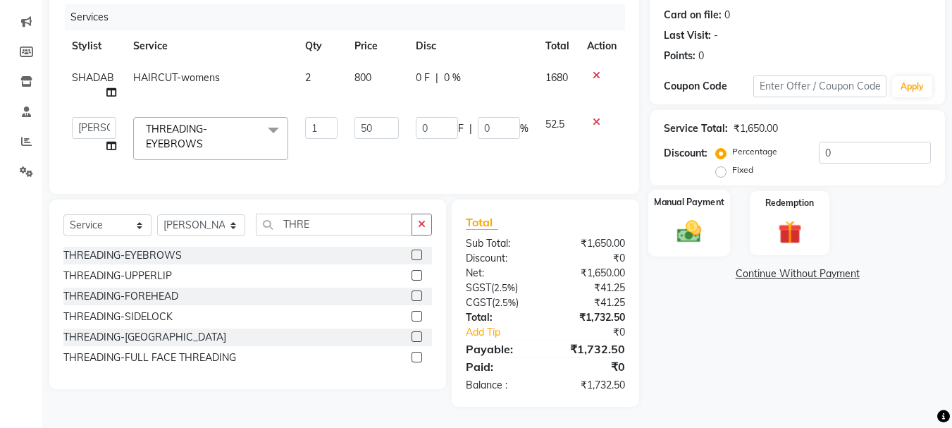
click at [696, 219] on img at bounding box center [689, 231] width 39 height 28
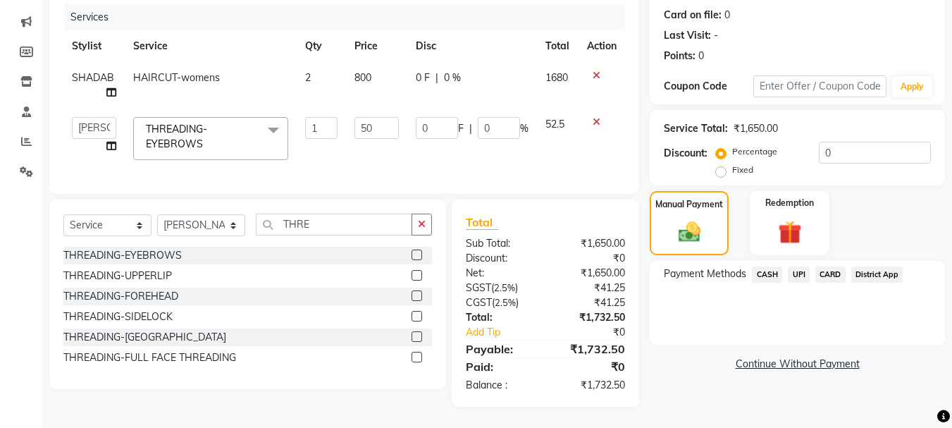
click at [763, 266] on span "CASH" at bounding box center [767, 274] width 30 height 16
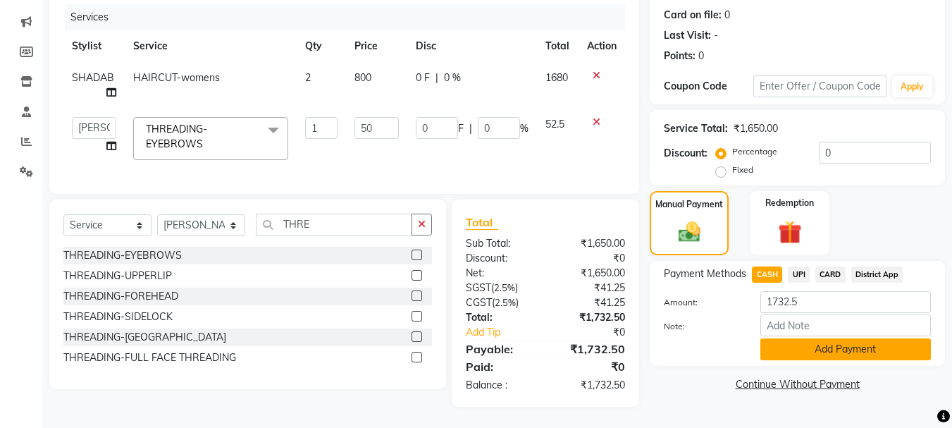
click at [808, 347] on button "Add Payment" at bounding box center [846, 349] width 171 height 22
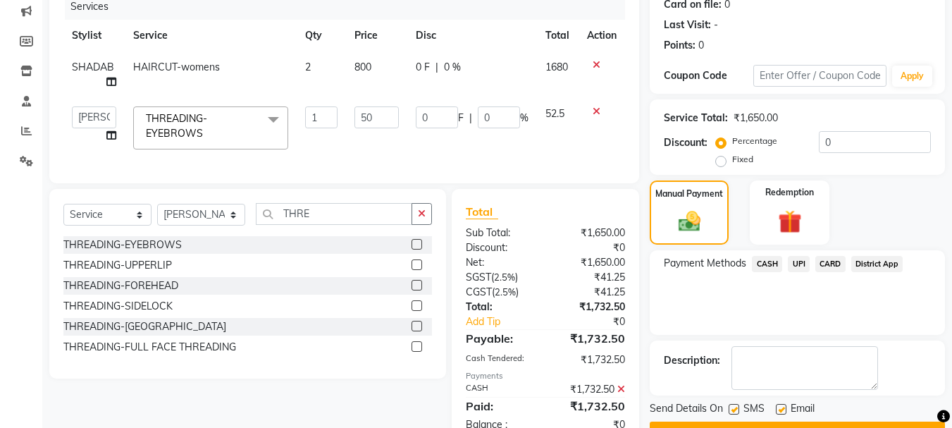
scroll to position [231, 0]
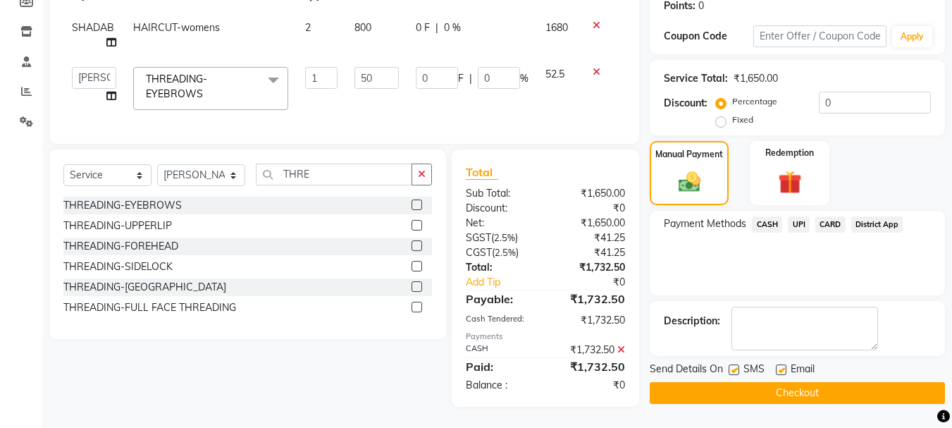
click at [810, 382] on button "Checkout" at bounding box center [797, 393] width 295 height 22
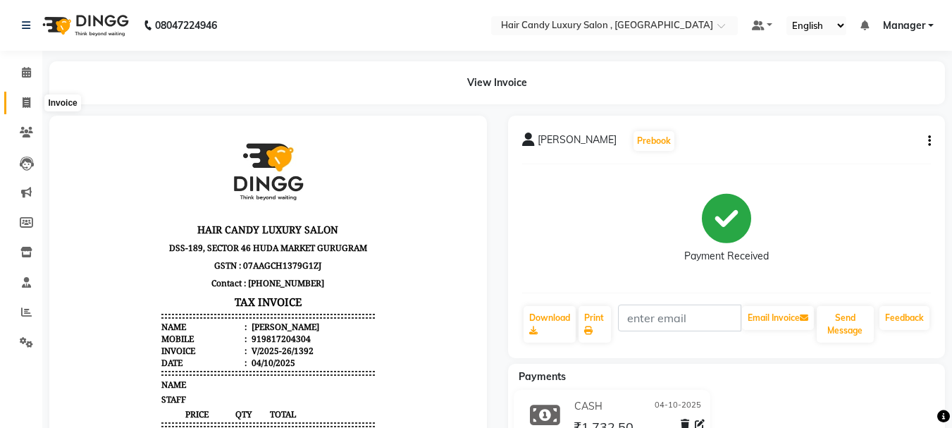
click at [23, 107] on icon at bounding box center [27, 102] width 8 height 11
select select "service"
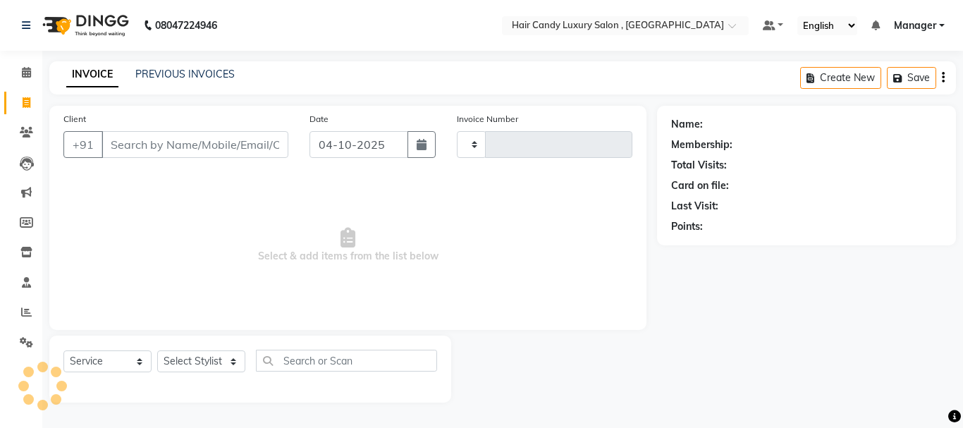
type input "1393"
select select "8304"
click at [27, 72] on icon at bounding box center [26, 72] width 9 height 11
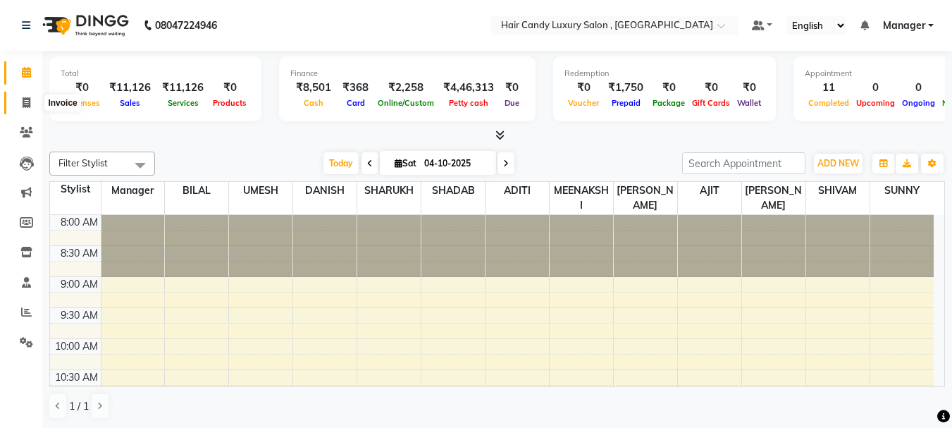
click at [30, 104] on icon at bounding box center [27, 102] width 8 height 11
select select "service"
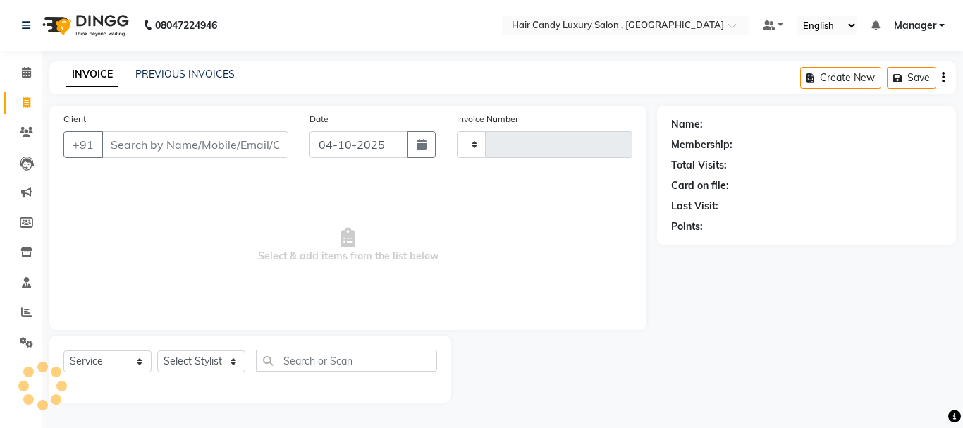
type input "1393"
select select "8304"
click at [31, 134] on icon at bounding box center [26, 132] width 13 height 11
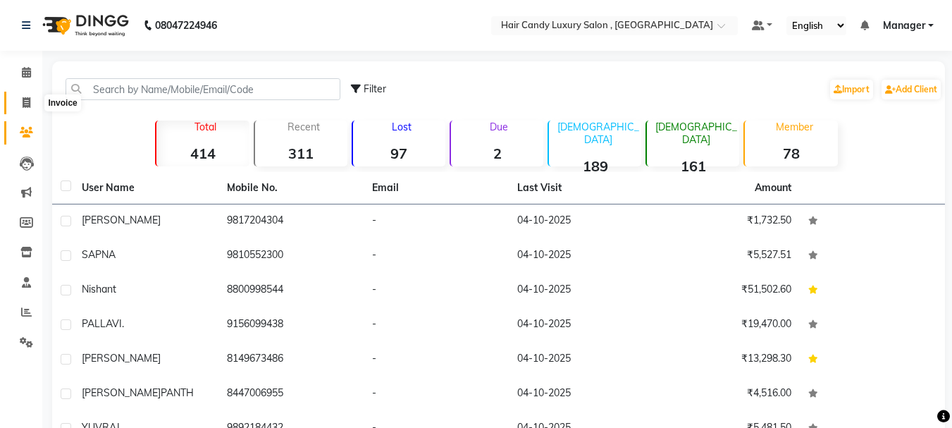
click at [26, 103] on icon at bounding box center [27, 102] width 8 height 11
select select "8304"
select select "service"
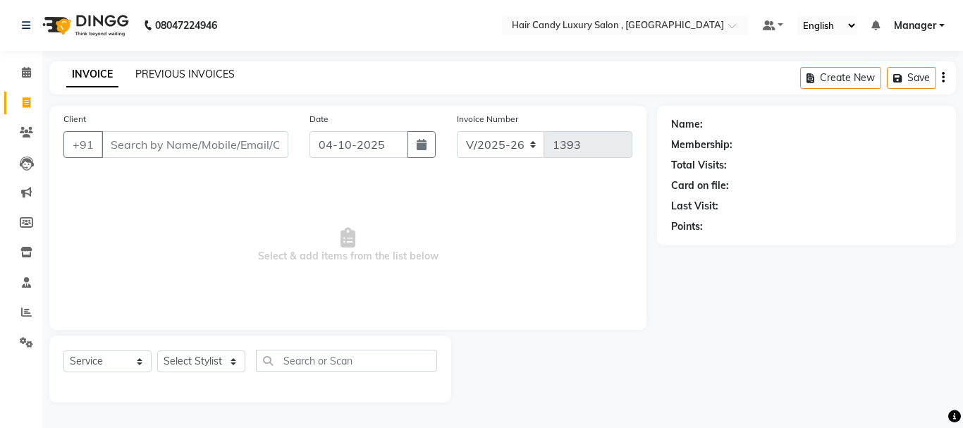
click at [178, 75] on link "PREVIOUS INVOICES" at bounding box center [184, 74] width 99 height 13
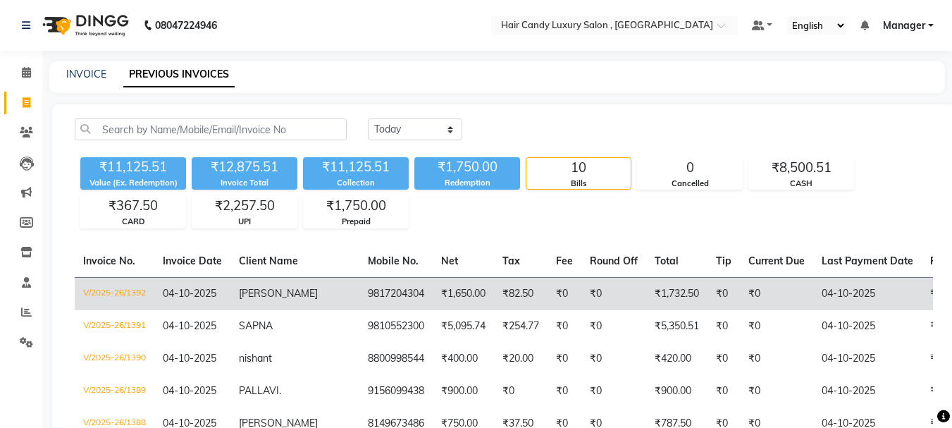
click at [371, 287] on td "9817204304" at bounding box center [396, 293] width 73 height 33
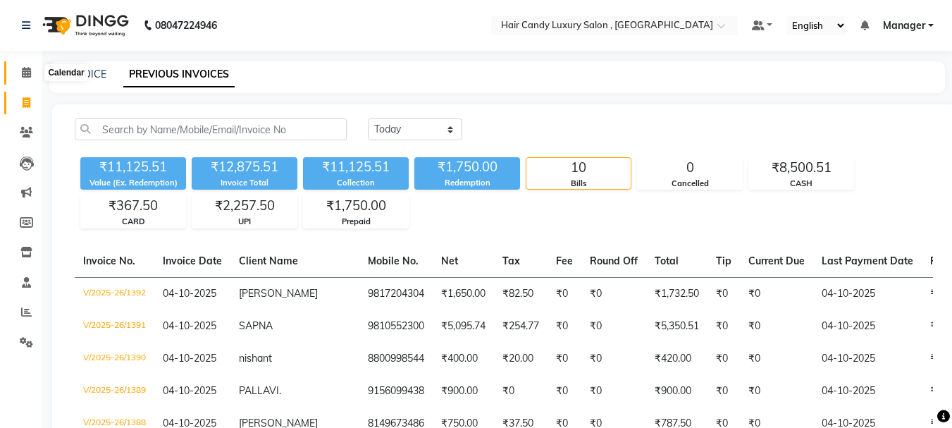
click at [25, 70] on icon at bounding box center [26, 72] width 9 height 11
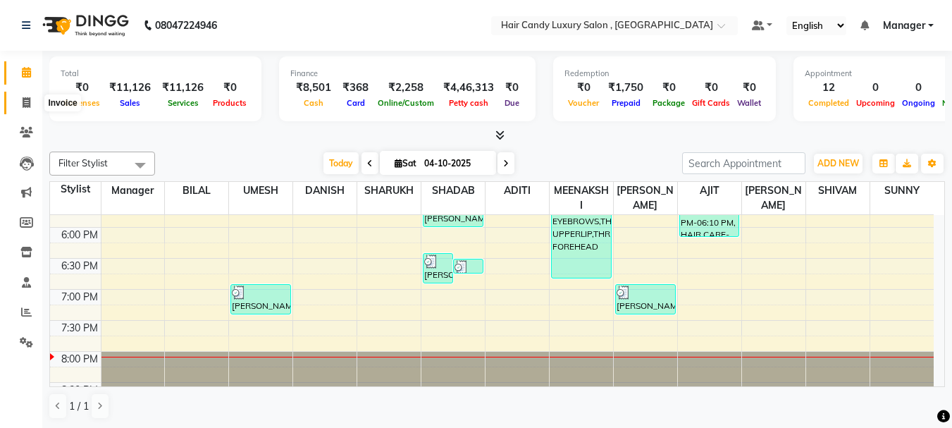
click at [27, 104] on icon at bounding box center [27, 102] width 8 height 11
select select "service"
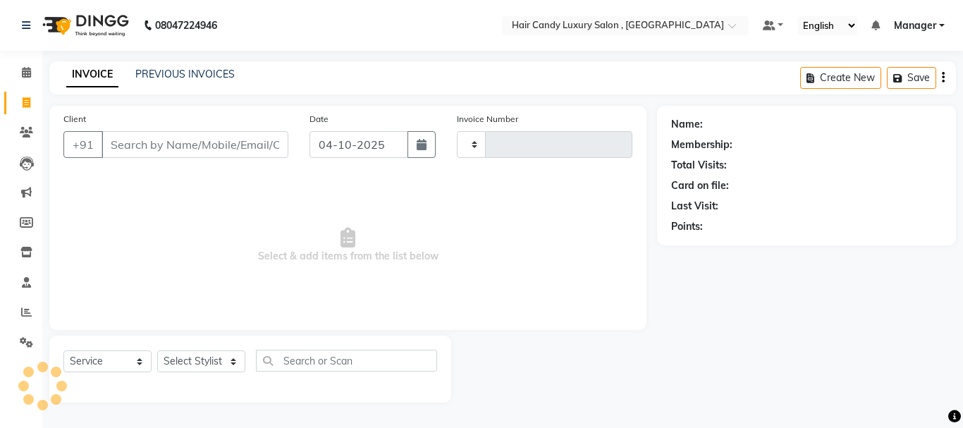
type input "1393"
select select "8304"
click at [26, 314] on icon at bounding box center [26, 312] width 11 height 11
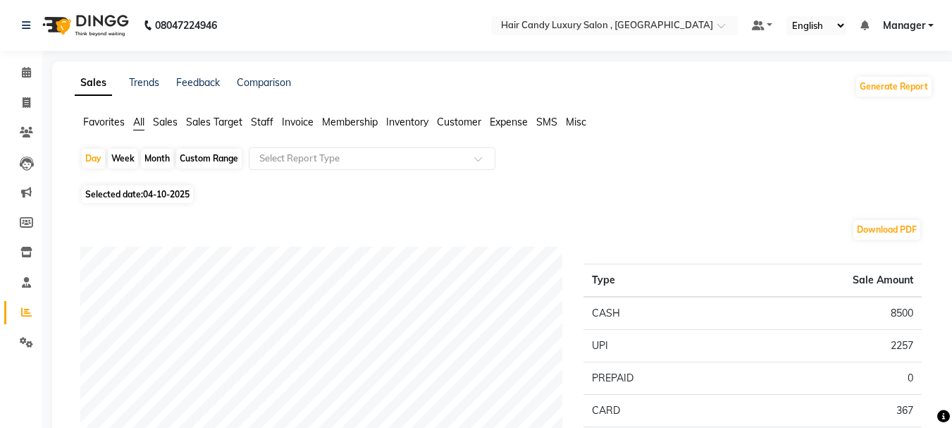
click at [264, 118] on span "Staff" at bounding box center [262, 122] width 23 height 13
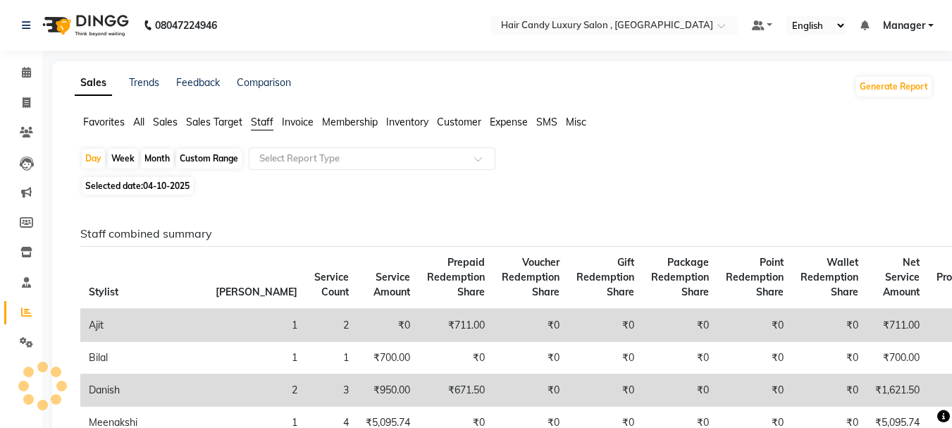
scroll to position [212, 0]
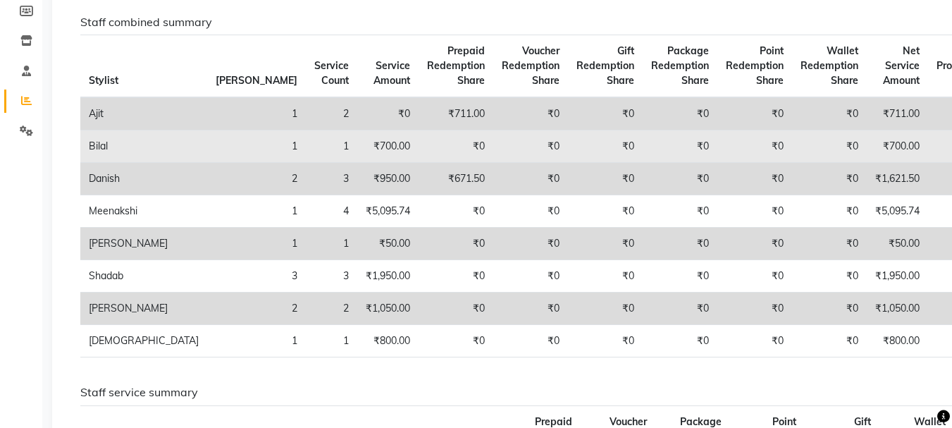
click at [357, 142] on td "₹700.00" at bounding box center [387, 146] width 61 height 32
